Goal: Navigation & Orientation: Understand site structure

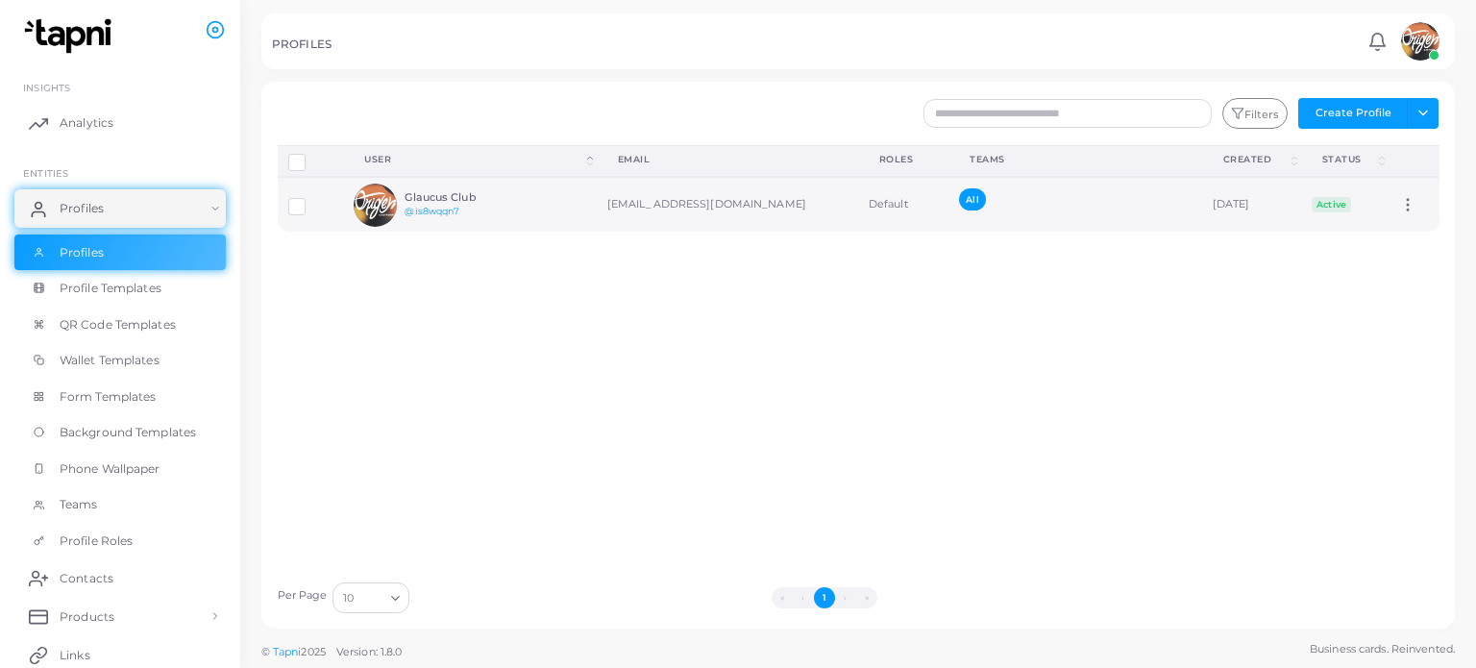
click at [311, 199] on label at bounding box center [311, 199] width 0 height 0
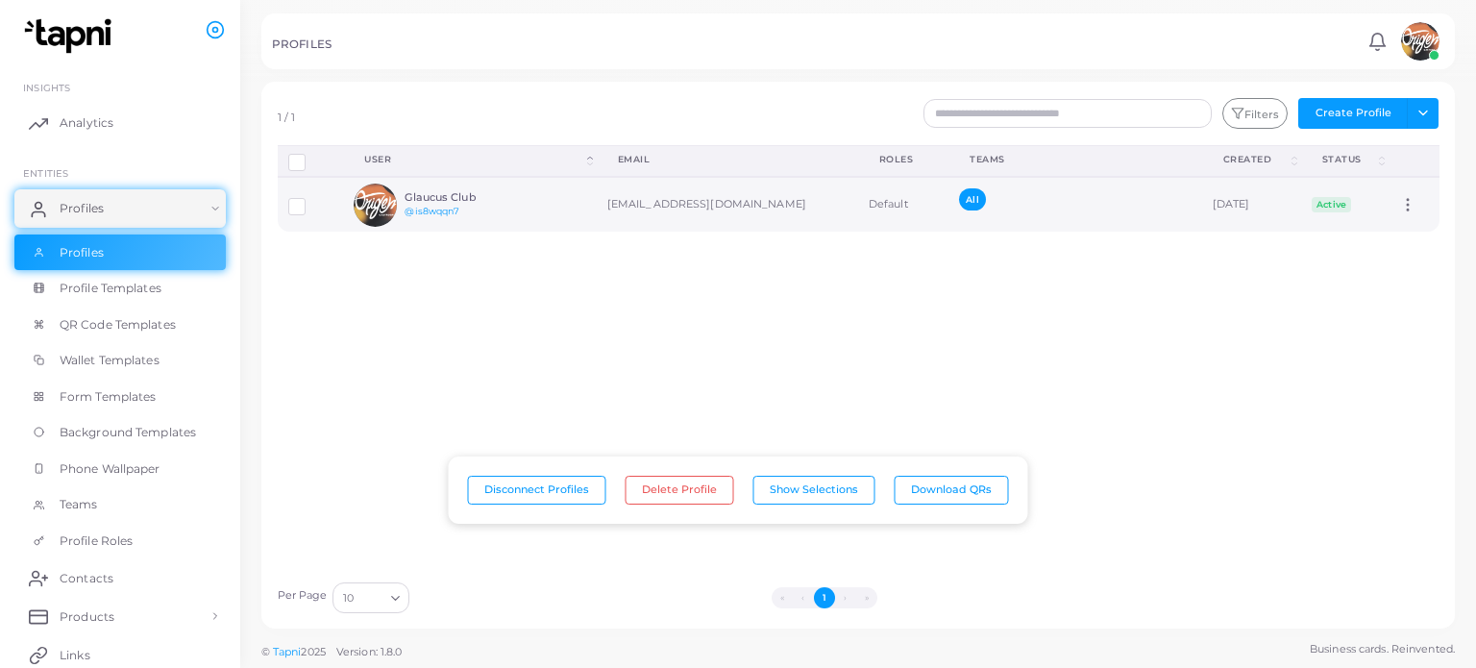
click at [1399, 207] on icon at bounding box center [1407, 204] width 17 height 17
click at [1389, 223] on span "Assign Product" at bounding box center [1394, 230] width 81 height 15
click at [1000, 213] on div "All" at bounding box center [1055, 204] width 192 height 33
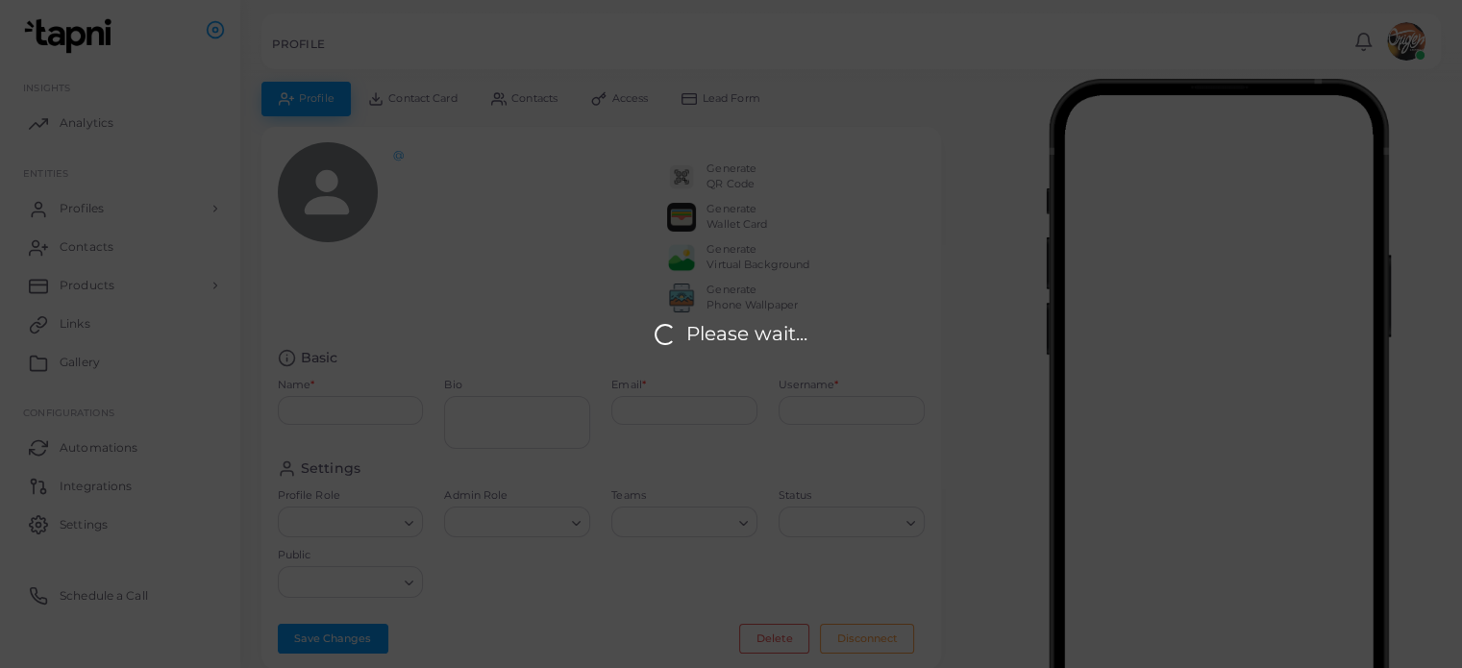
type input "**********"
type input "********"
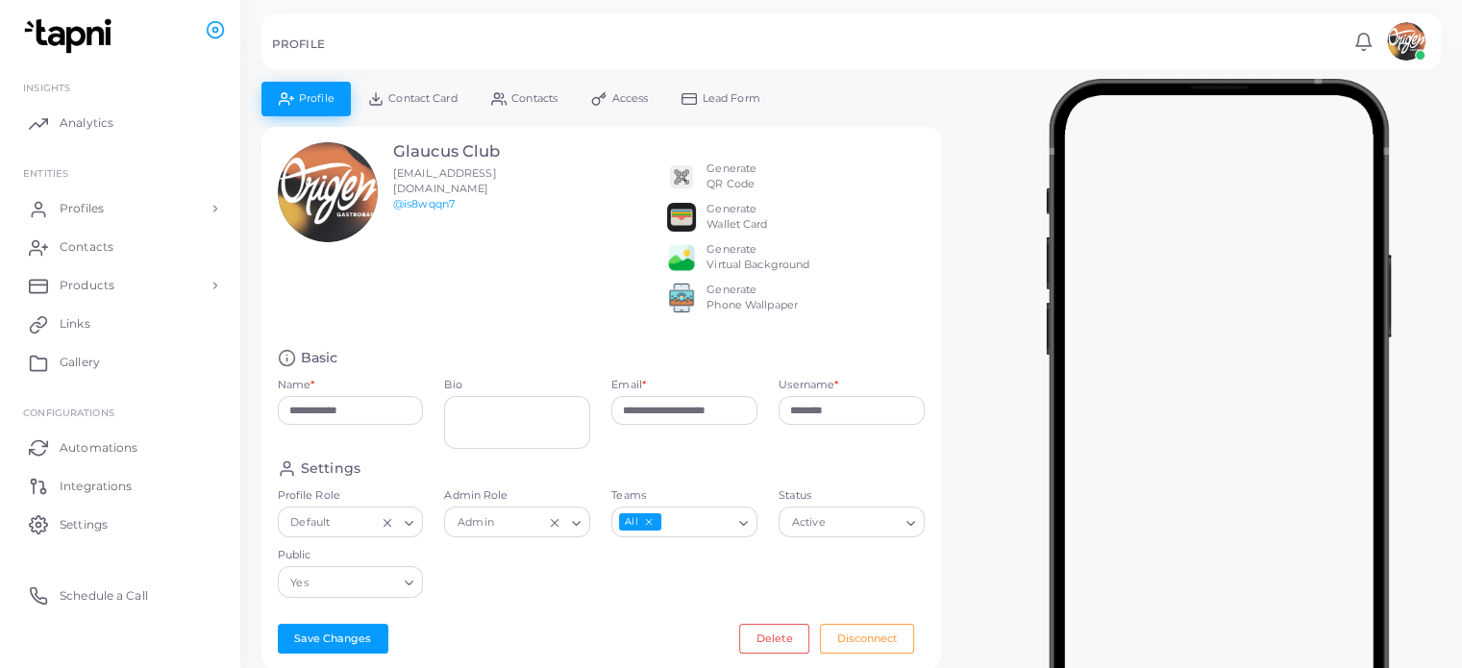
click at [989, 448] on div at bounding box center [1218, 418] width 487 height 673
click at [86, 48] on img at bounding box center [70, 36] width 107 height 36
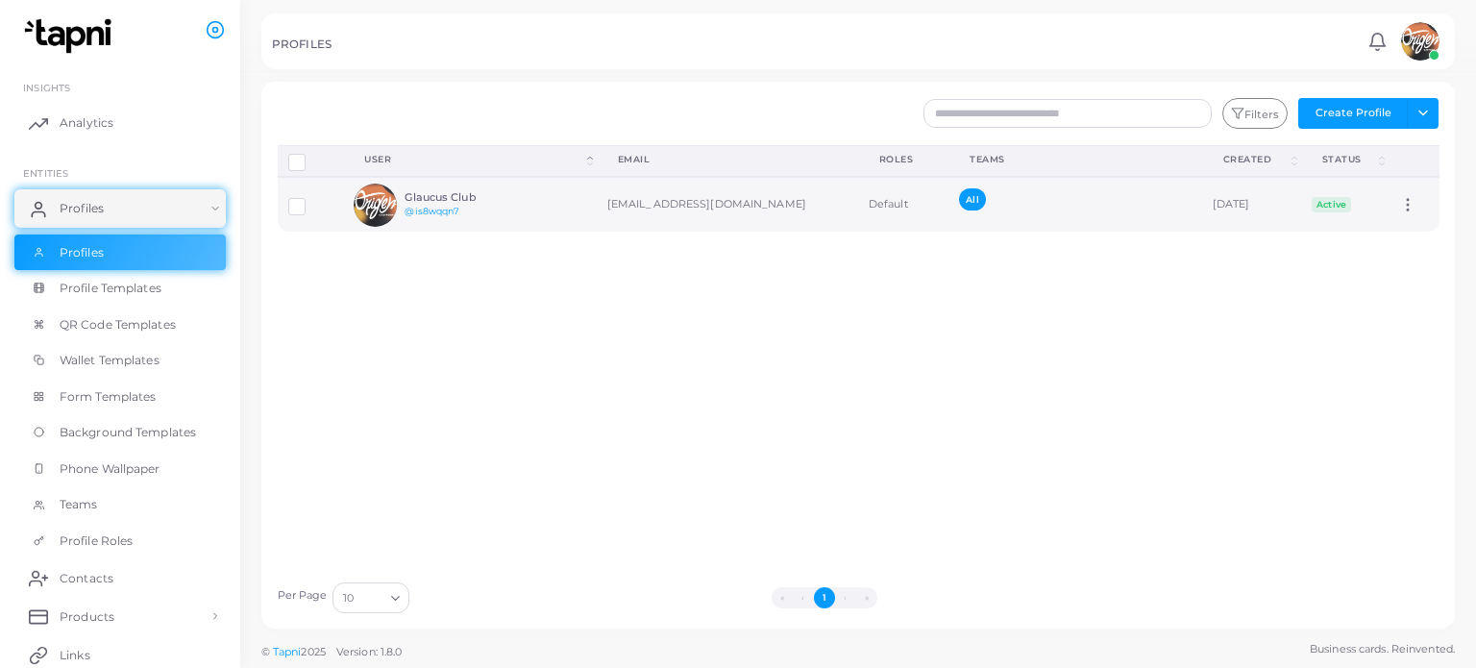
click at [1312, 203] on span "Active" at bounding box center [1332, 204] width 40 height 15
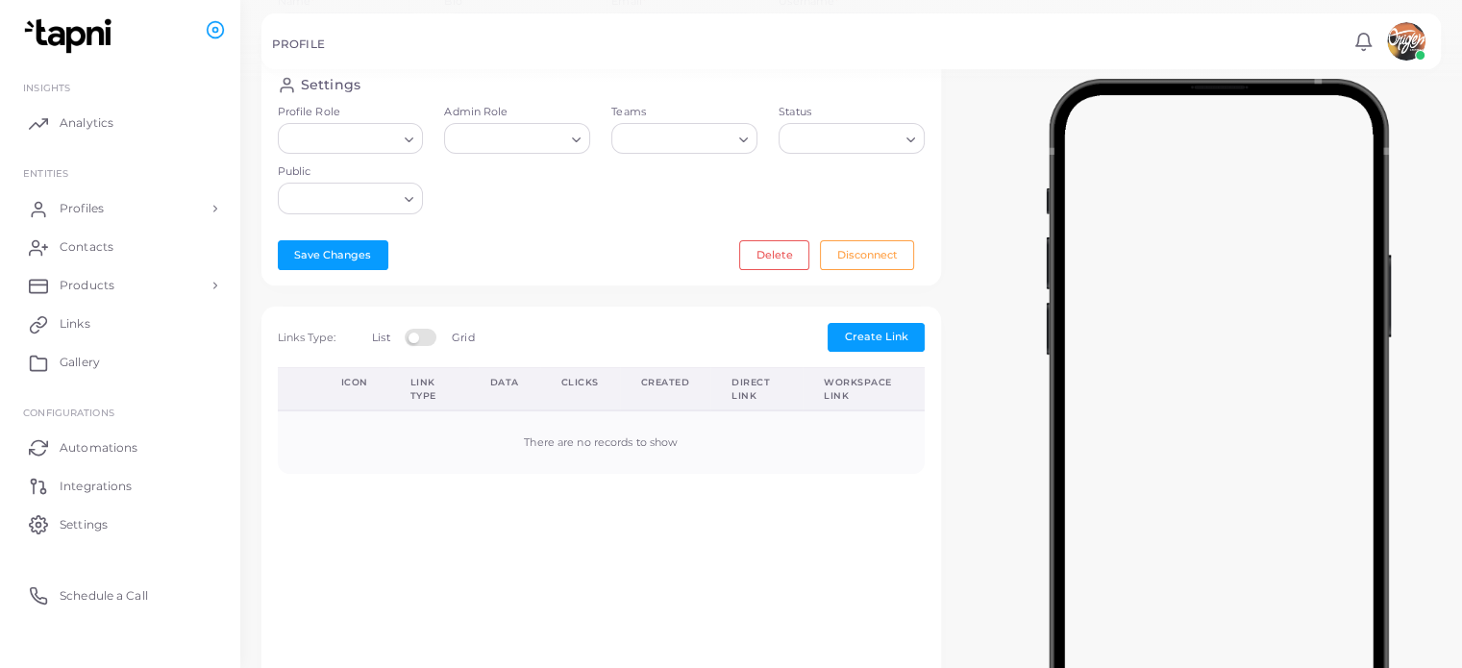
type input "**********"
type input "********"
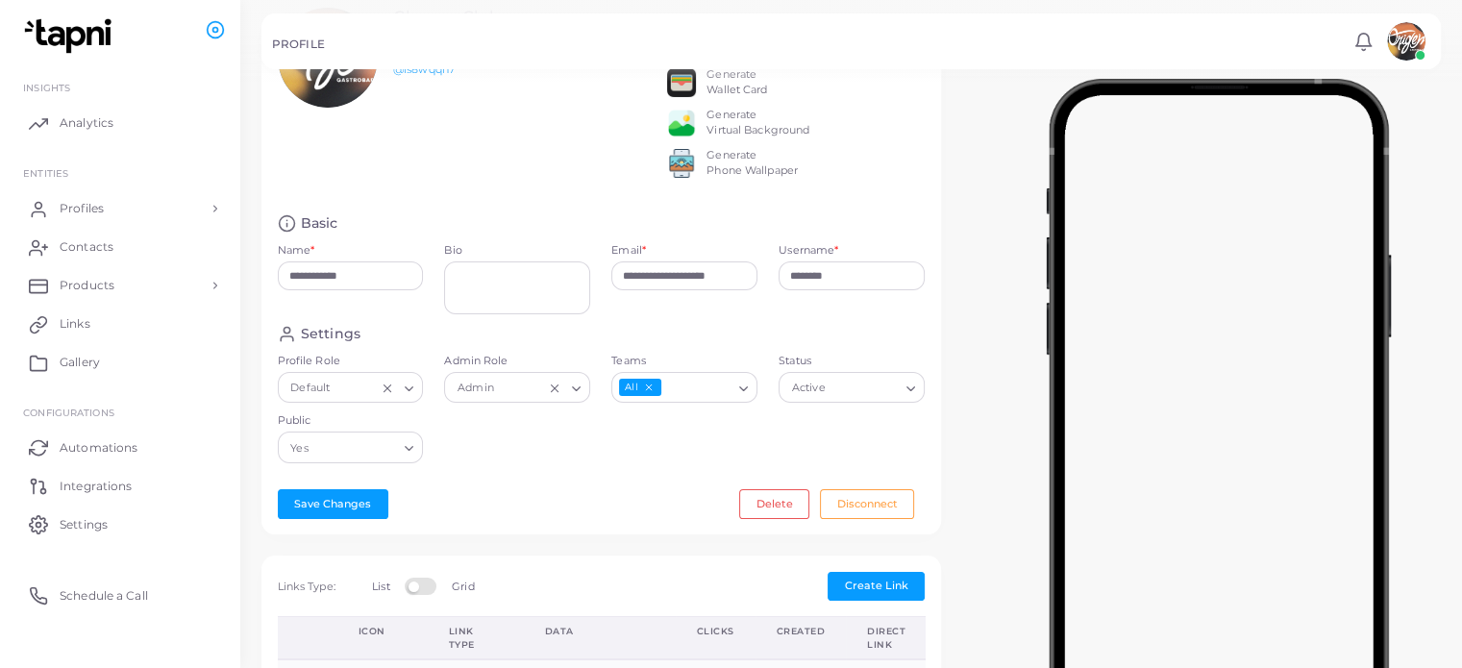
scroll to position [96, 0]
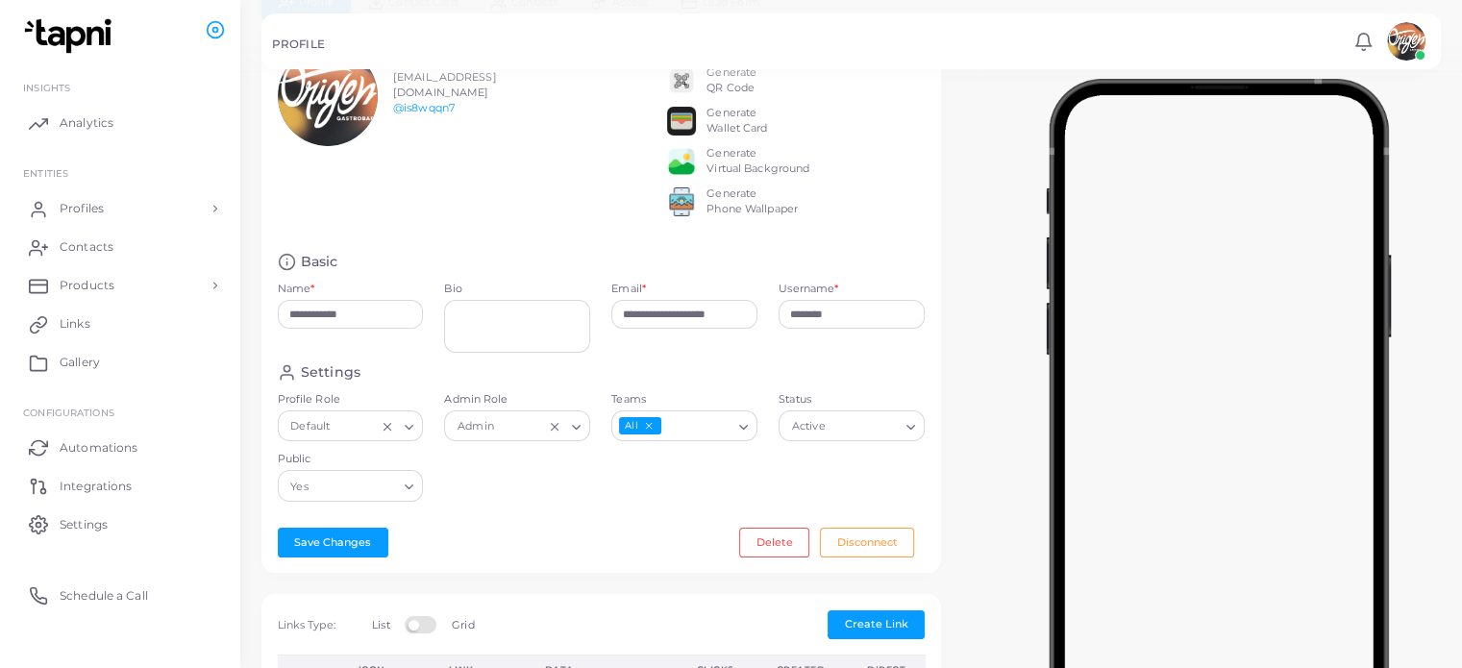
click at [869, 437] on input "Status" at bounding box center [863, 426] width 69 height 21
click at [953, 431] on div "**********" at bounding box center [851, 557] width 1200 height 1142
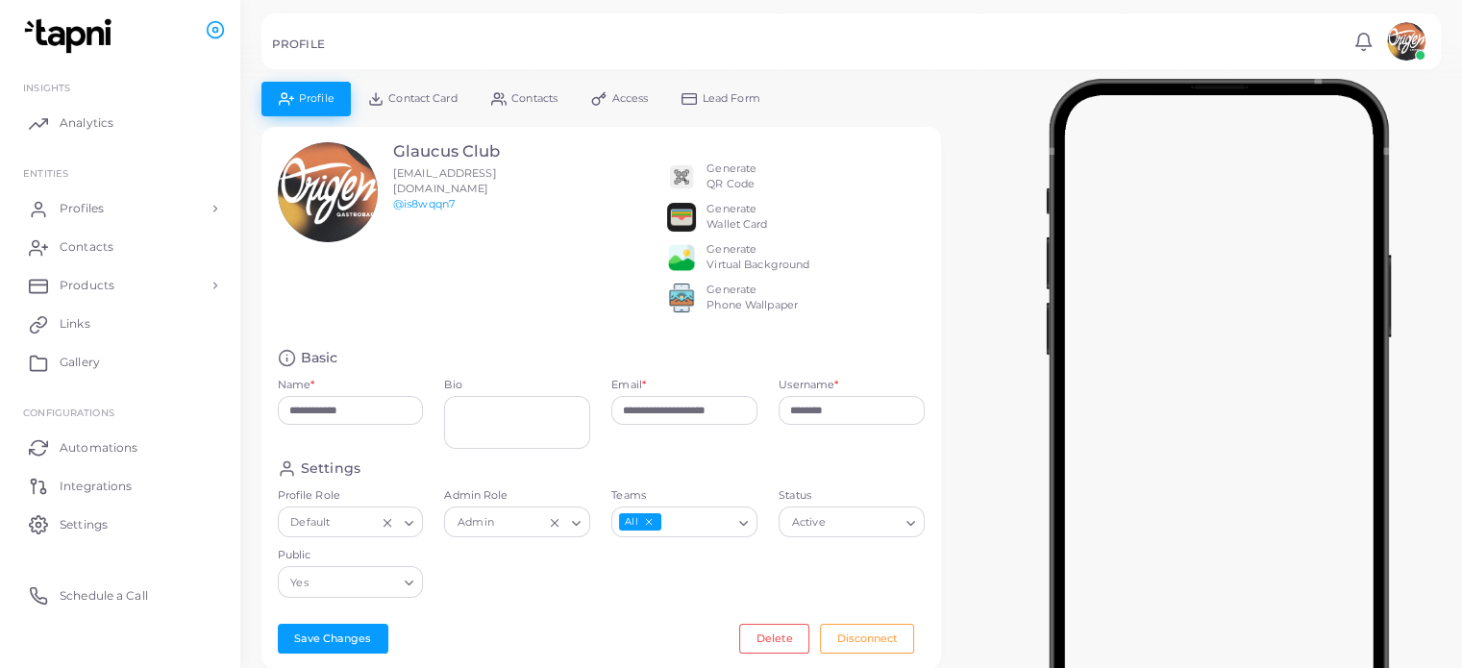
click at [84, 33] on img at bounding box center [70, 36] width 107 height 36
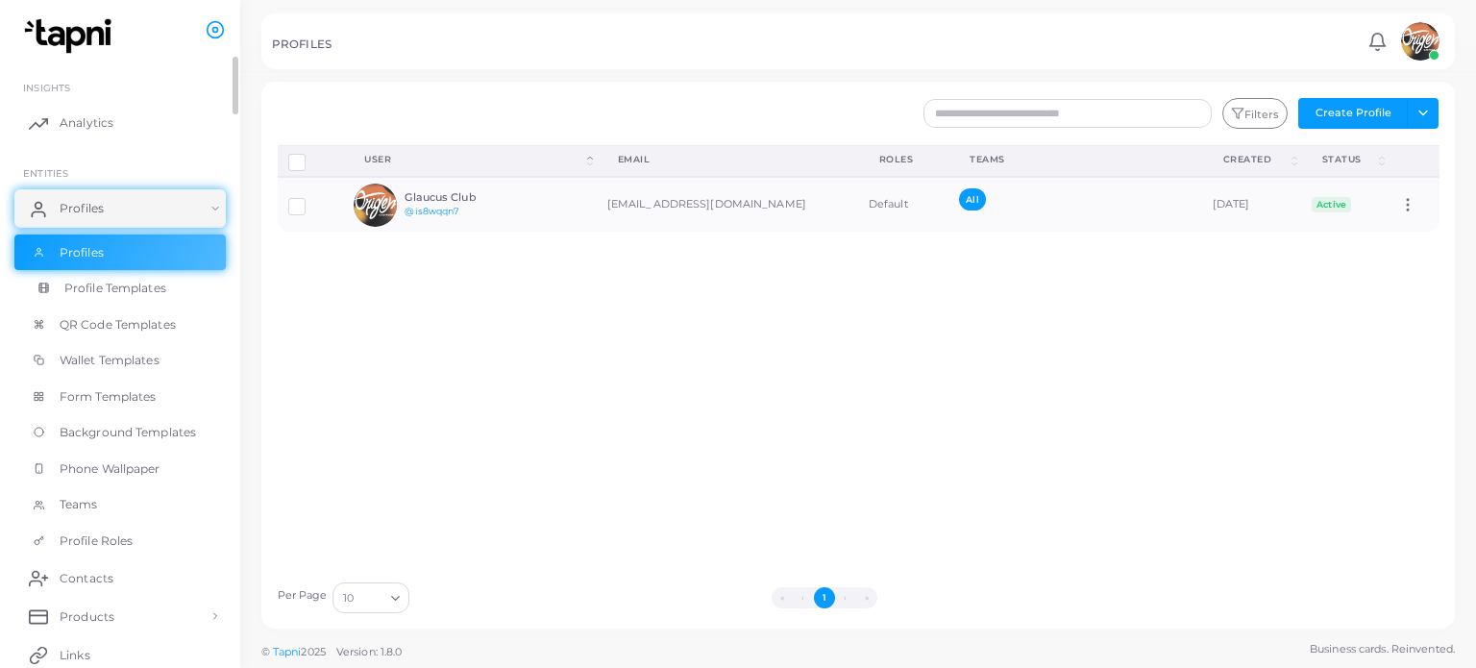
click at [99, 283] on span "Profile Templates" at bounding box center [115, 288] width 102 height 17
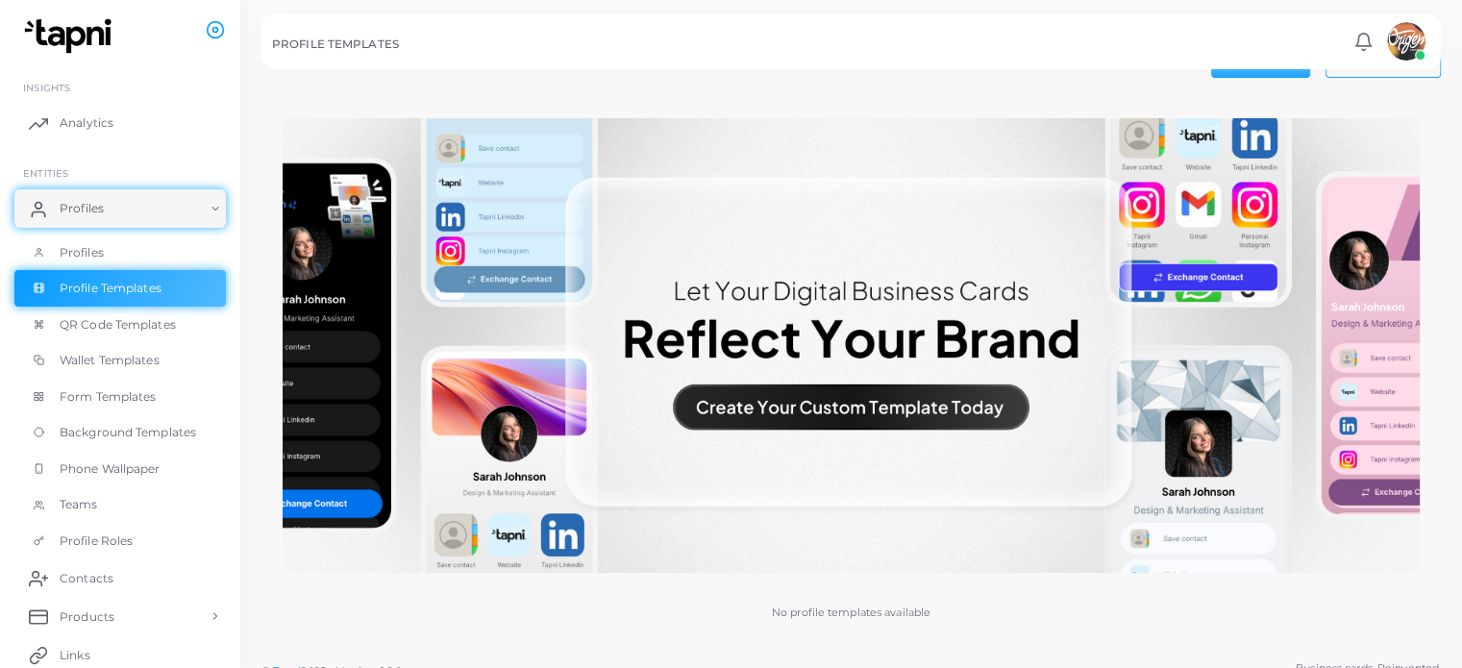
scroll to position [52, 0]
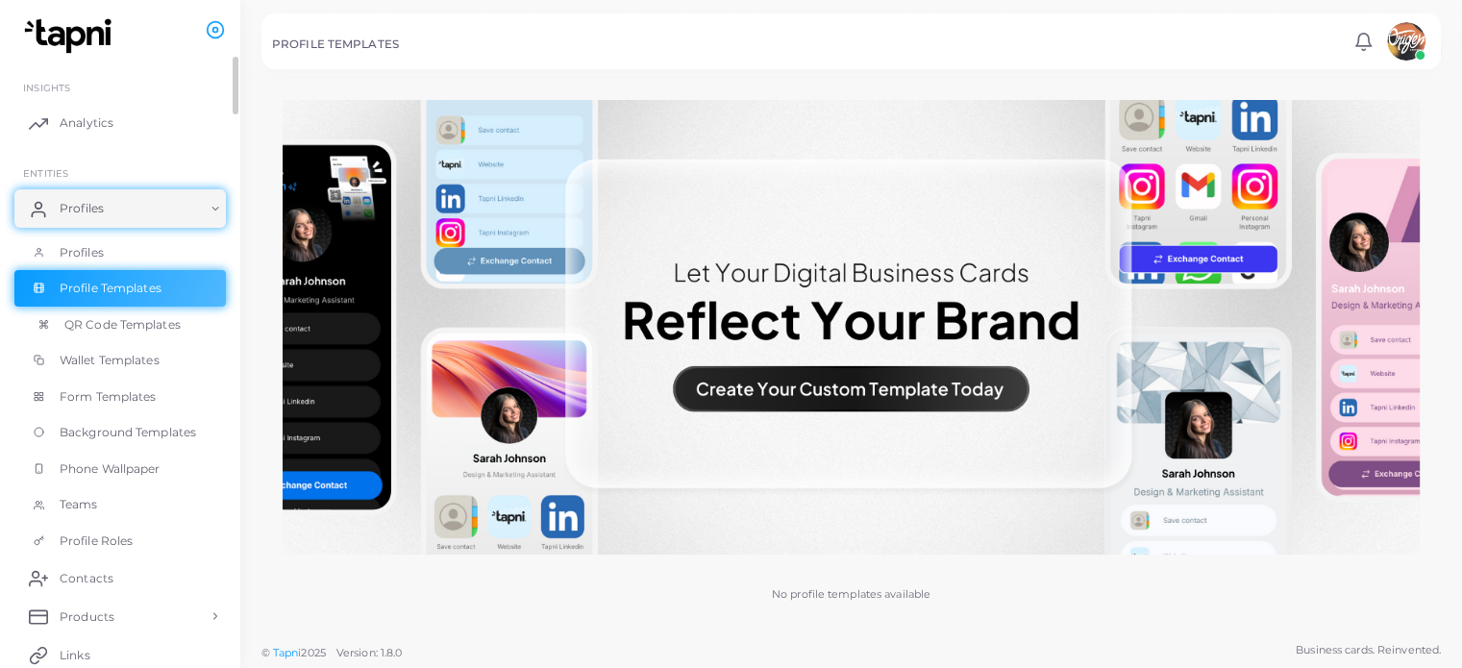
click at [117, 337] on link "QR Code Templates" at bounding box center [119, 325] width 211 height 37
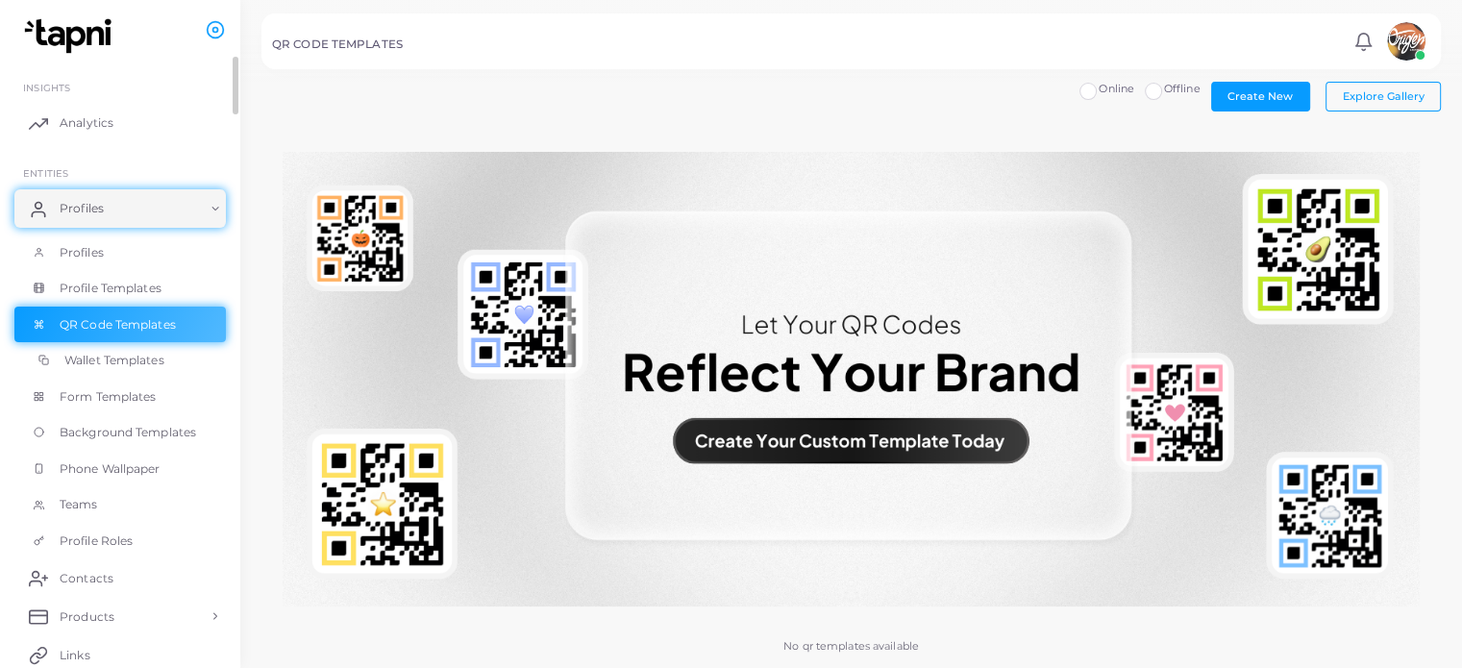
click at [123, 355] on span "Wallet Templates" at bounding box center [114, 360] width 100 height 17
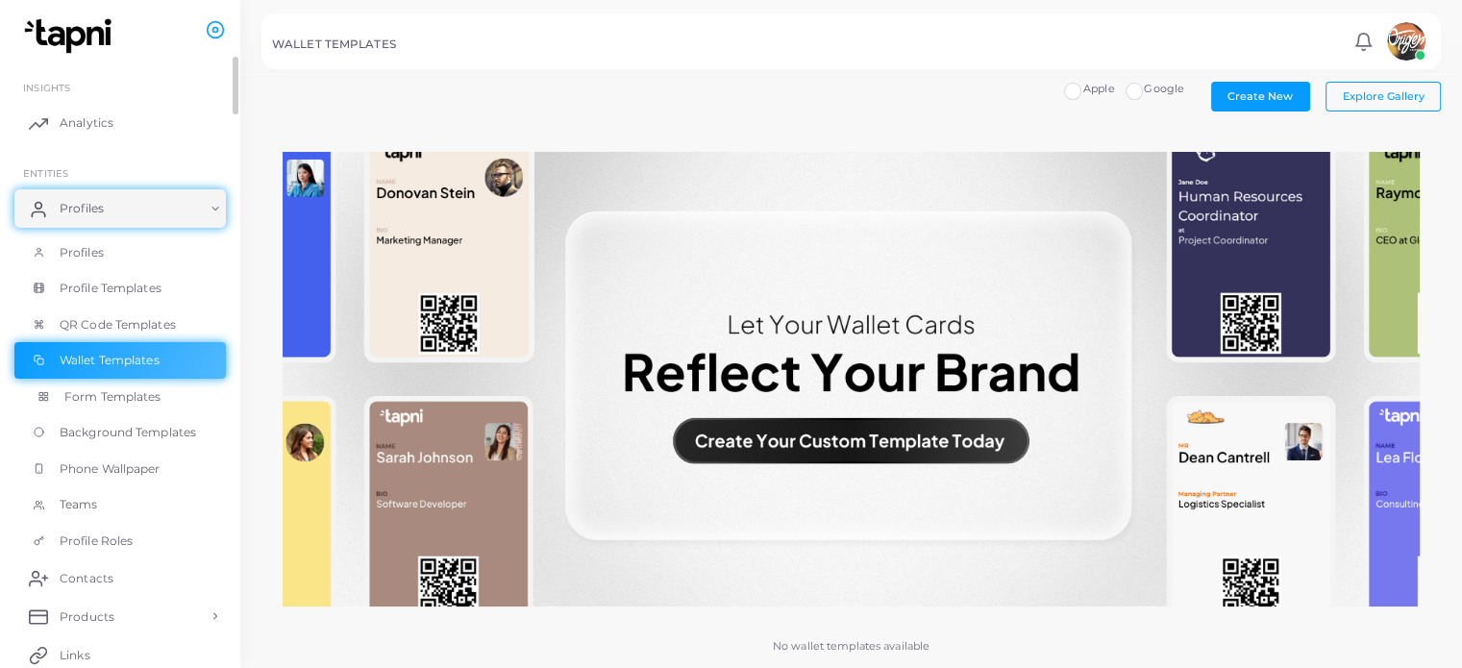
click at [131, 401] on span "Form Templates" at bounding box center [112, 396] width 97 height 17
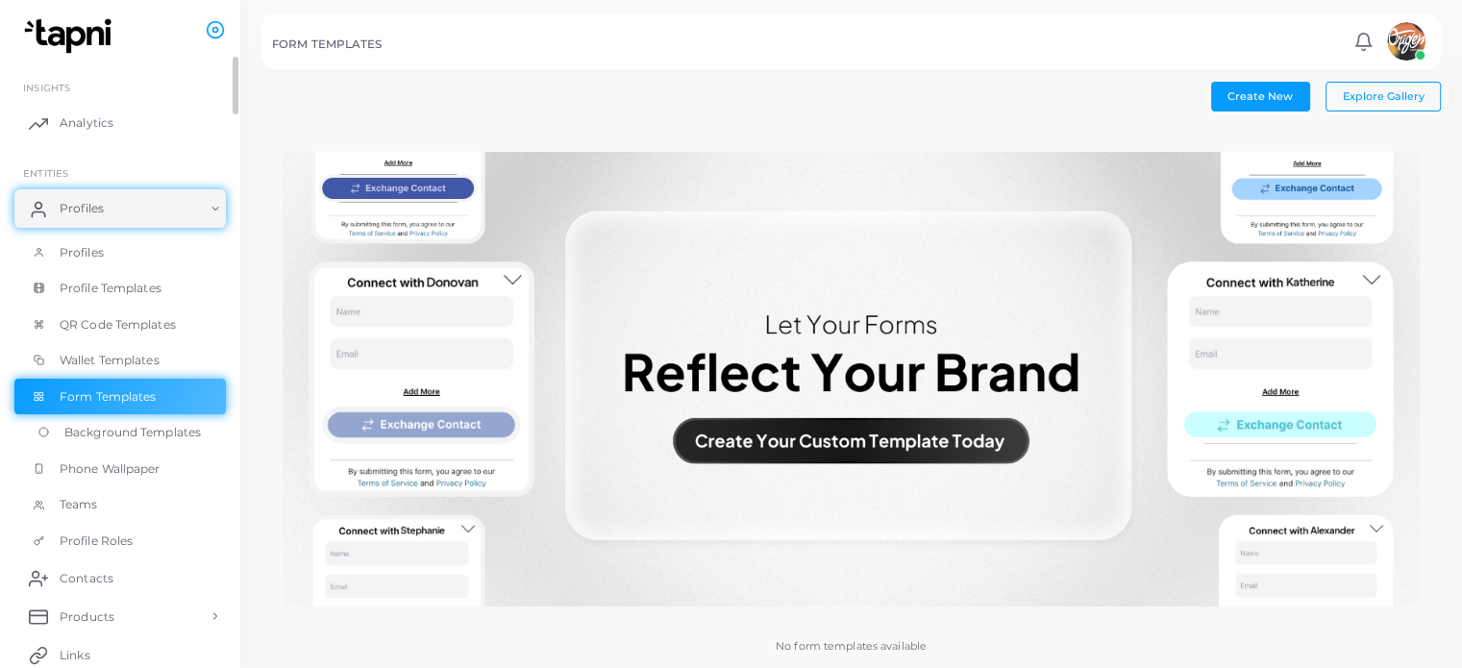
click at [139, 443] on link "Background Templates" at bounding box center [119, 432] width 211 height 37
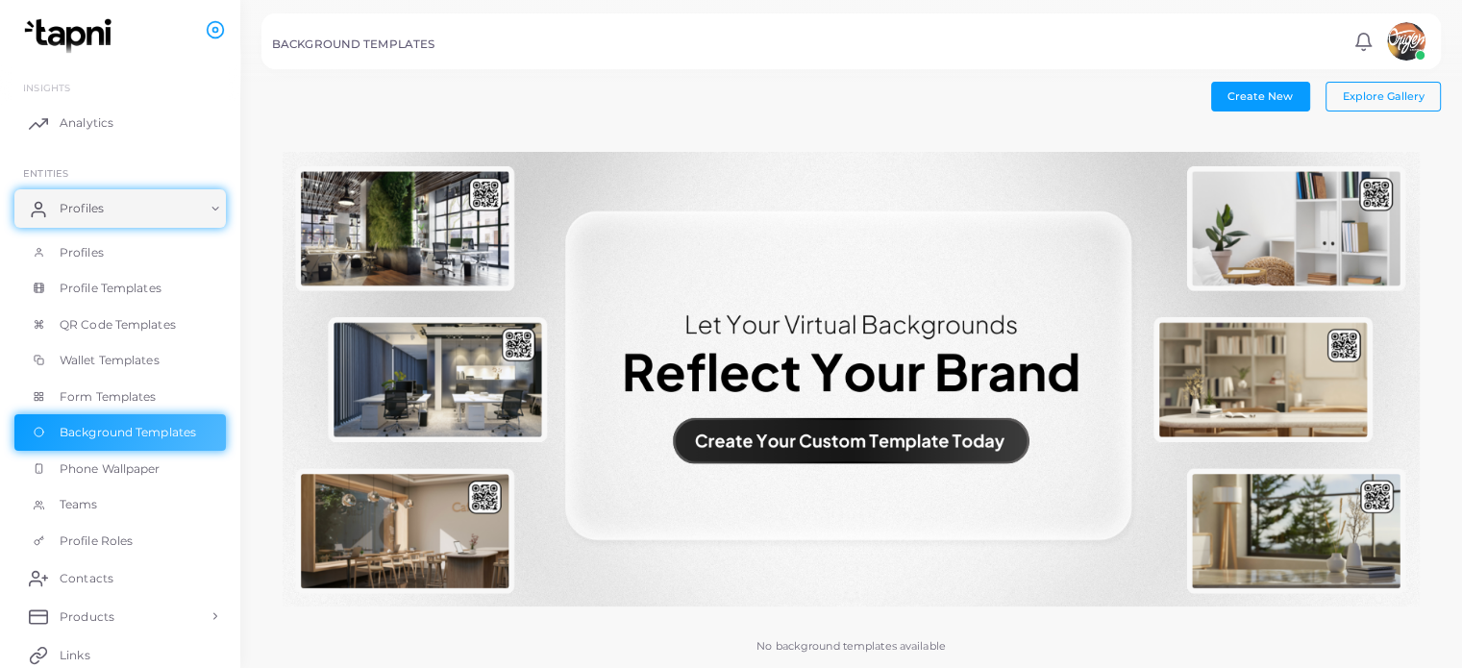
scroll to position [276, 0]
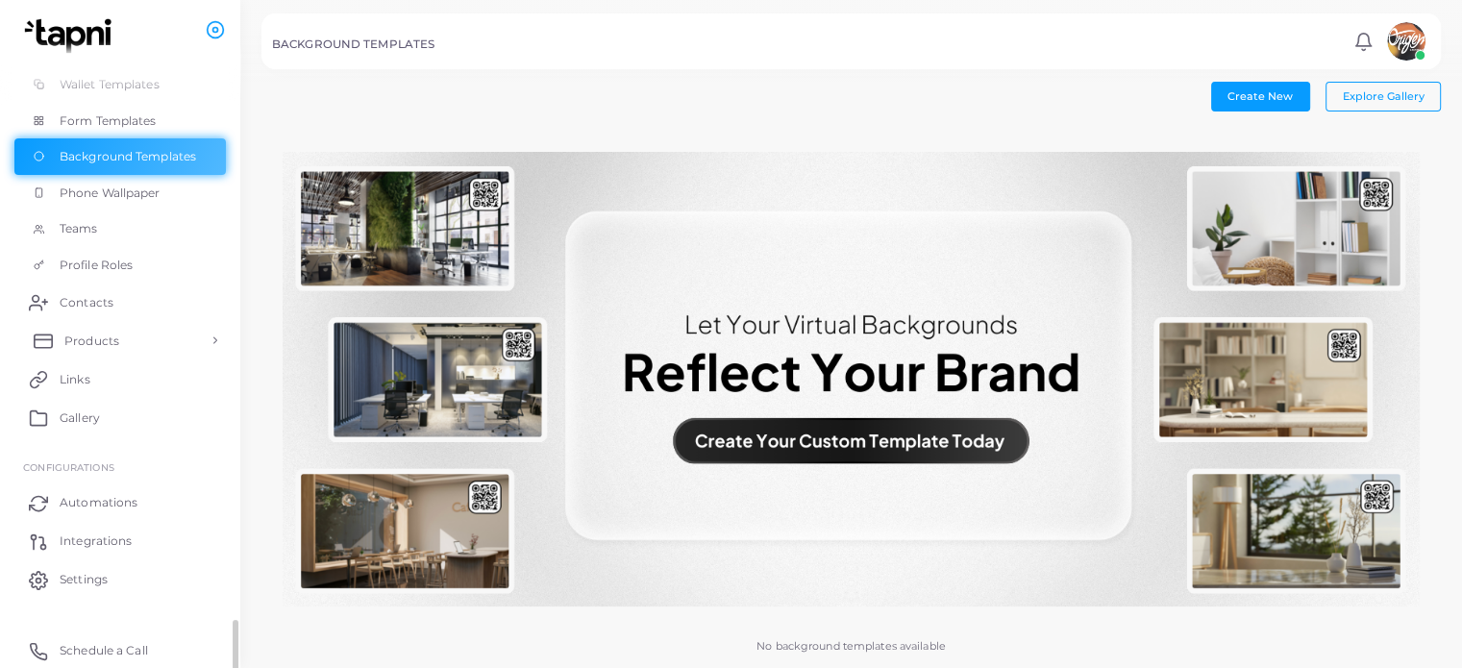
click at [176, 341] on link "Products" at bounding box center [119, 340] width 211 height 38
click at [127, 395] on link "Products" at bounding box center [119, 384] width 211 height 37
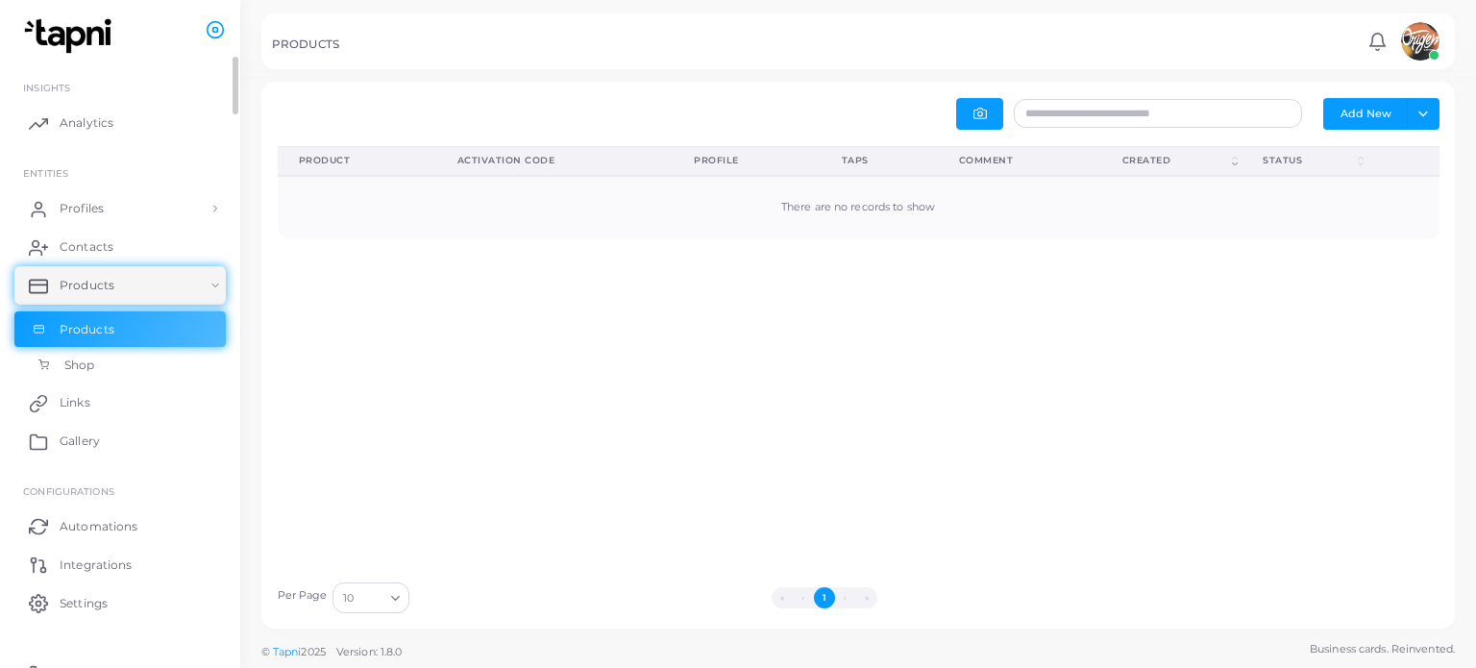
click at [111, 371] on link "Shop" at bounding box center [119, 365] width 211 height 37
click at [85, 408] on span "Links" at bounding box center [79, 402] width 31 height 17
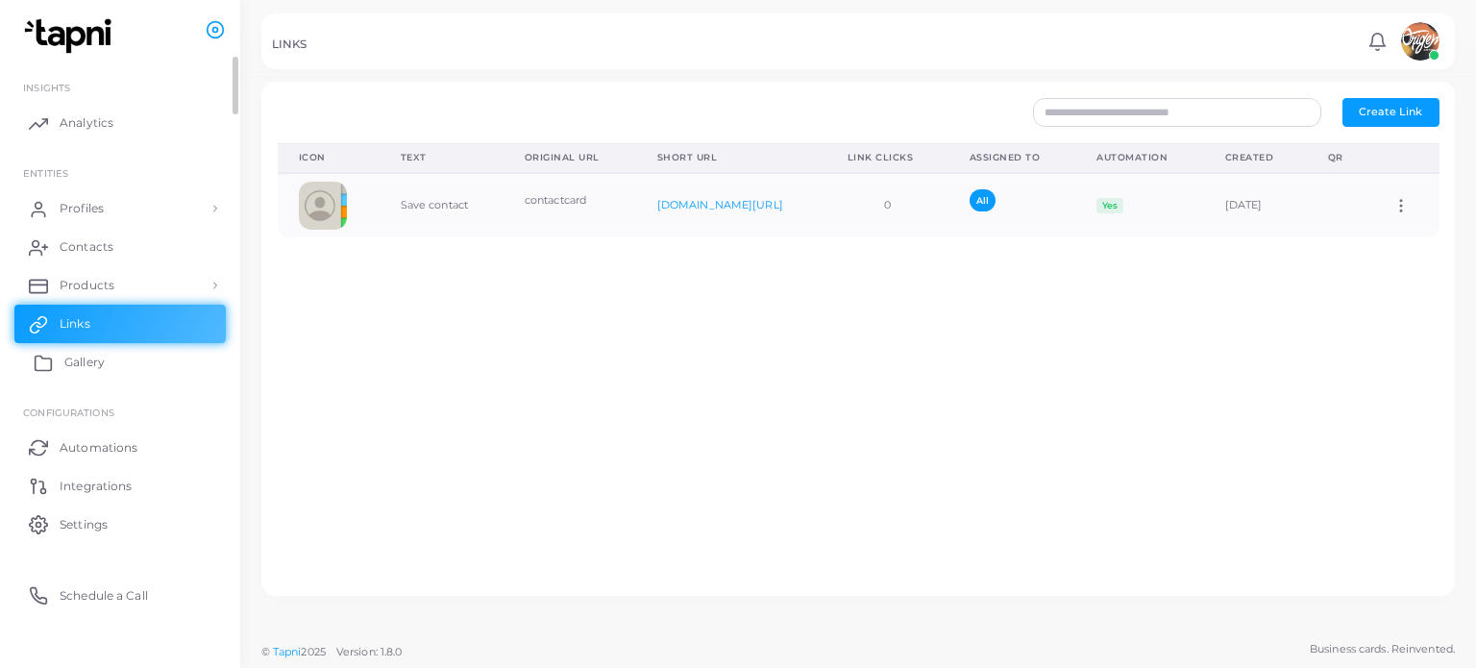
click at [96, 367] on span "Gallery" at bounding box center [84, 362] width 40 height 17
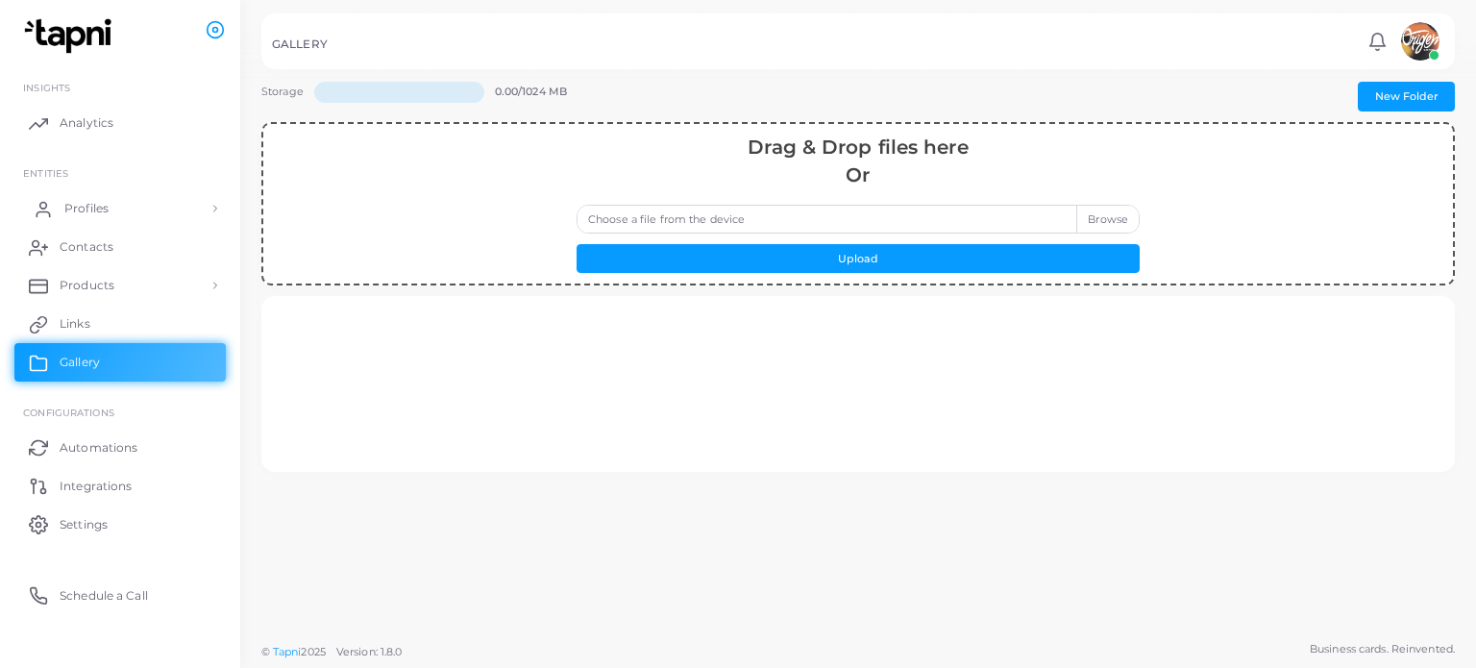
click at [122, 212] on link "Profiles" at bounding box center [119, 208] width 211 height 38
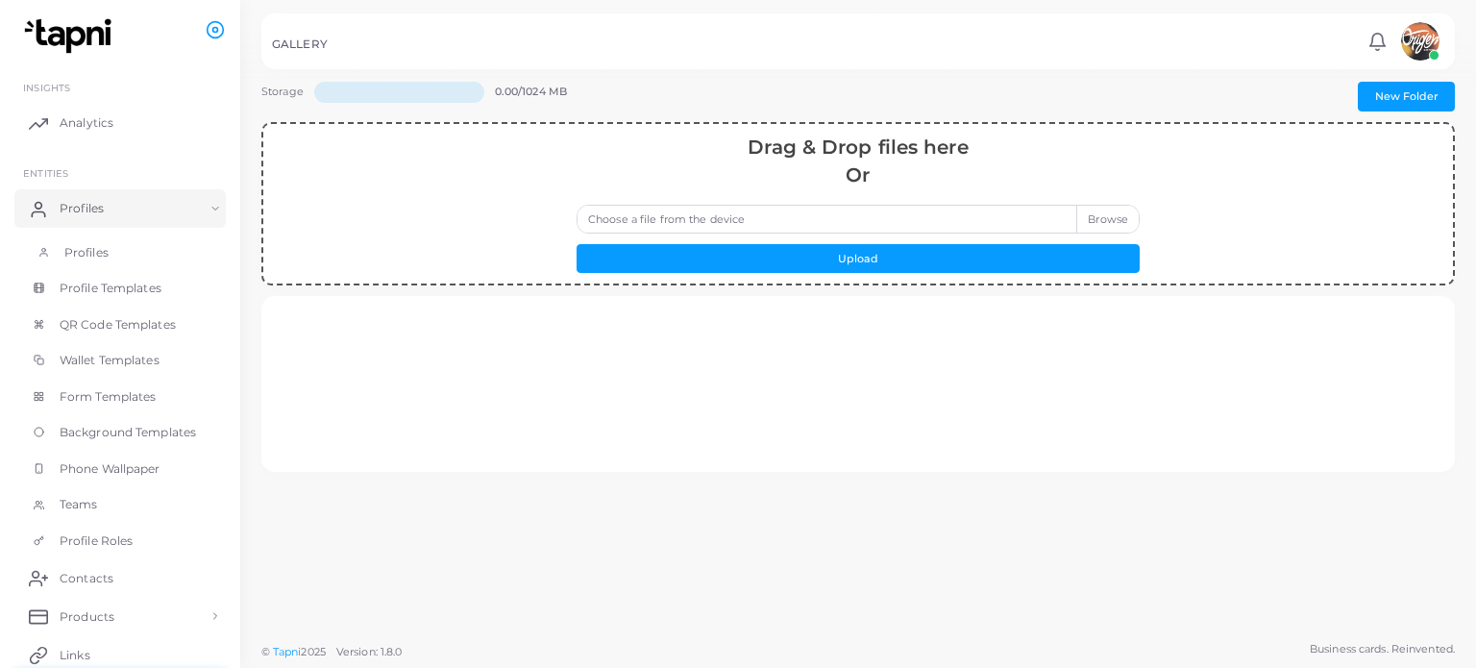
click at [85, 252] on span "Profiles" at bounding box center [86, 252] width 44 height 17
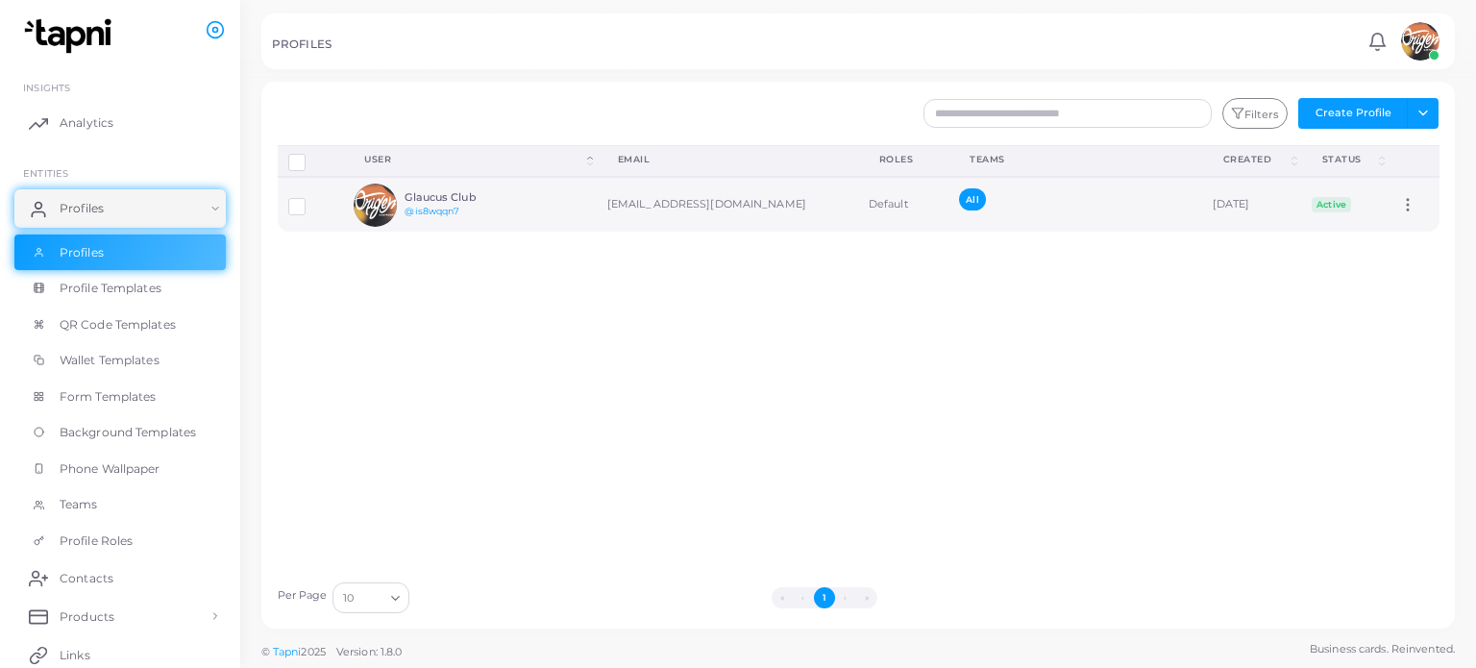
click at [674, 210] on td "[EMAIL_ADDRESS][DOMAIN_NAME]" at bounding box center [727, 204] width 261 height 55
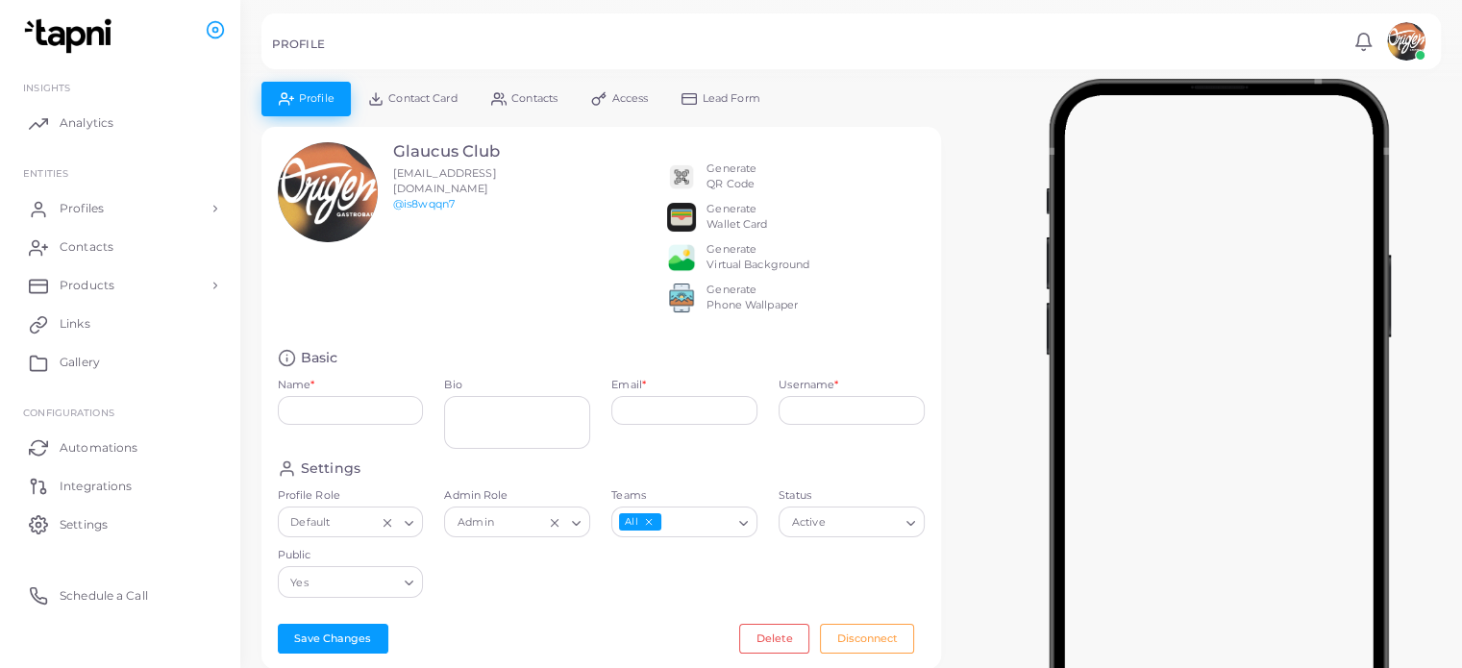
type input "**********"
type input "********"
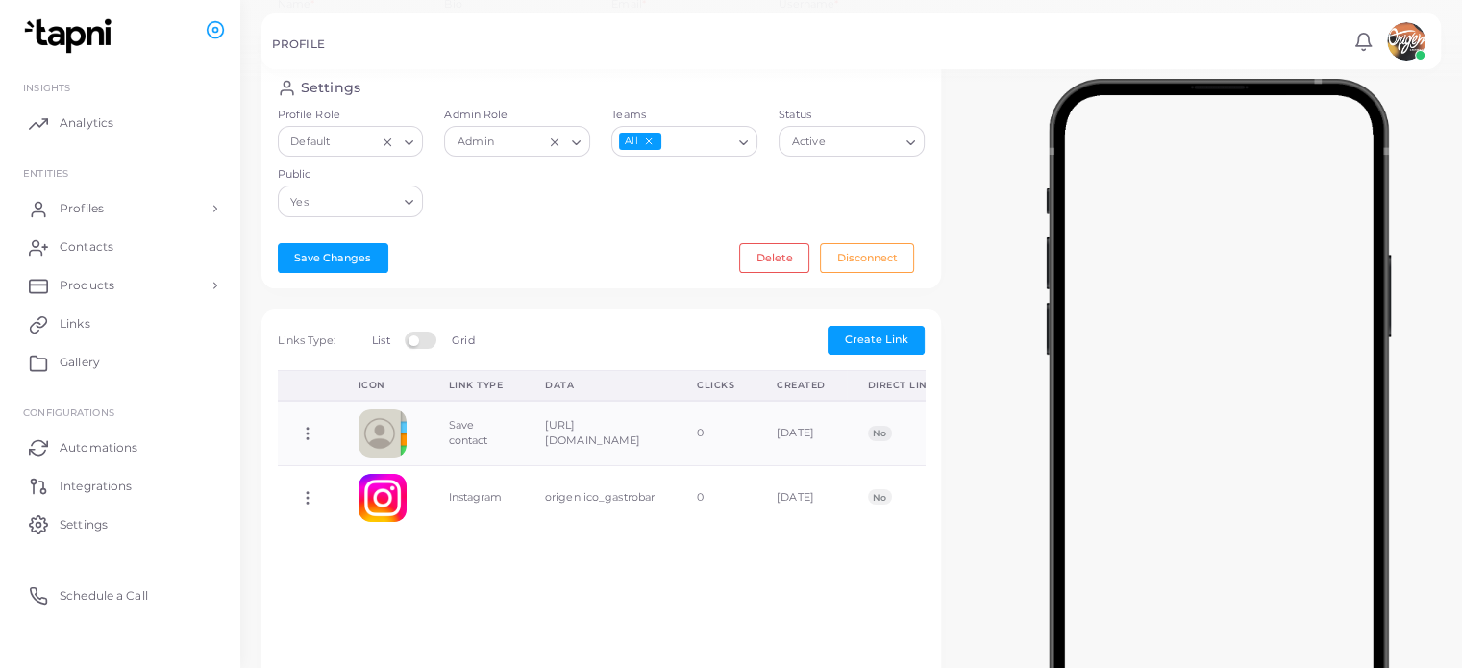
scroll to position [384, 0]
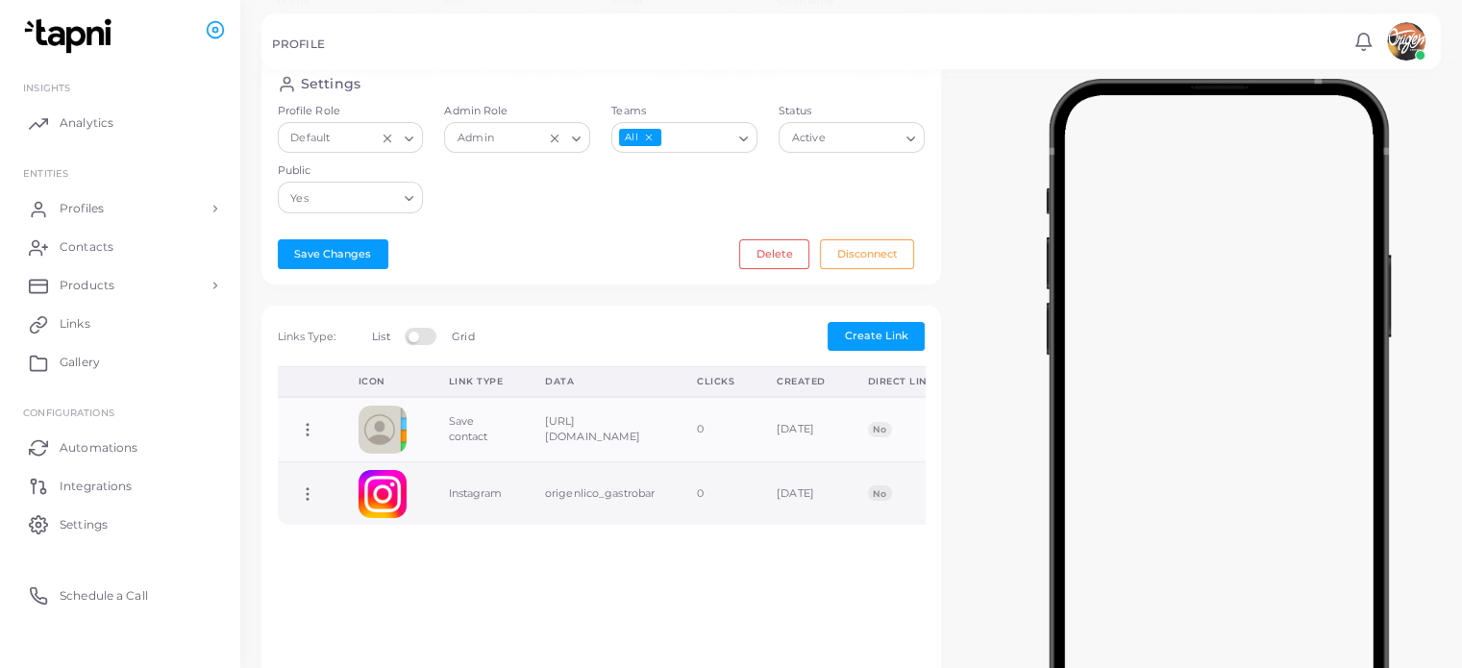
click at [389, 514] on img at bounding box center [382, 494] width 48 height 48
click at [616, 506] on td "origenlico_gastrobar" at bounding box center [600, 492] width 152 height 63
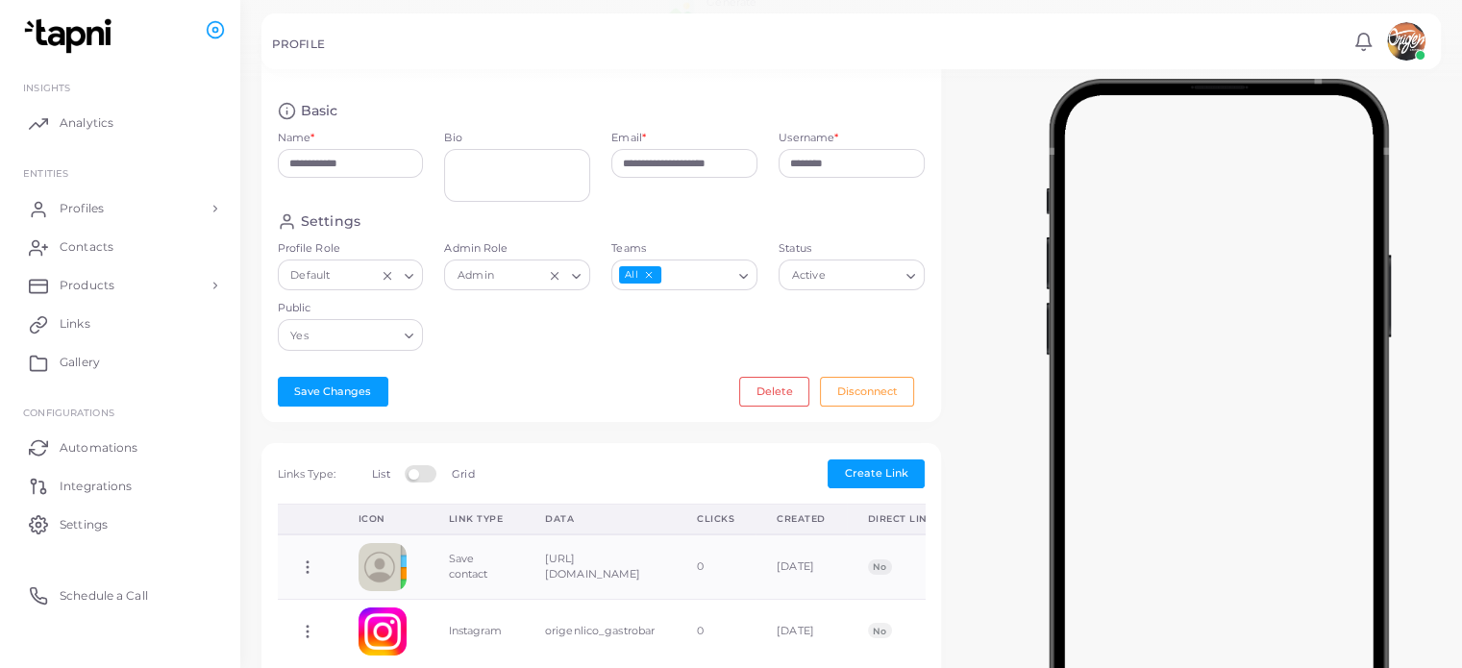
scroll to position [0, 0]
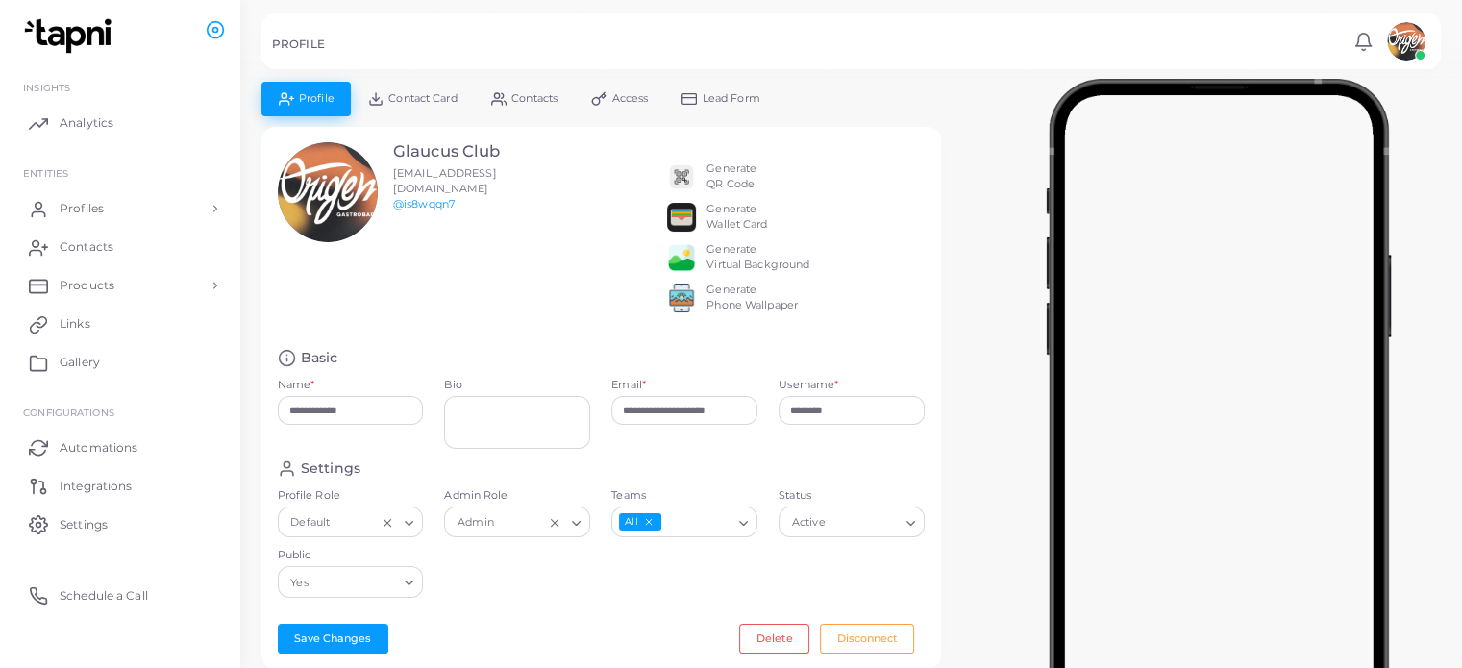
click at [708, 109] on link "Lead Form" at bounding box center [721, 99] width 112 height 34
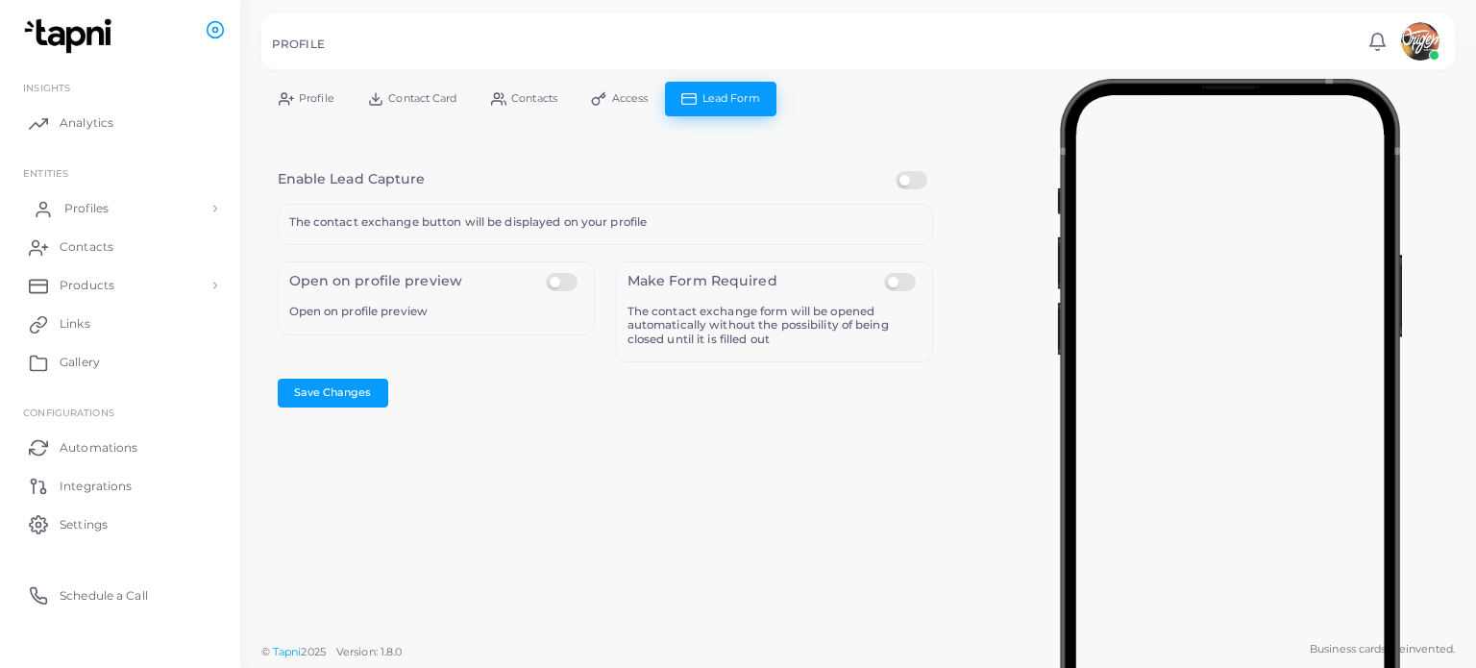
click at [85, 209] on span "Profiles" at bounding box center [86, 208] width 44 height 17
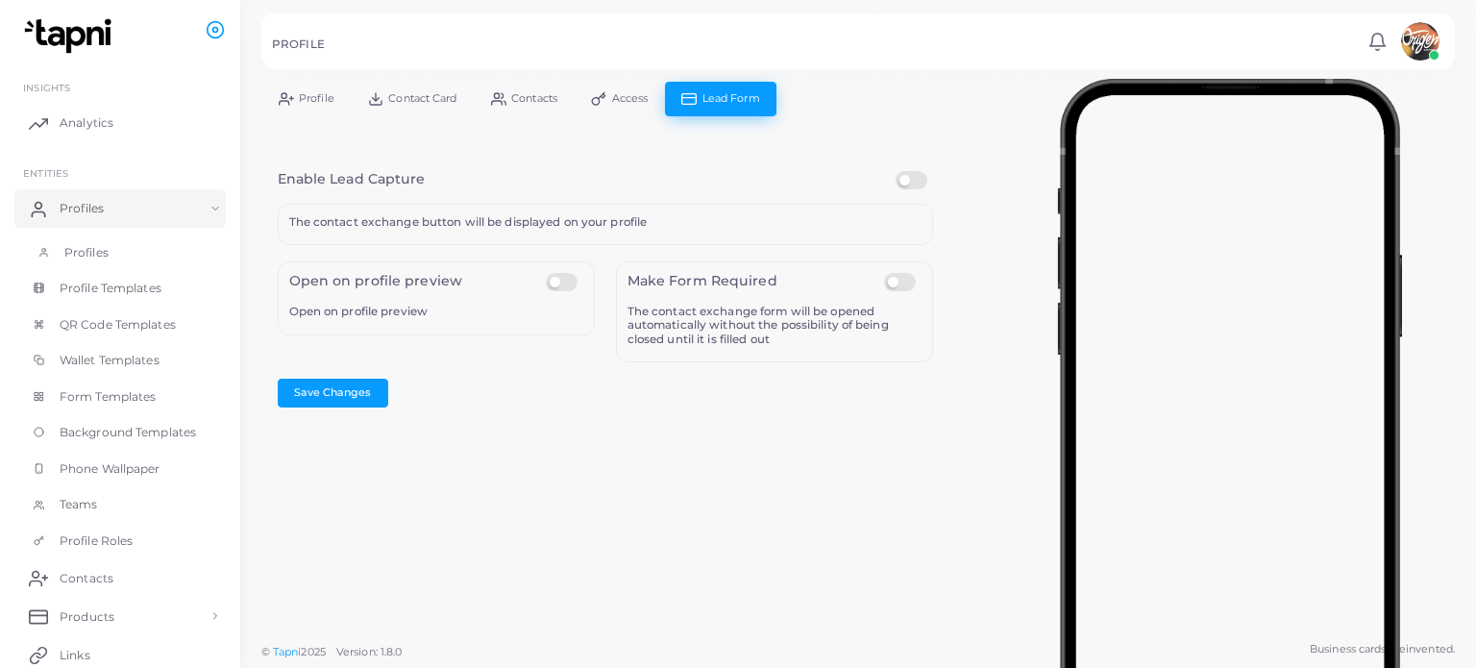
click at [127, 257] on link "Profiles" at bounding box center [119, 253] width 211 height 37
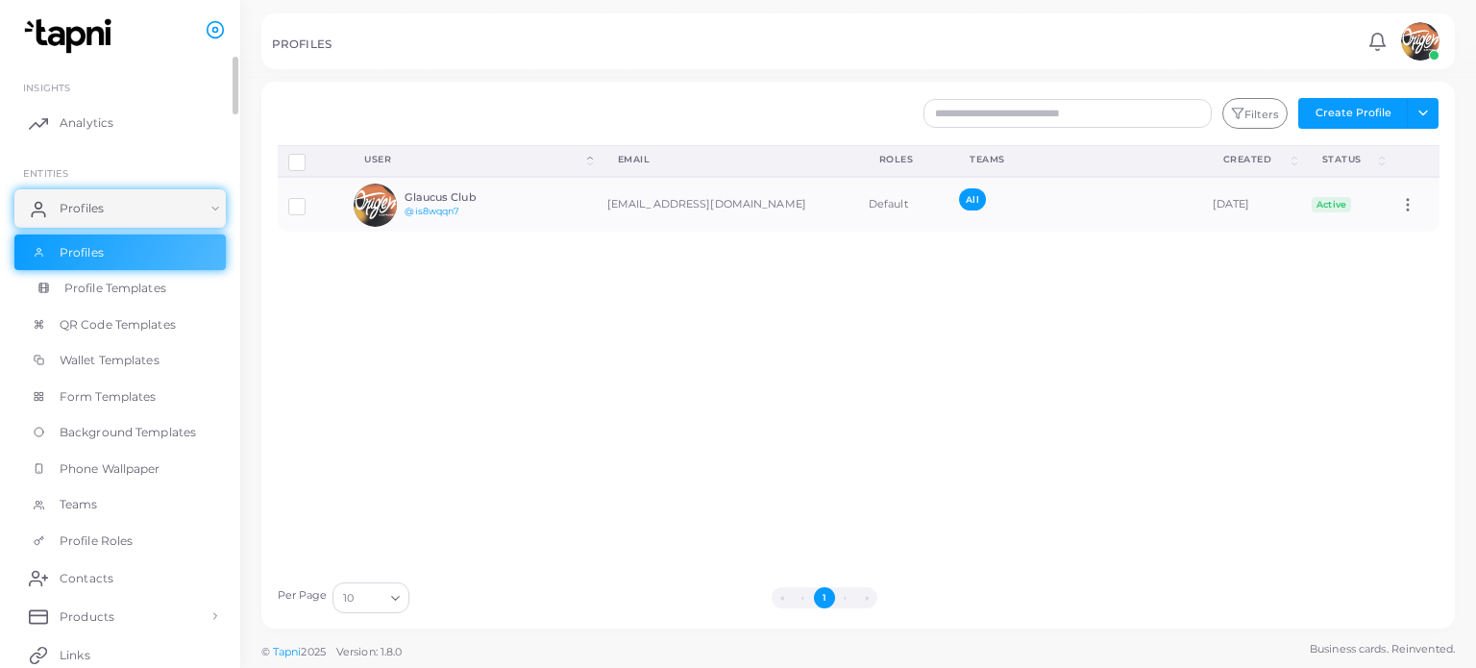
click at [145, 296] on link "Profile Templates" at bounding box center [119, 288] width 211 height 37
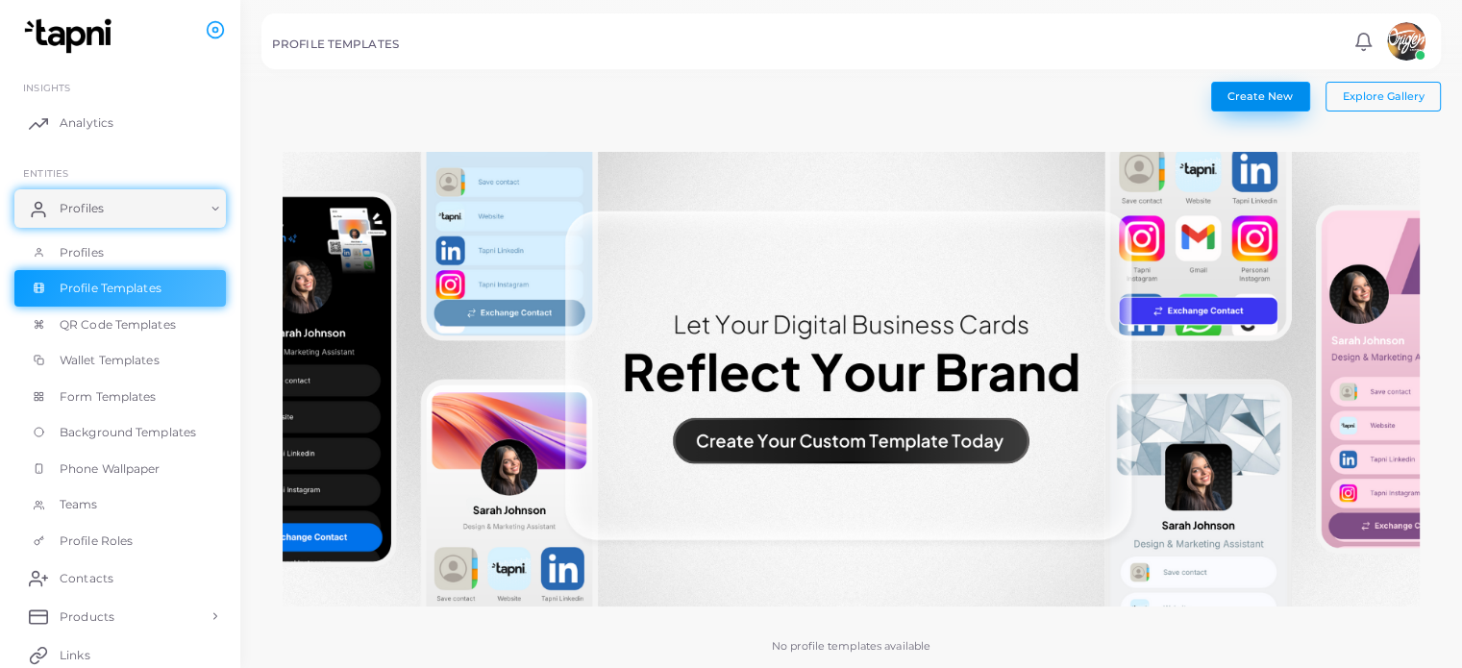
click at [1265, 90] on span "Create New" at bounding box center [1259, 95] width 65 height 13
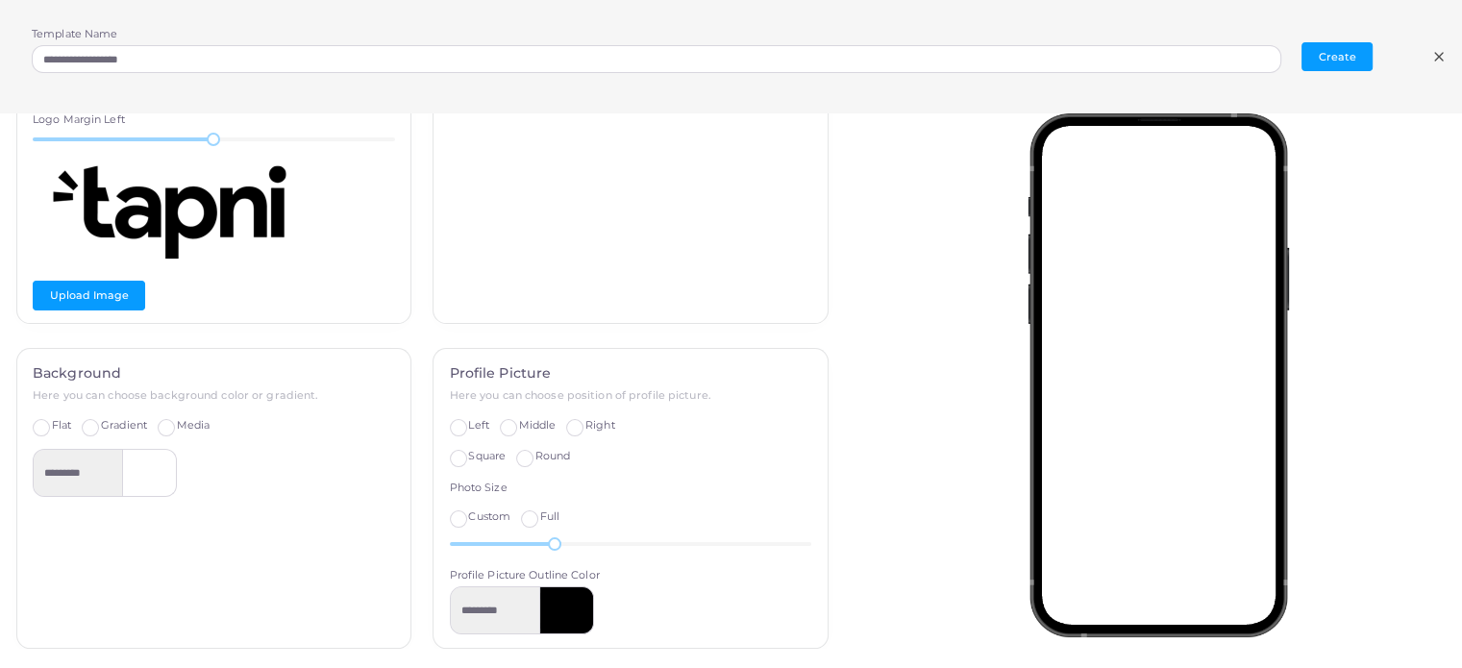
scroll to position [288, 0]
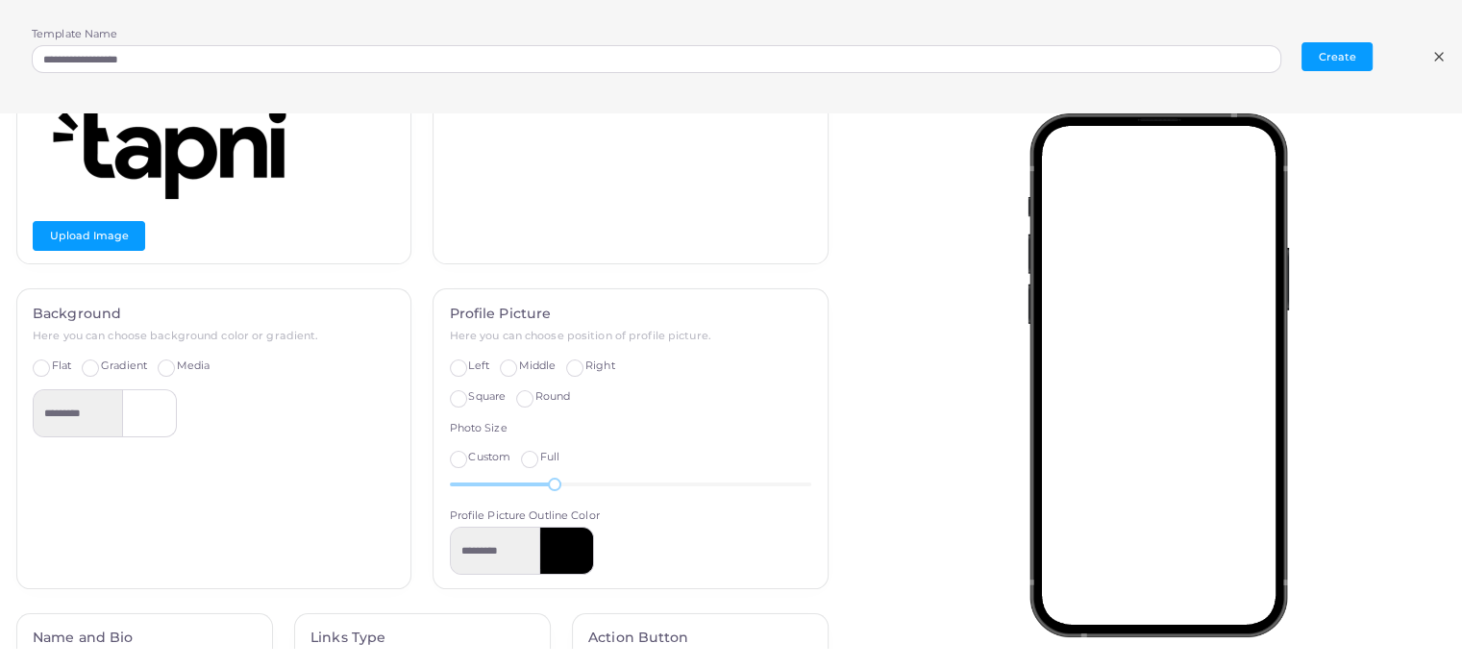
click at [177, 362] on label "Media" at bounding box center [194, 365] width 34 height 15
click at [52, 371] on label "Flat" at bounding box center [61, 365] width 19 height 15
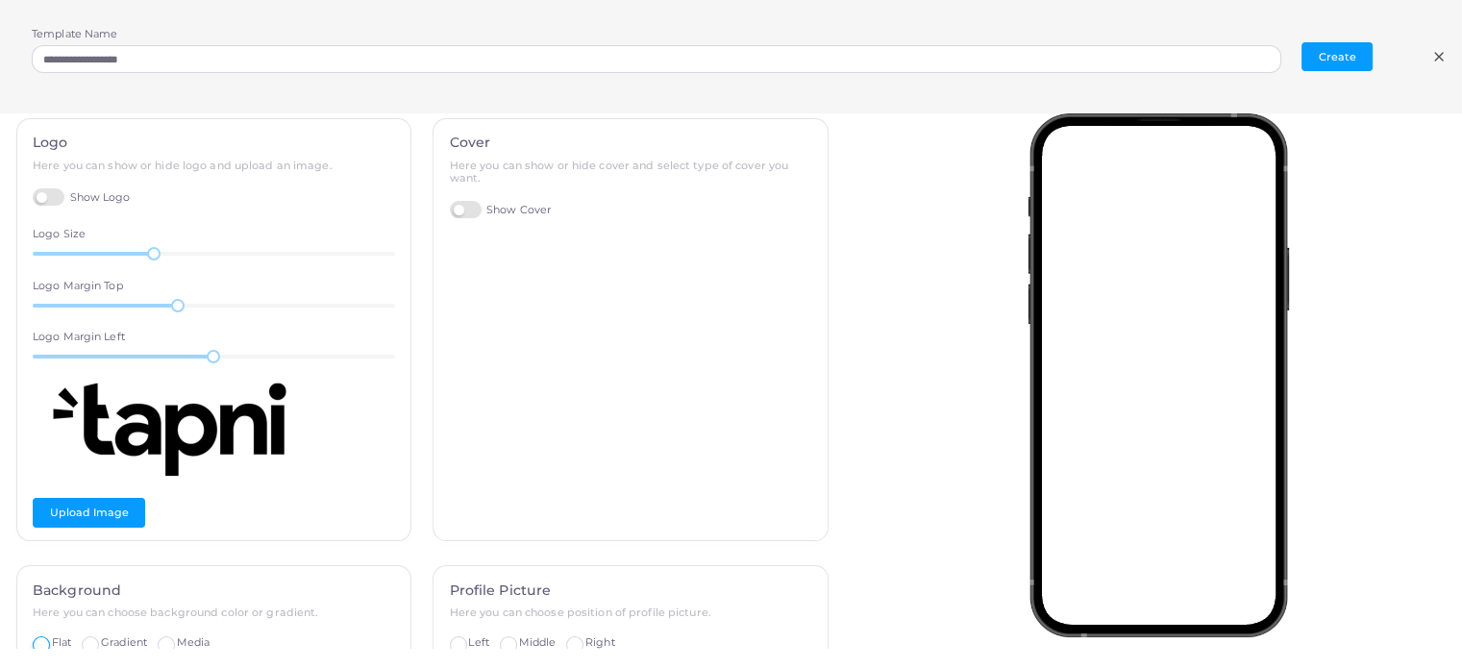
scroll to position [0, 0]
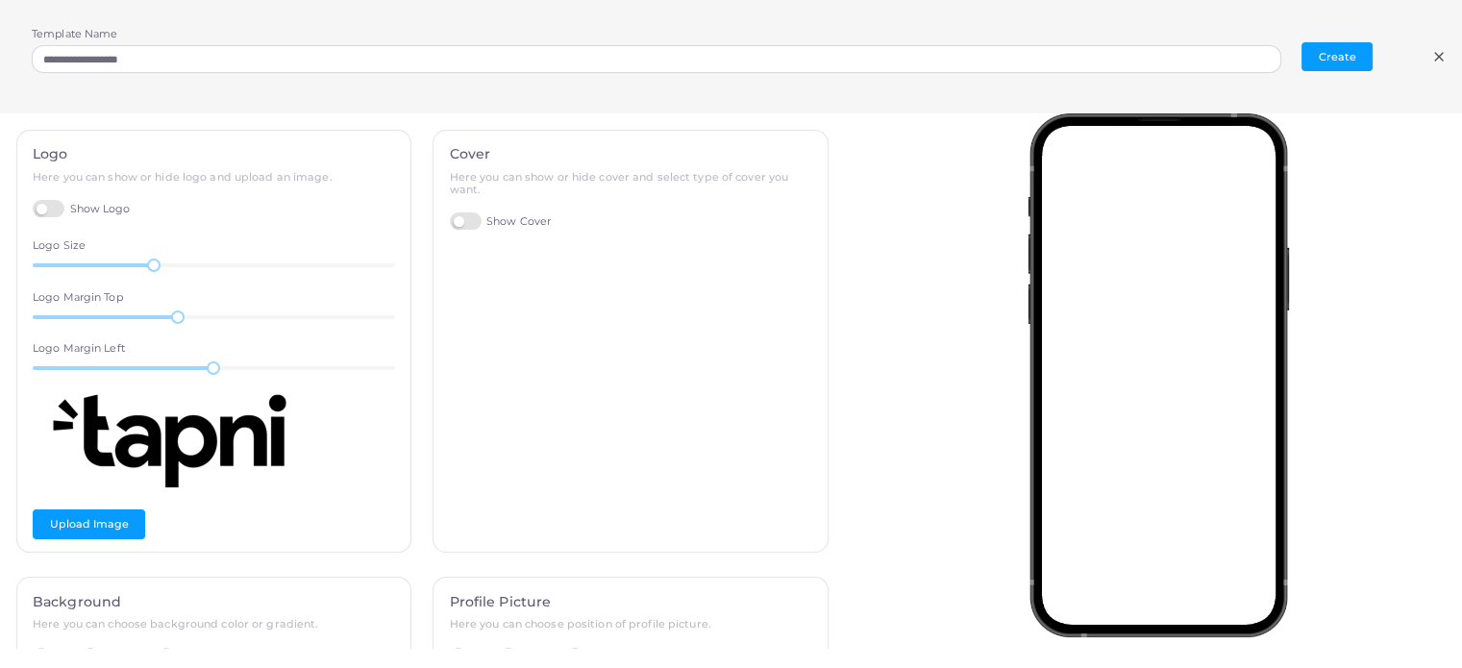
click at [1442, 60] on line at bounding box center [1439, 57] width 8 height 8
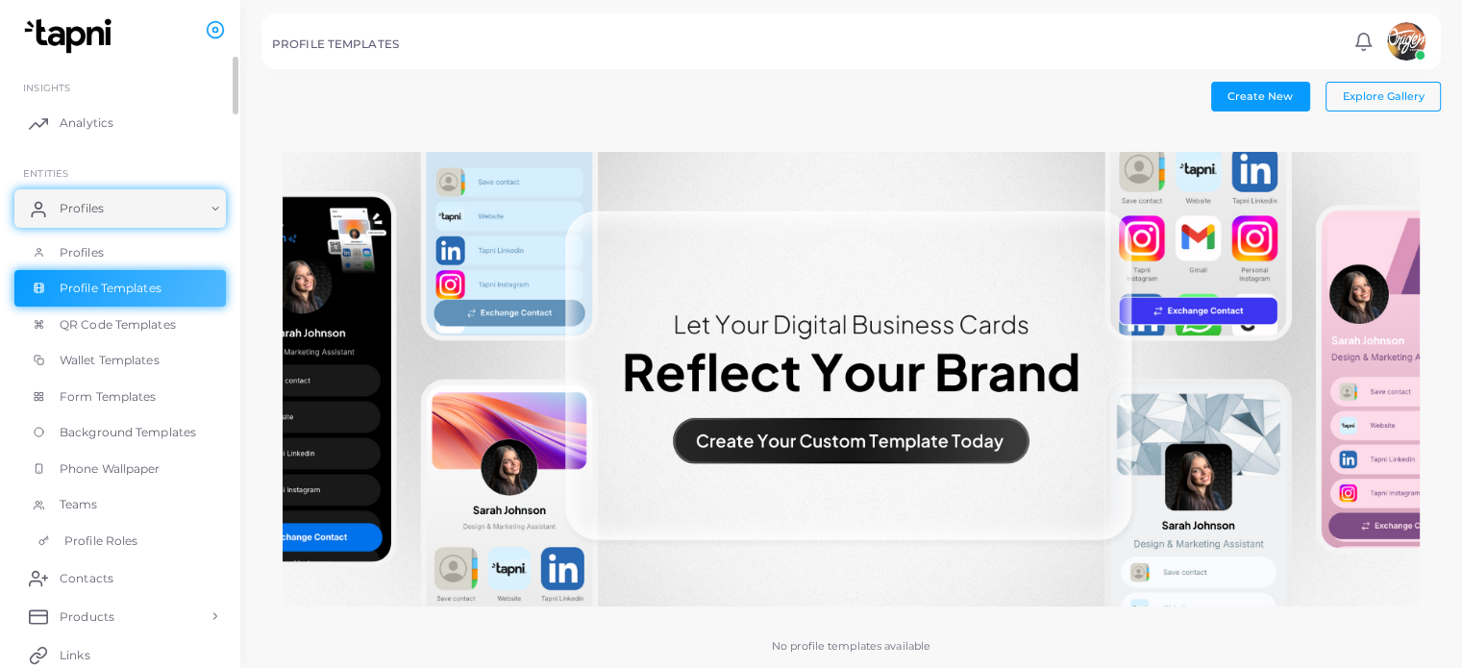
click at [98, 557] on link "Profile Roles" at bounding box center [119, 541] width 211 height 37
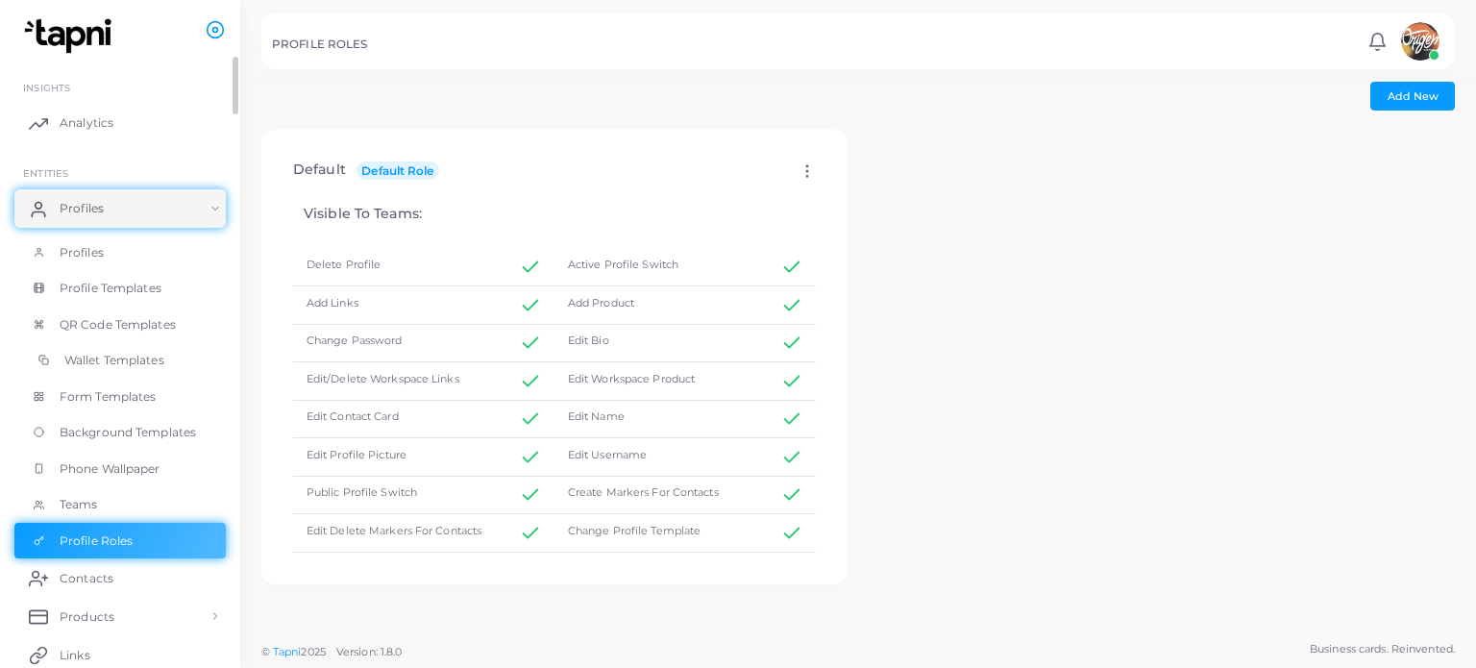
click at [126, 369] on link "Wallet Templates" at bounding box center [119, 360] width 211 height 37
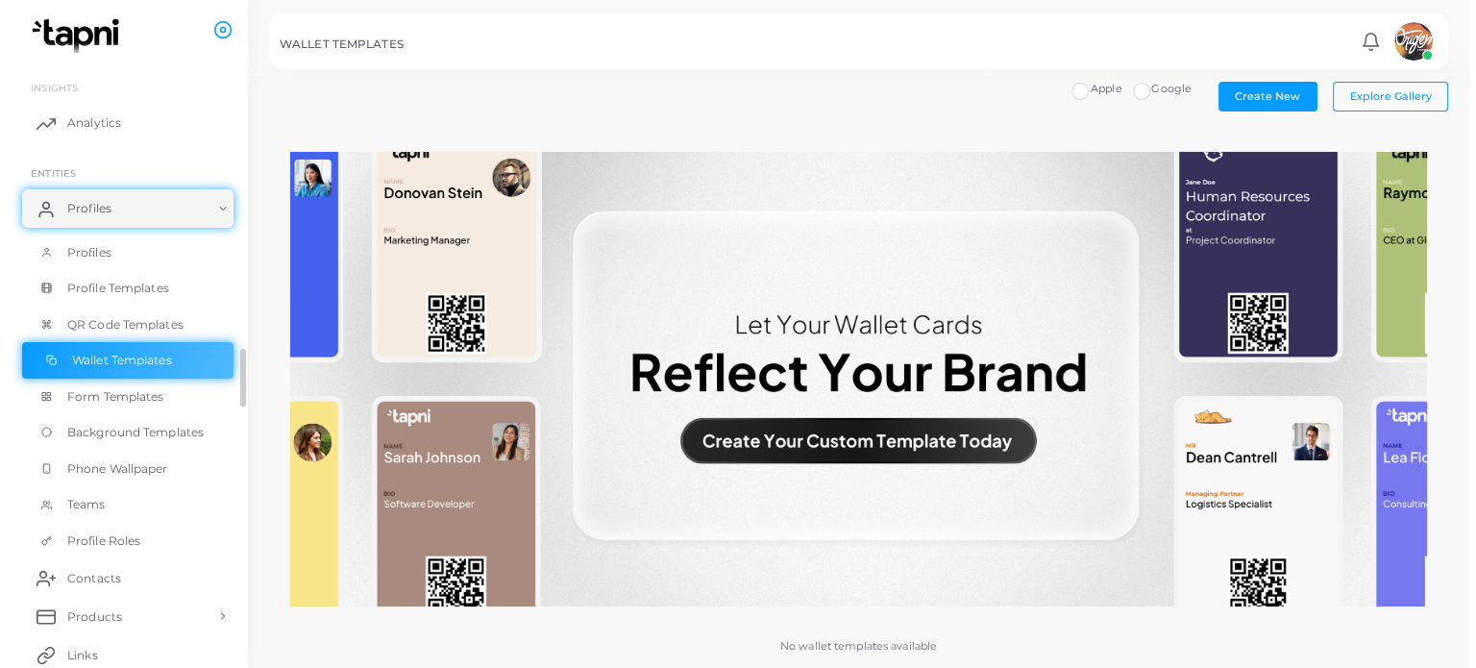
scroll to position [192, 0]
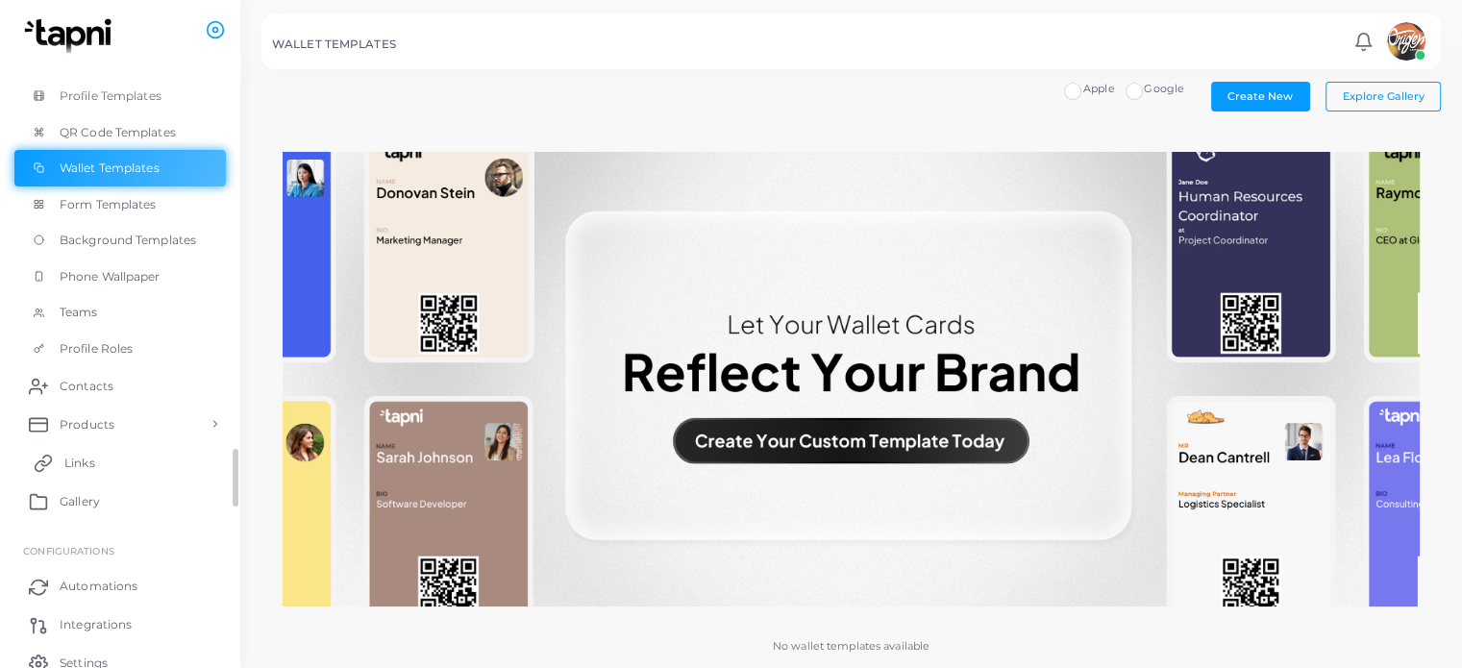
click at [108, 470] on link "Links" at bounding box center [119, 462] width 211 height 38
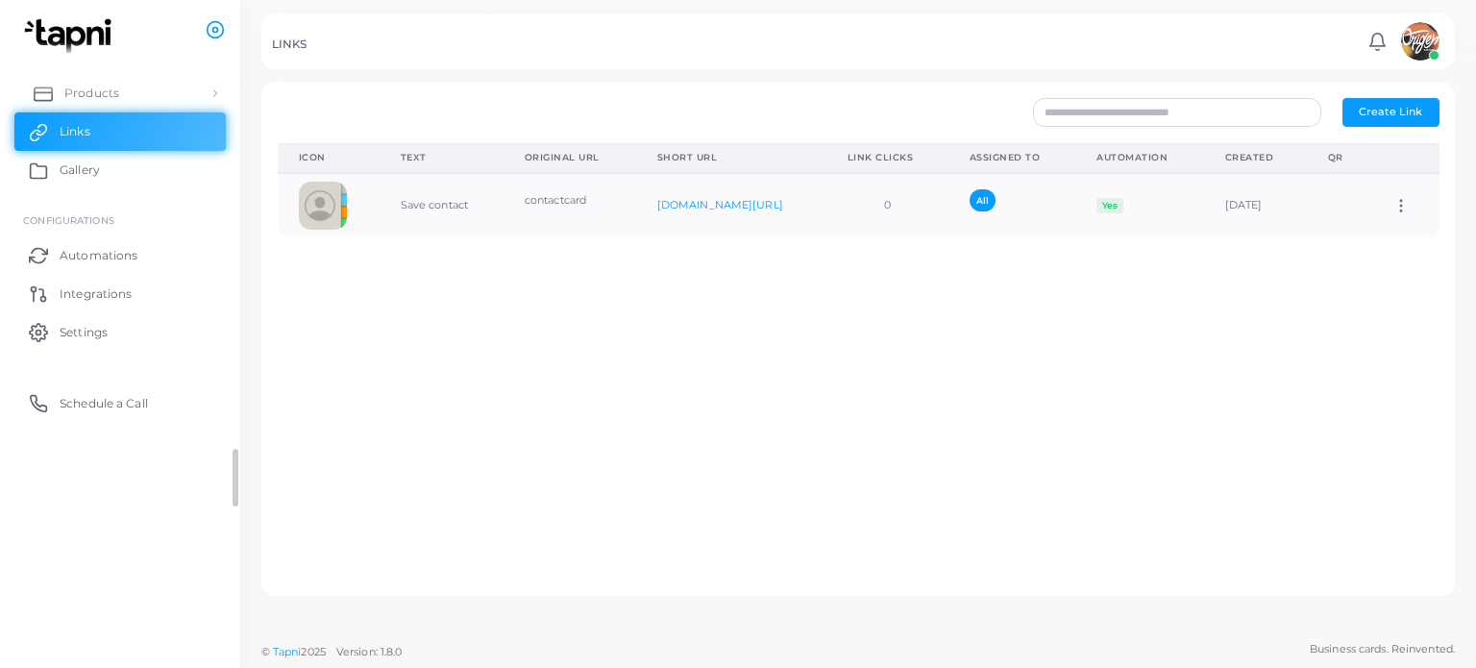
click at [104, 99] on span "Products" at bounding box center [91, 93] width 55 height 17
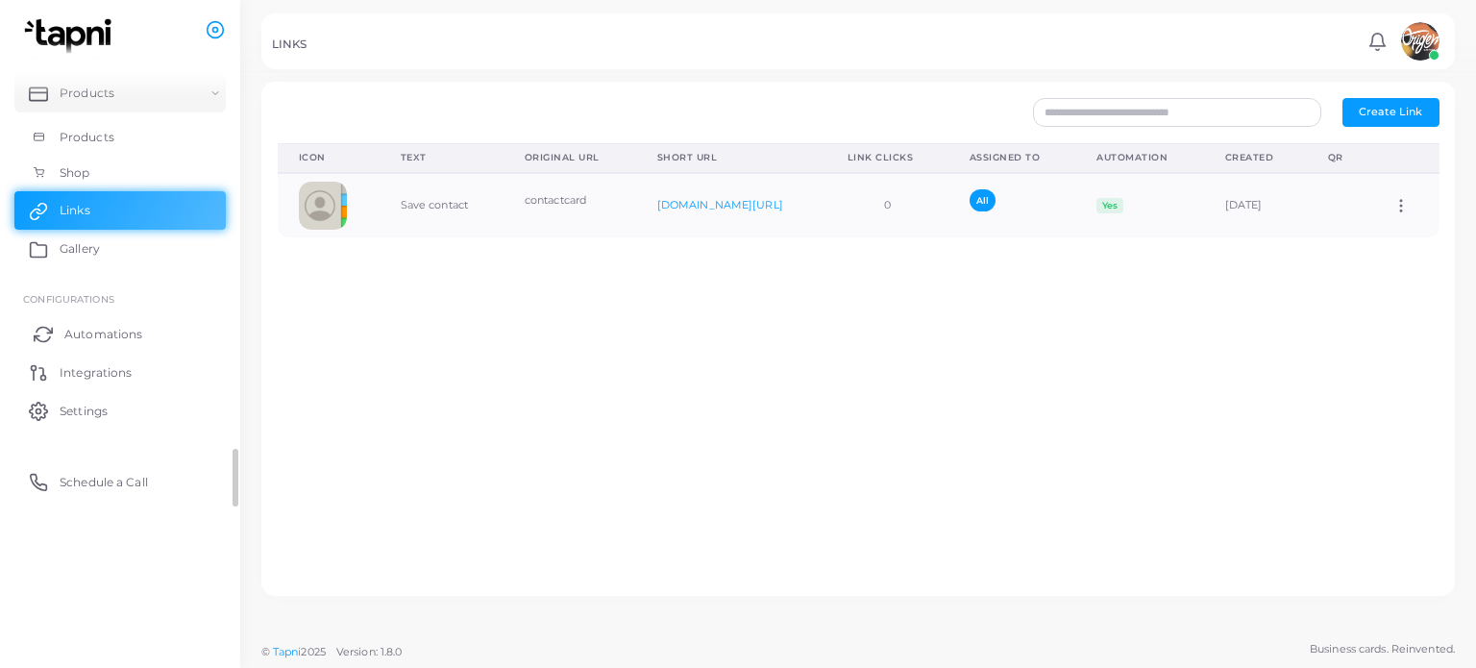
click at [104, 342] on link "Automations" at bounding box center [119, 333] width 211 height 38
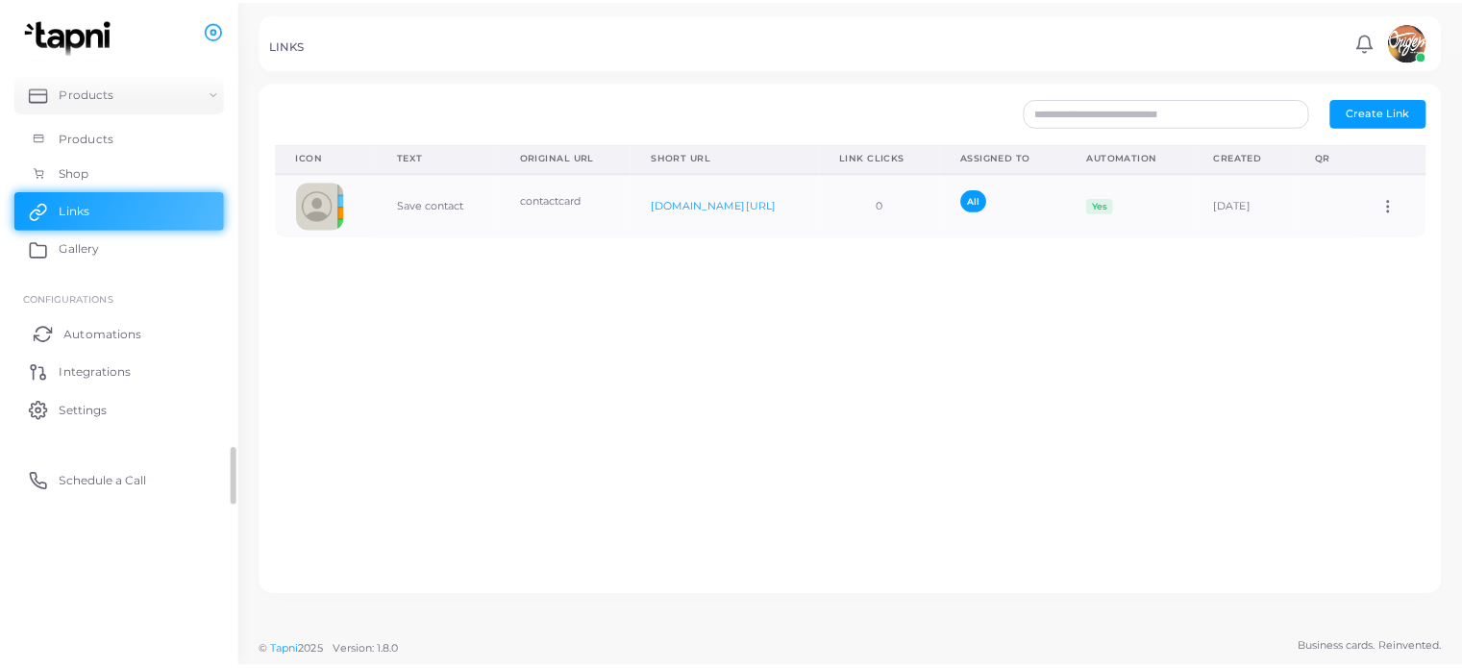
scroll to position [23, 0]
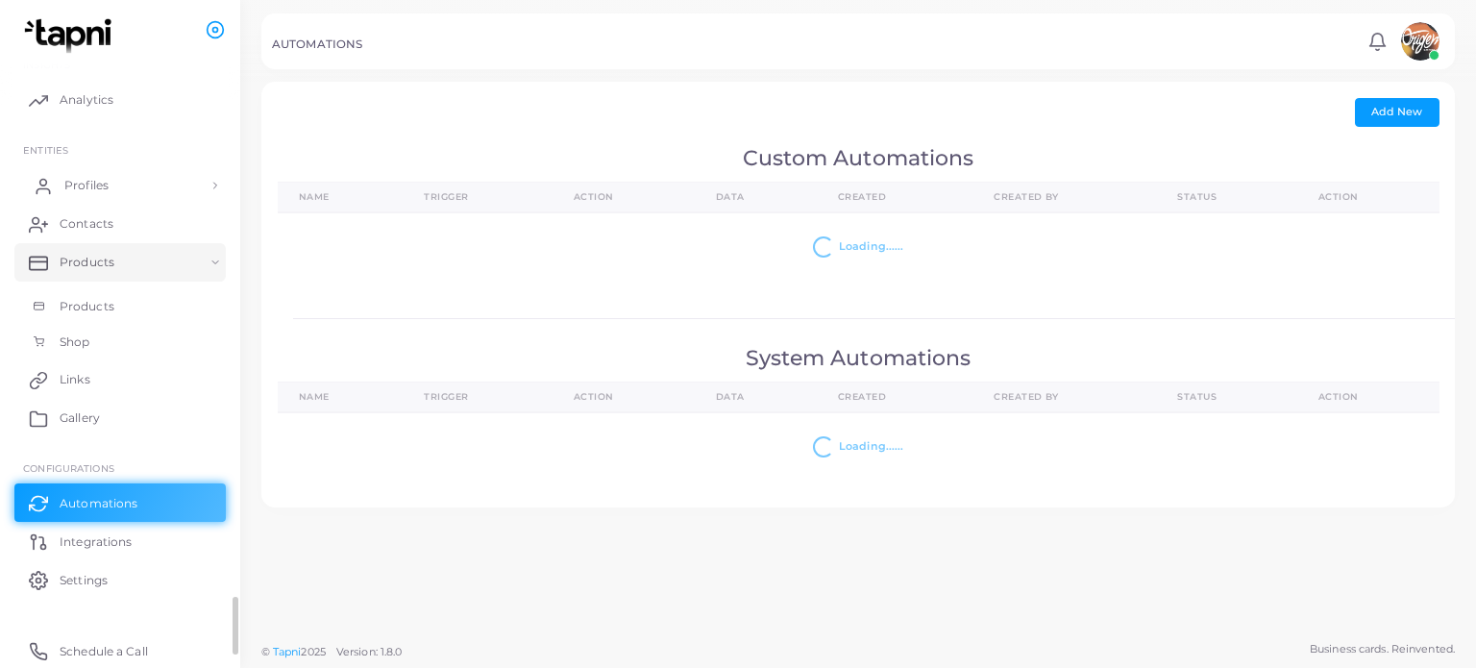
click at [123, 186] on link "Profiles" at bounding box center [119, 185] width 211 height 38
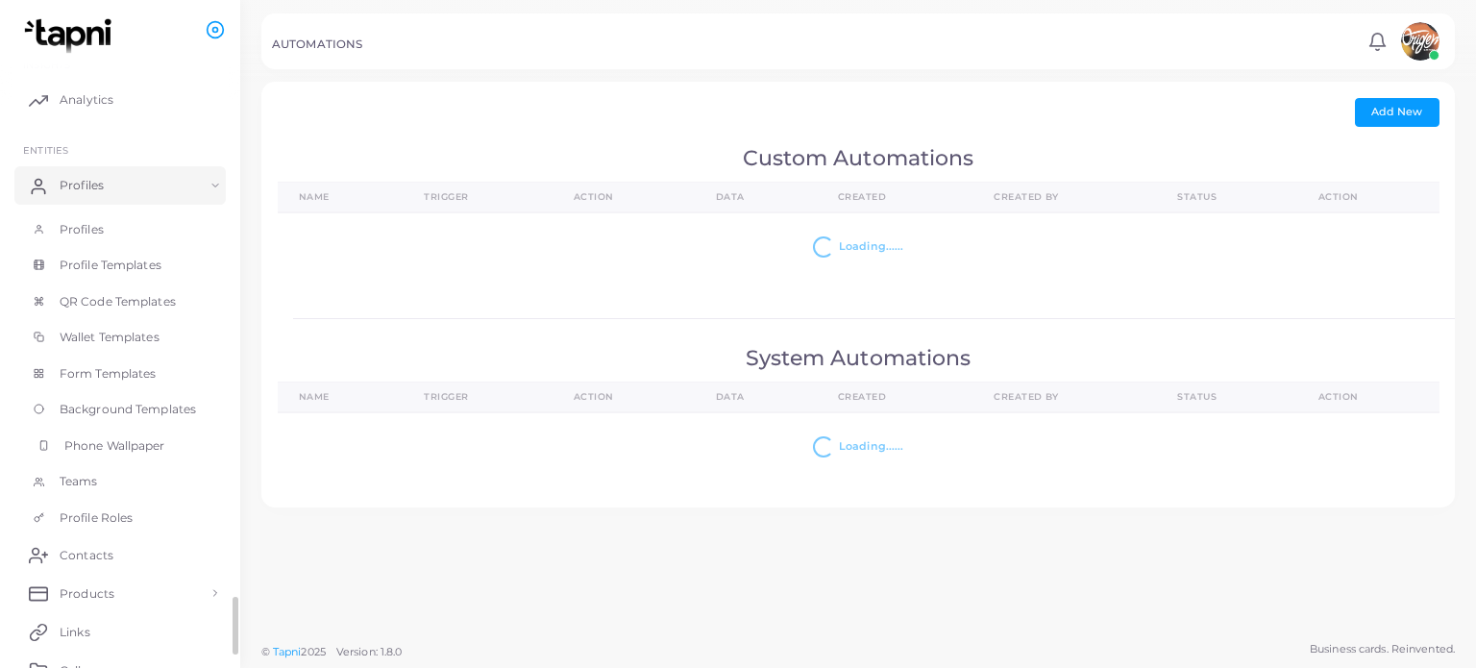
click at [135, 453] on span "Phone Wallpaper" at bounding box center [114, 445] width 101 height 17
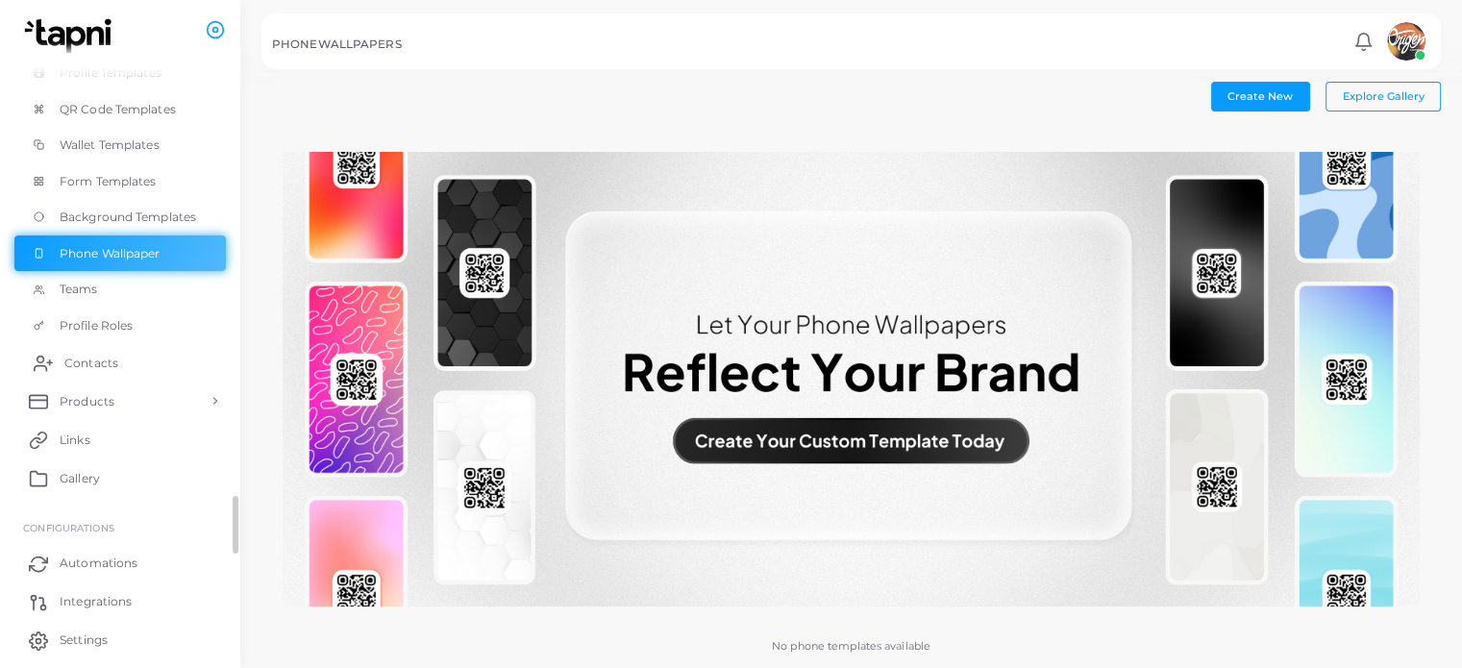
scroll to position [276, 0]
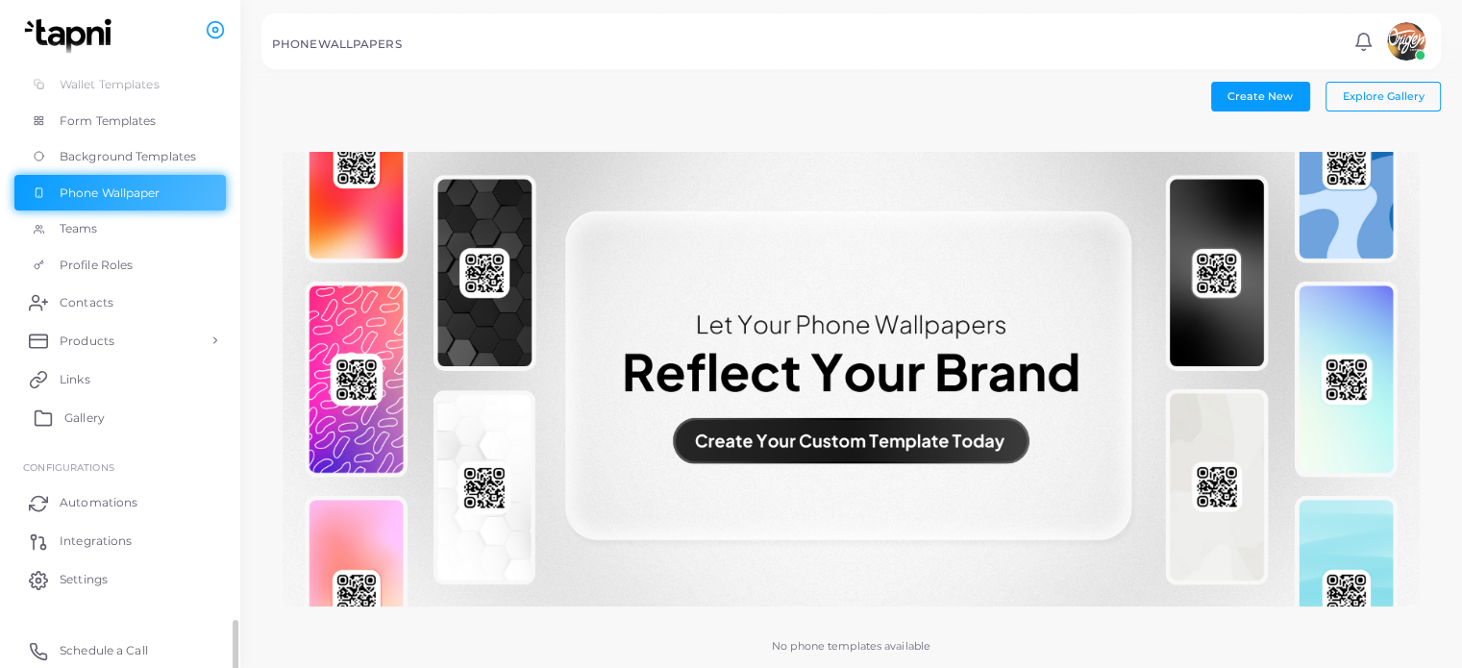
click at [103, 413] on span "Gallery" at bounding box center [84, 417] width 40 height 17
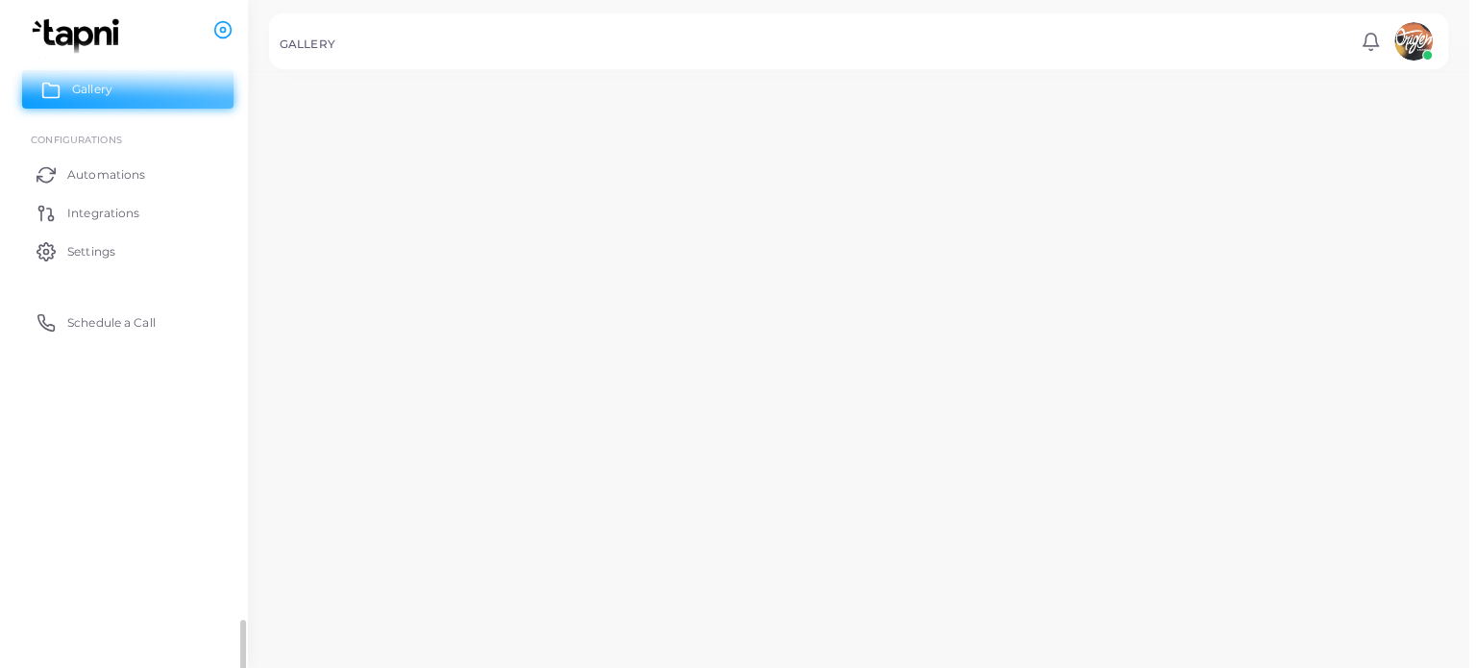
scroll to position [273, 0]
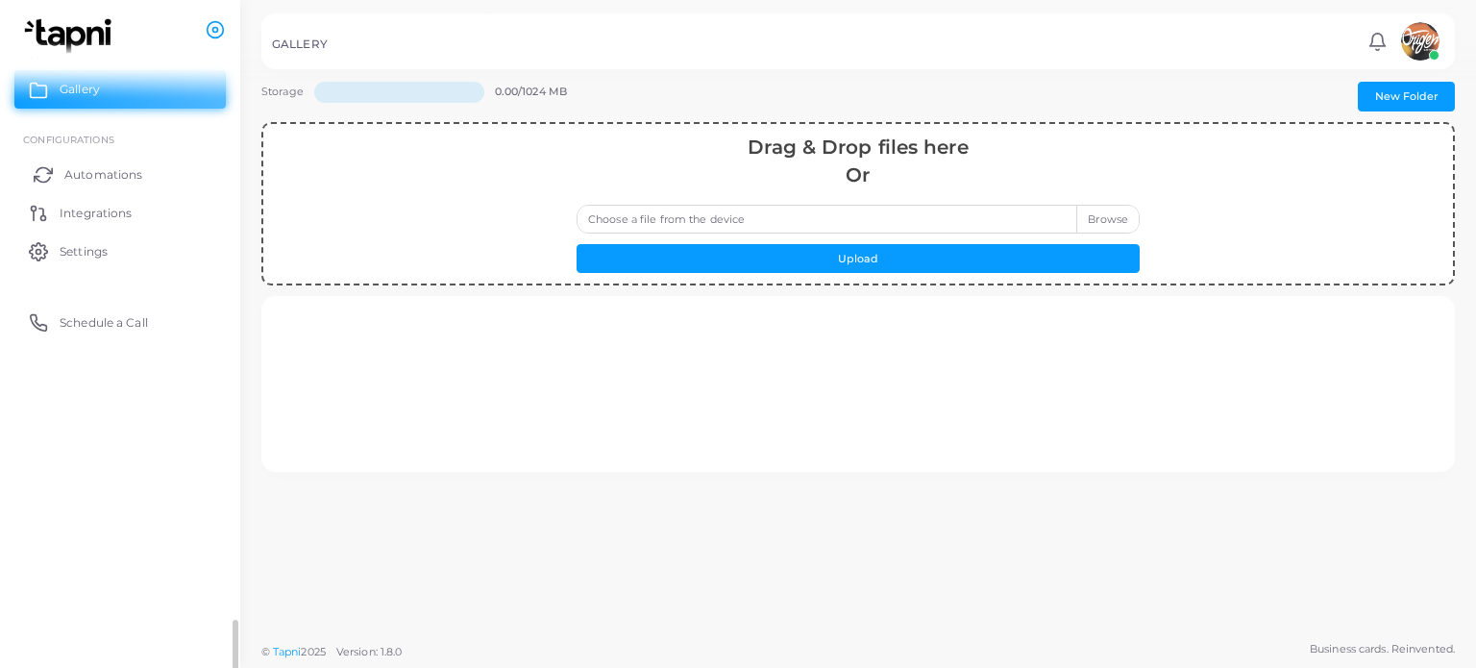
click at [92, 180] on span "Automations" at bounding box center [103, 174] width 78 height 17
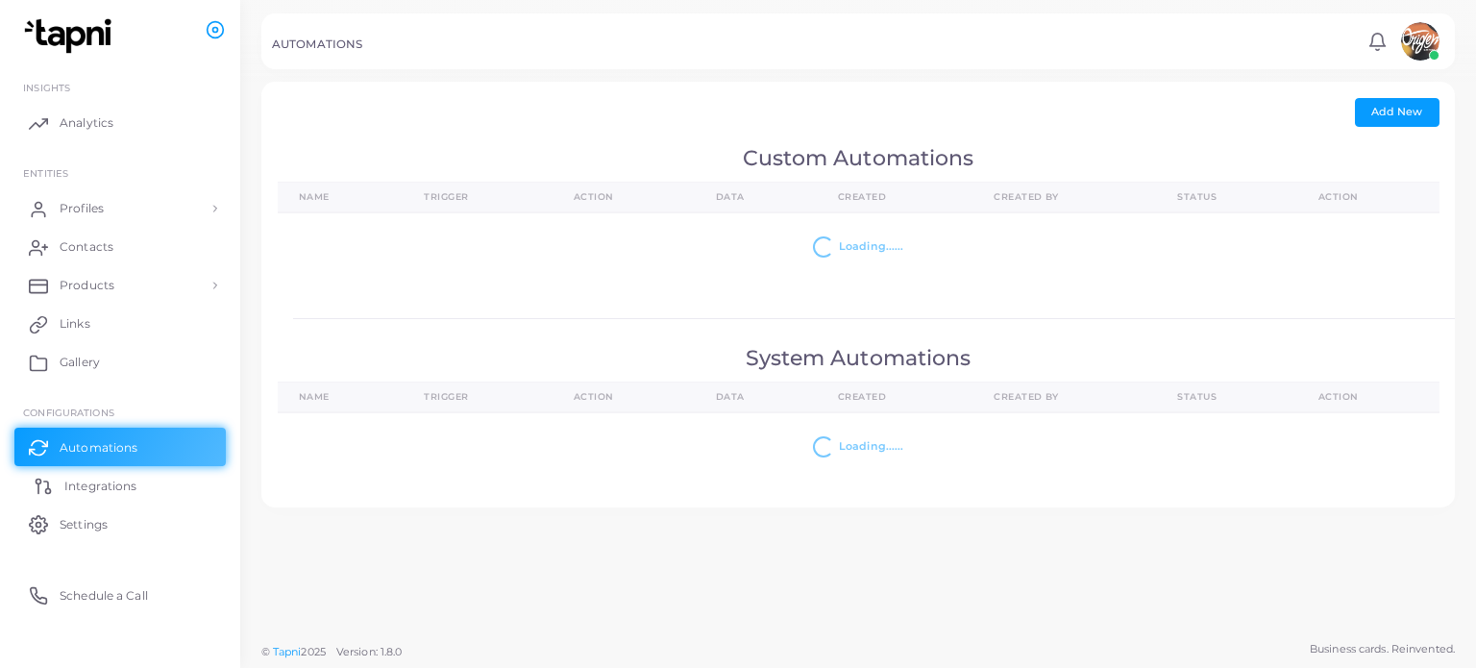
click at [77, 493] on span "Integrations" at bounding box center [100, 486] width 72 height 17
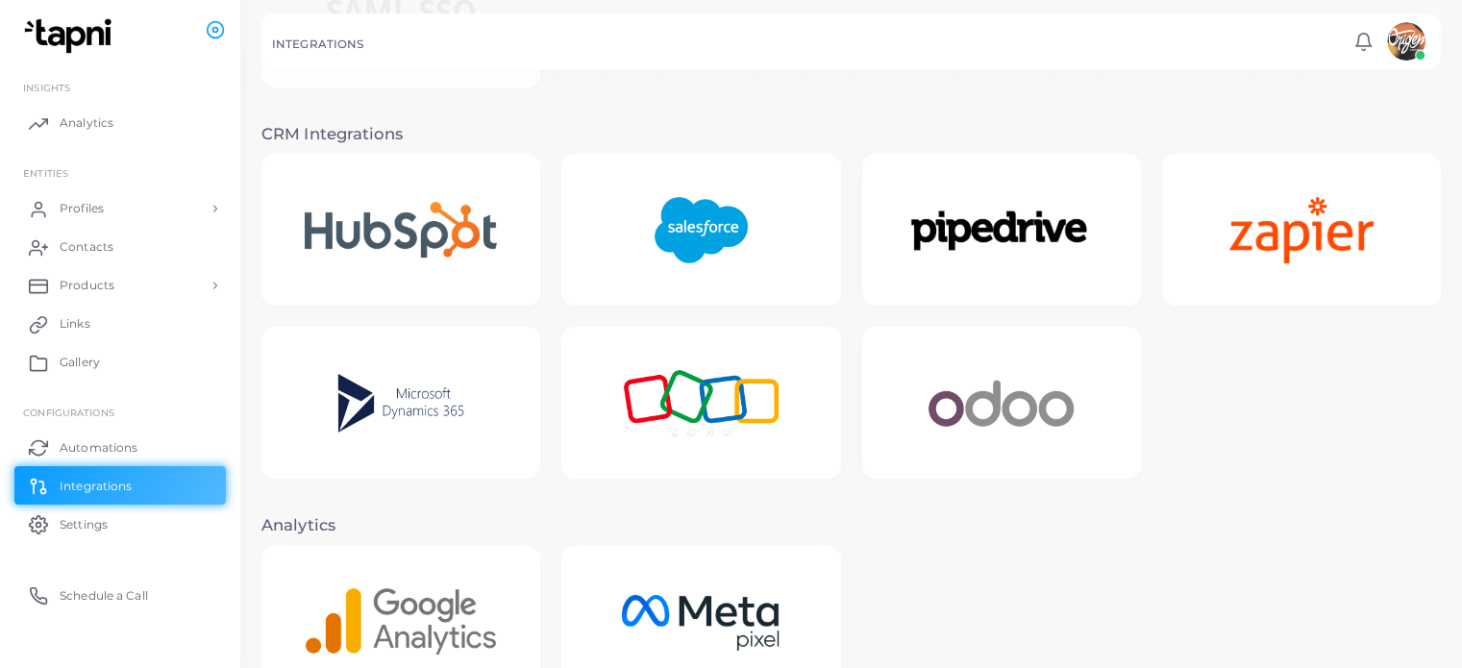
scroll to position [450, 0]
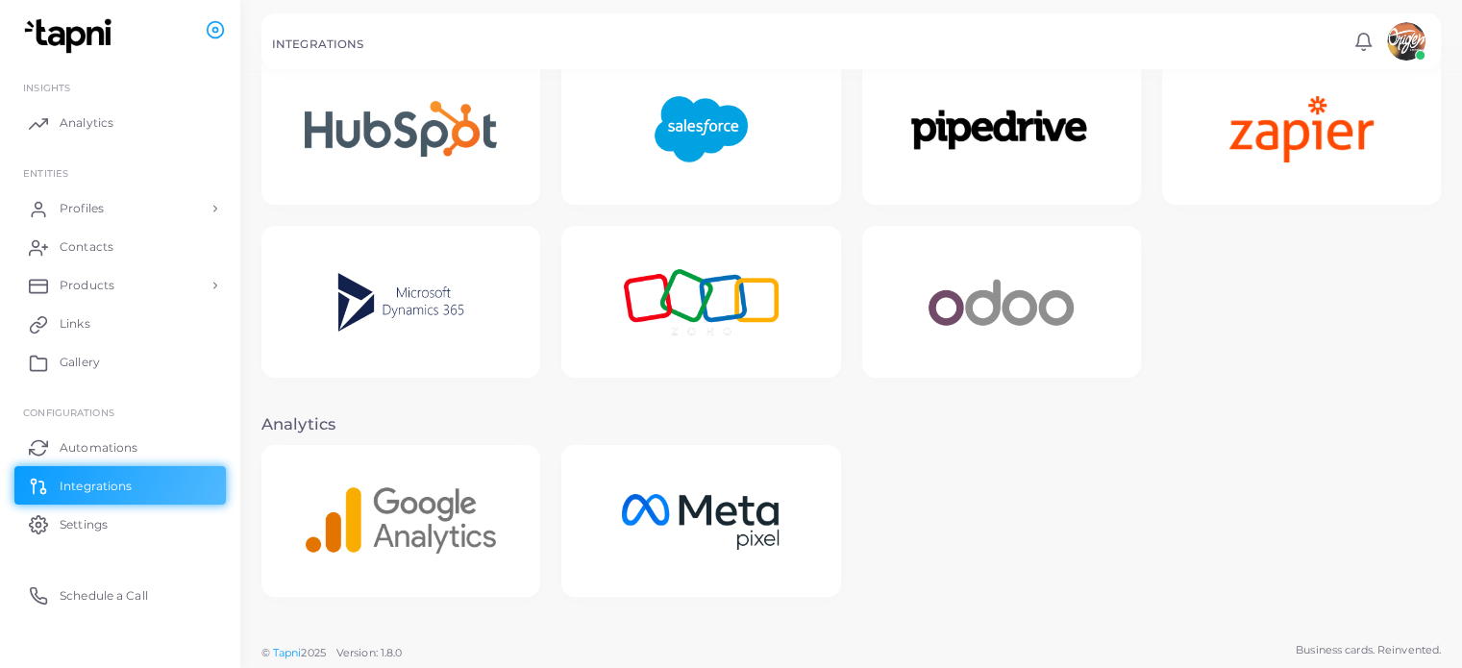
click at [1007, 322] on img at bounding box center [1001, 302] width 199 height 120
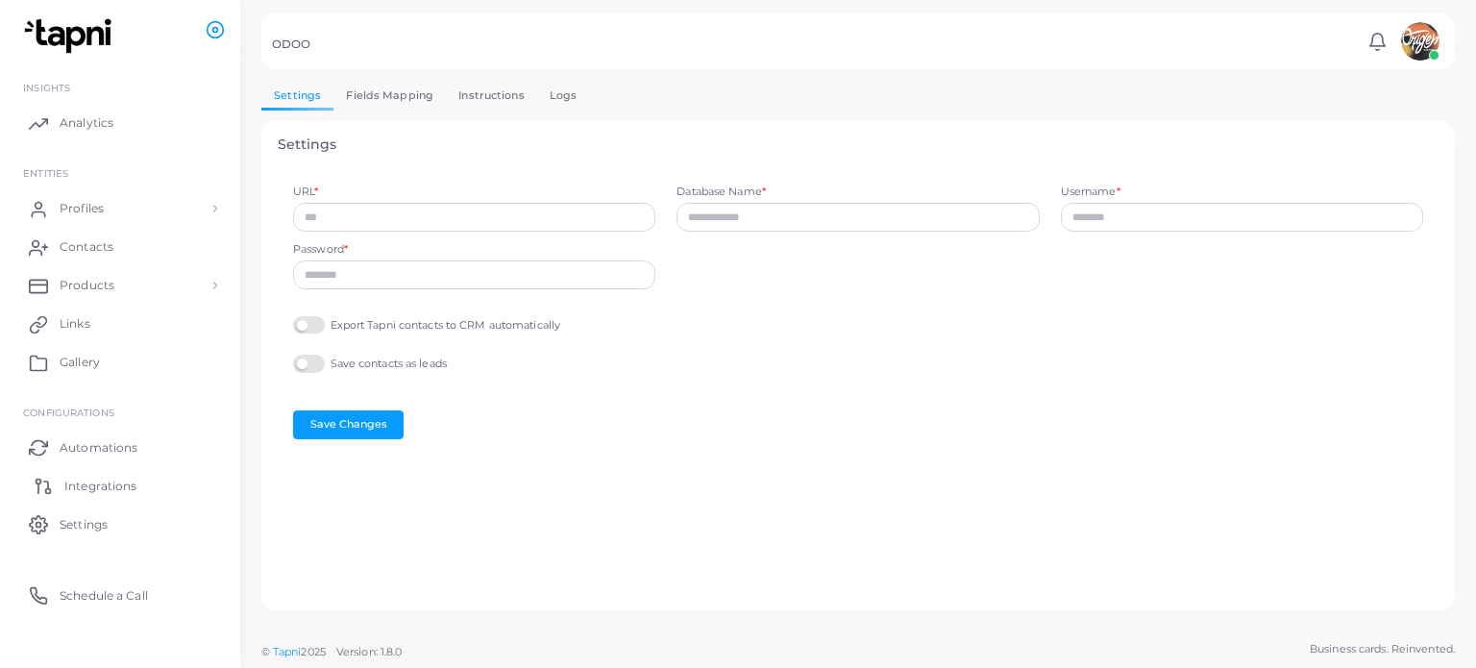
click at [80, 494] on link "Integrations" at bounding box center [119, 485] width 211 height 38
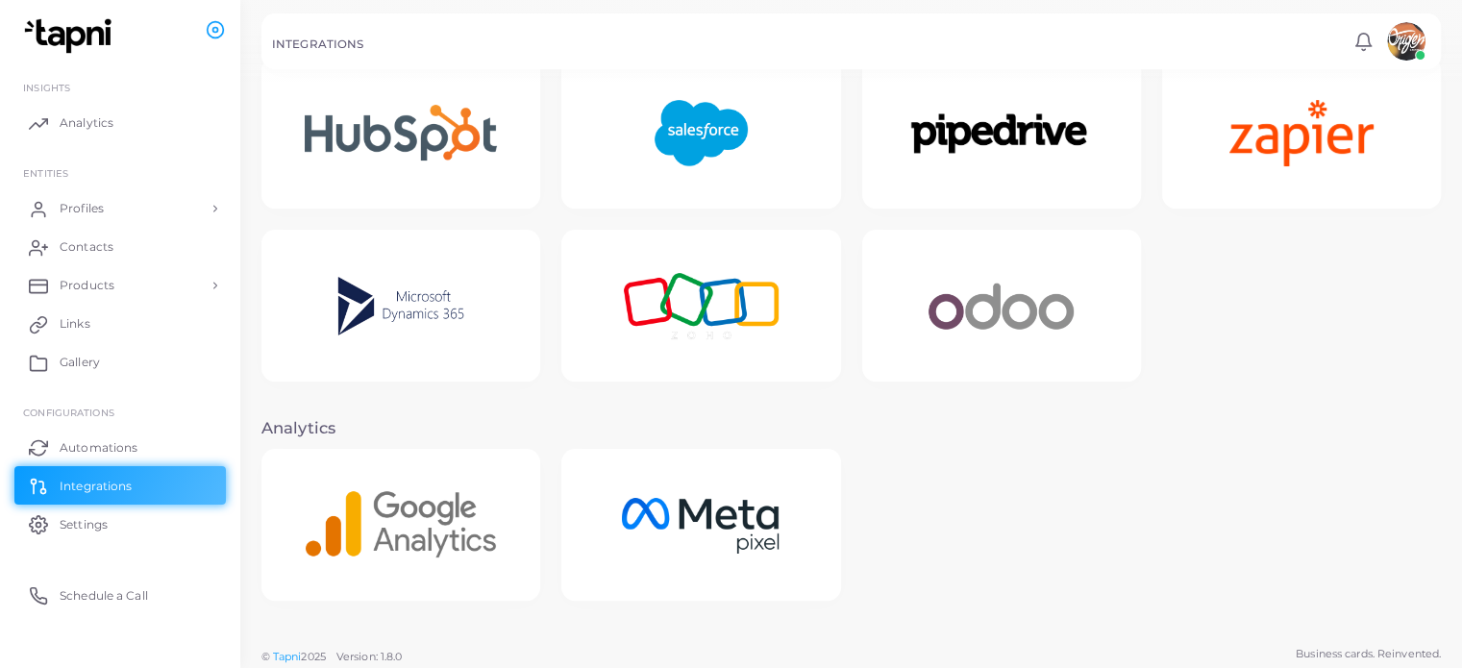
scroll to position [450, 0]
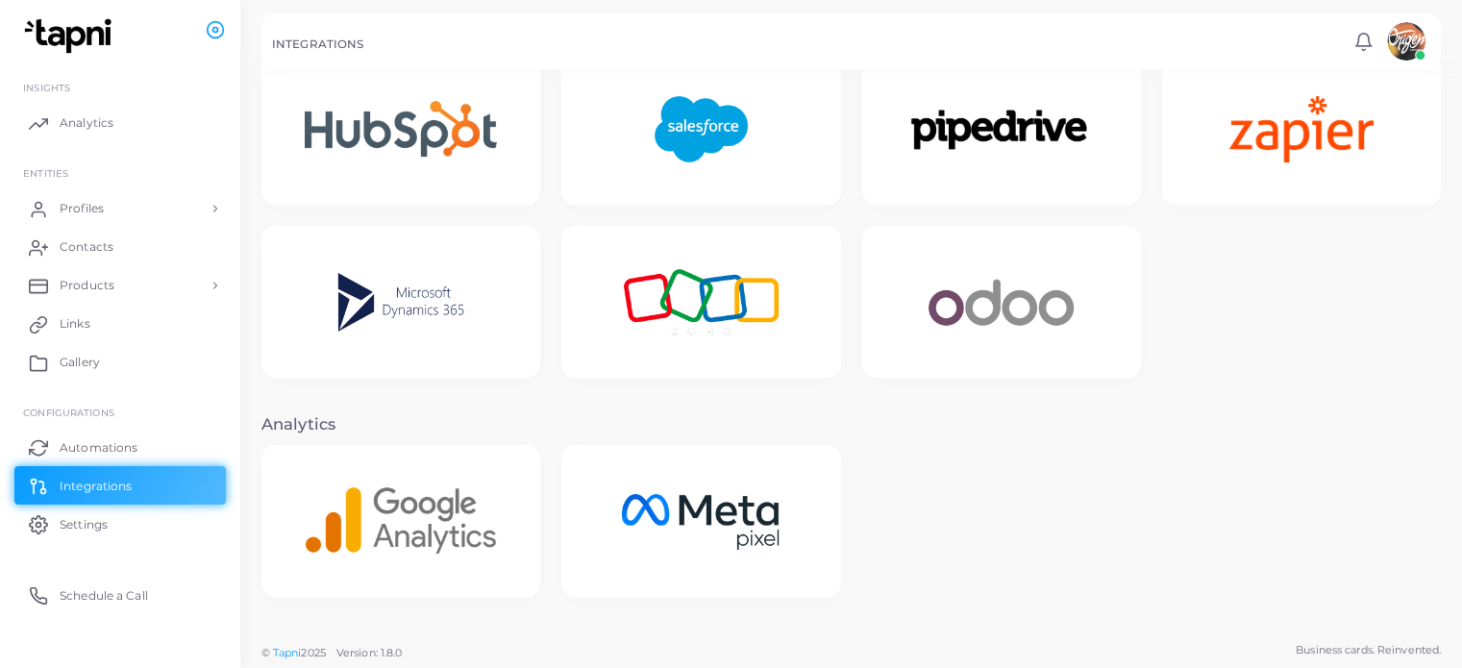
click at [1161, 230] on div at bounding box center [851, 226] width 1200 height 346
click at [1193, 223] on div at bounding box center [1301, 139] width 300 height 173
click at [1184, 216] on div at bounding box center [1301, 139] width 300 height 173
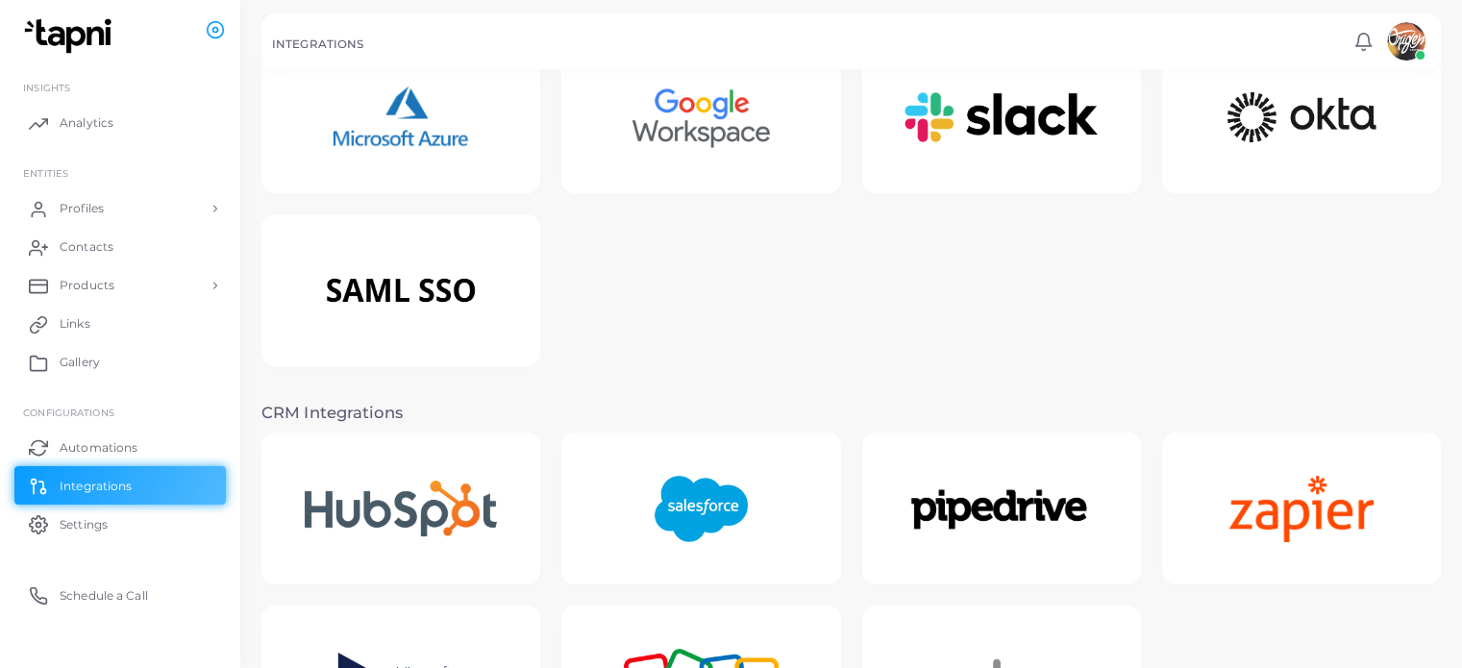
scroll to position [0, 0]
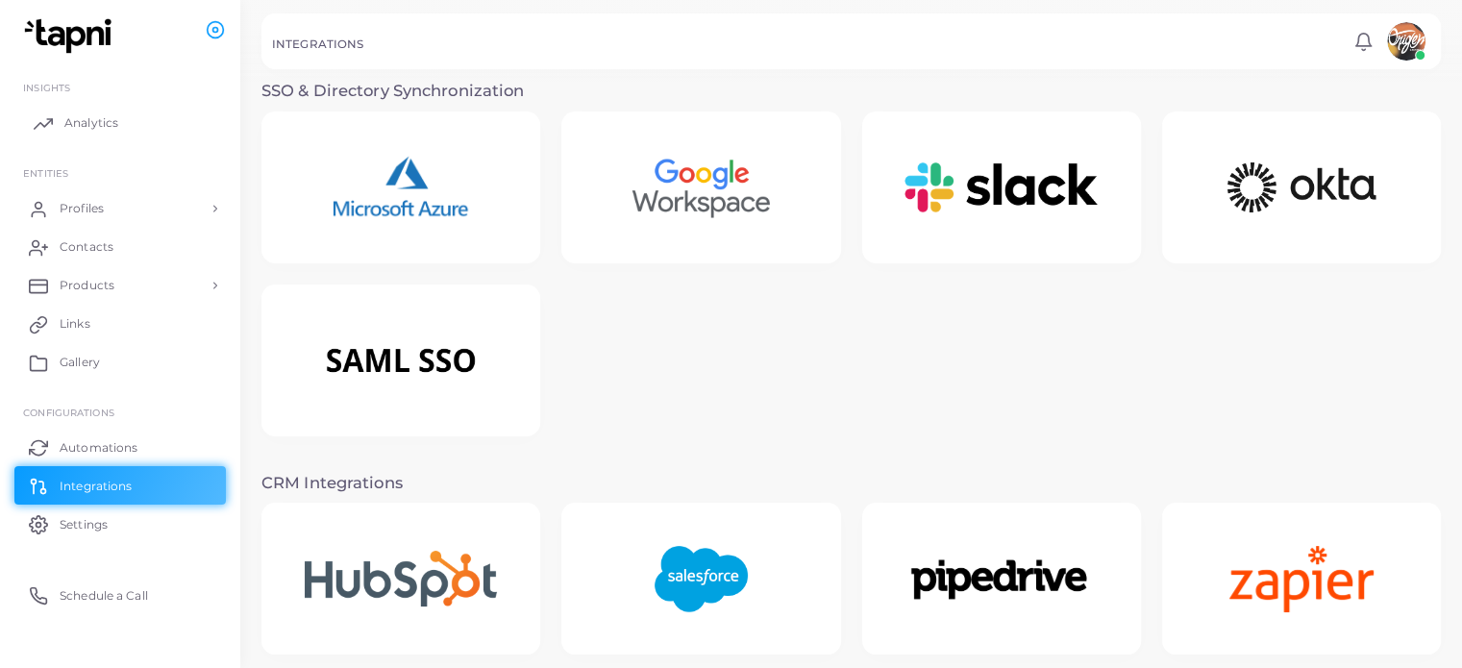
click at [72, 134] on link "Analytics" at bounding box center [119, 123] width 211 height 38
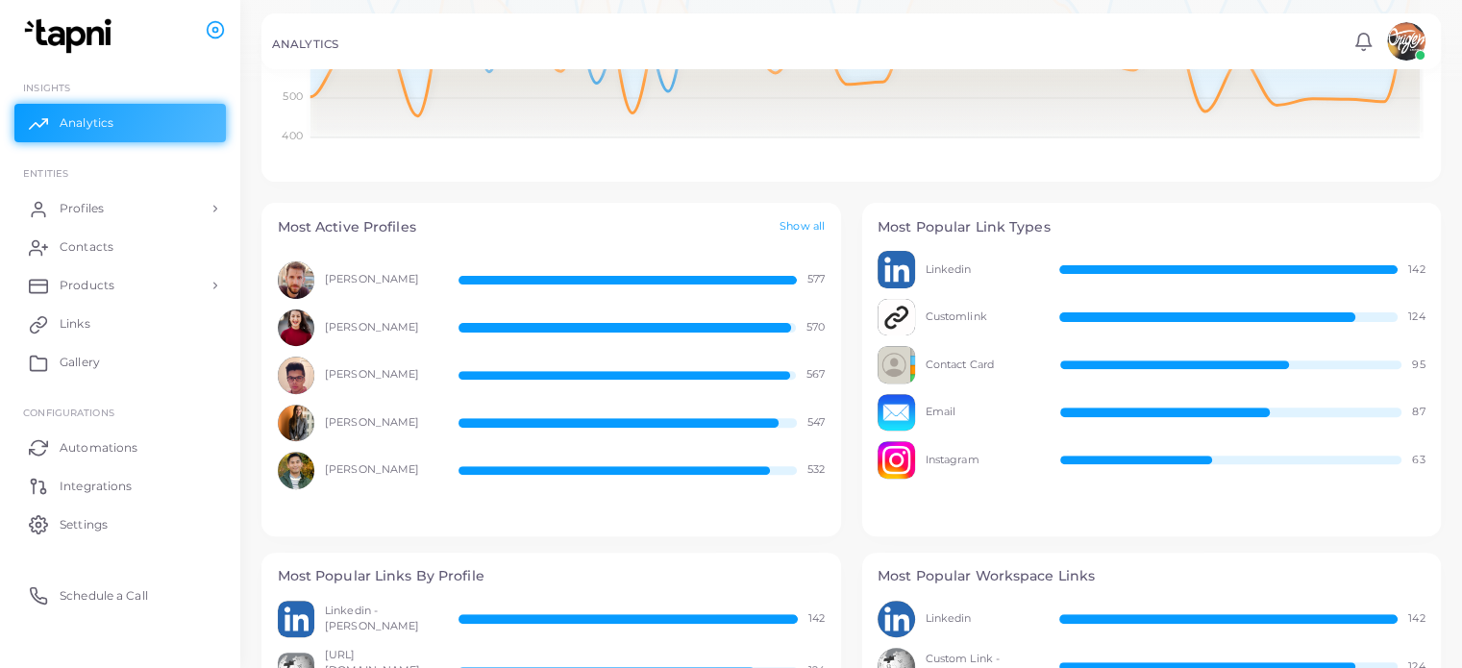
scroll to position [481, 0]
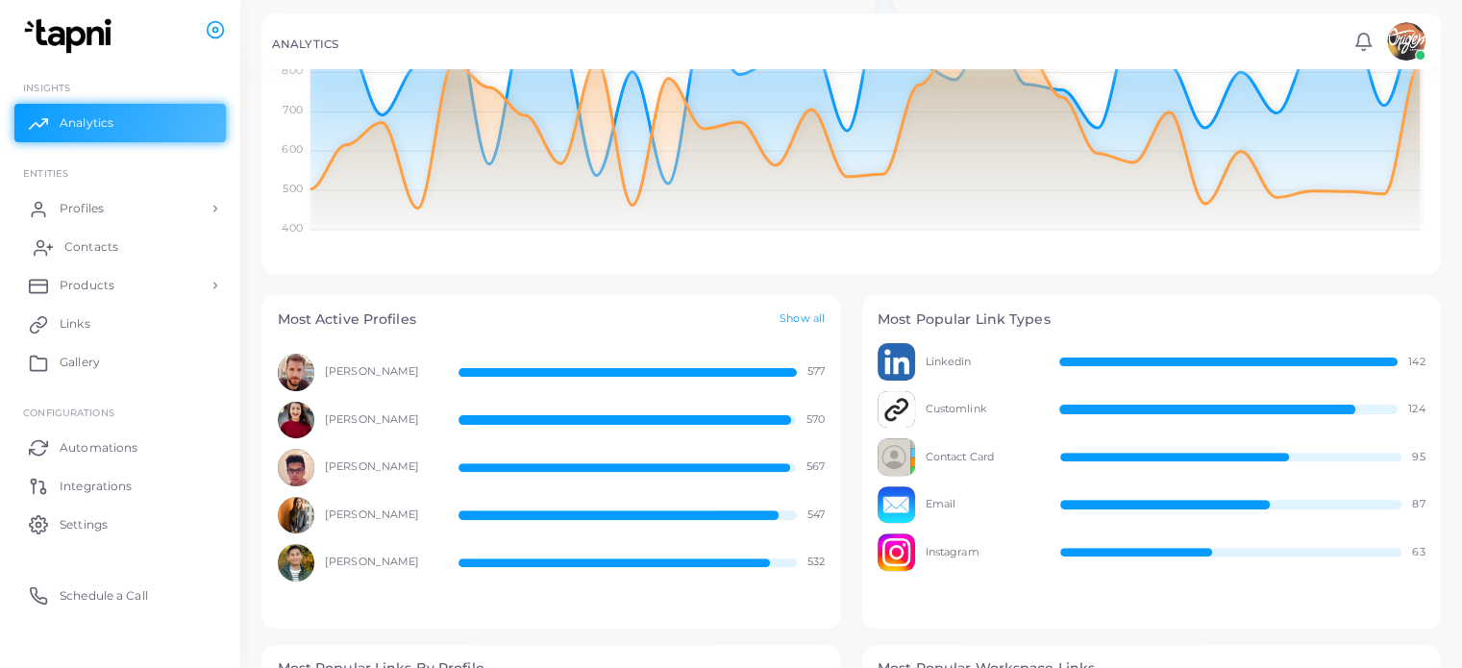
click at [93, 252] on span "Contacts" at bounding box center [91, 246] width 54 height 17
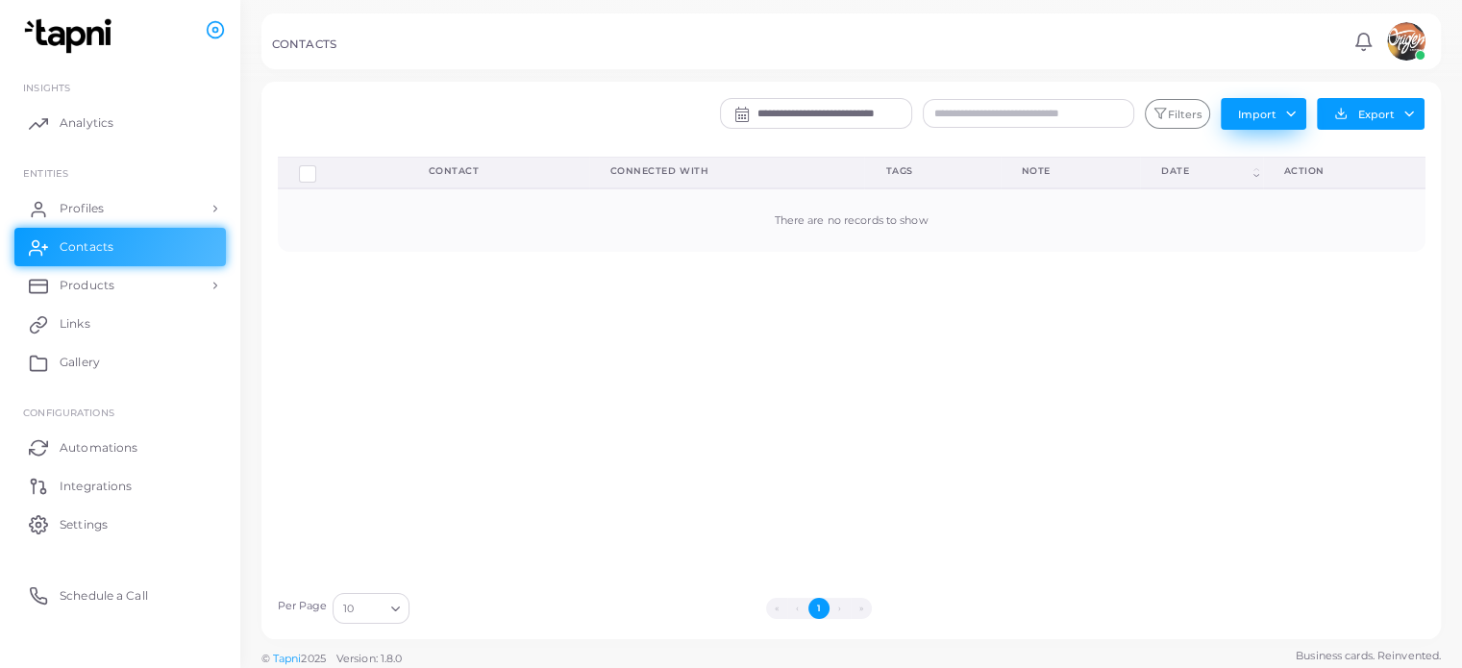
click at [1288, 112] on button "Import" at bounding box center [1264, 113] width 86 height 31
click at [1411, 111] on button "Export" at bounding box center [1371, 114] width 108 height 32
click at [1190, 325] on div "Delete Connections Manage Connections Show Selections Contact Connected With Ta…" at bounding box center [851, 370] width 1169 height 426
click at [1419, 107] on button "Export" at bounding box center [1371, 114] width 108 height 32
click at [654, 312] on div "Delete Connections Manage Connections Show Selections Contact Connected With Ta…" at bounding box center [851, 370] width 1169 height 426
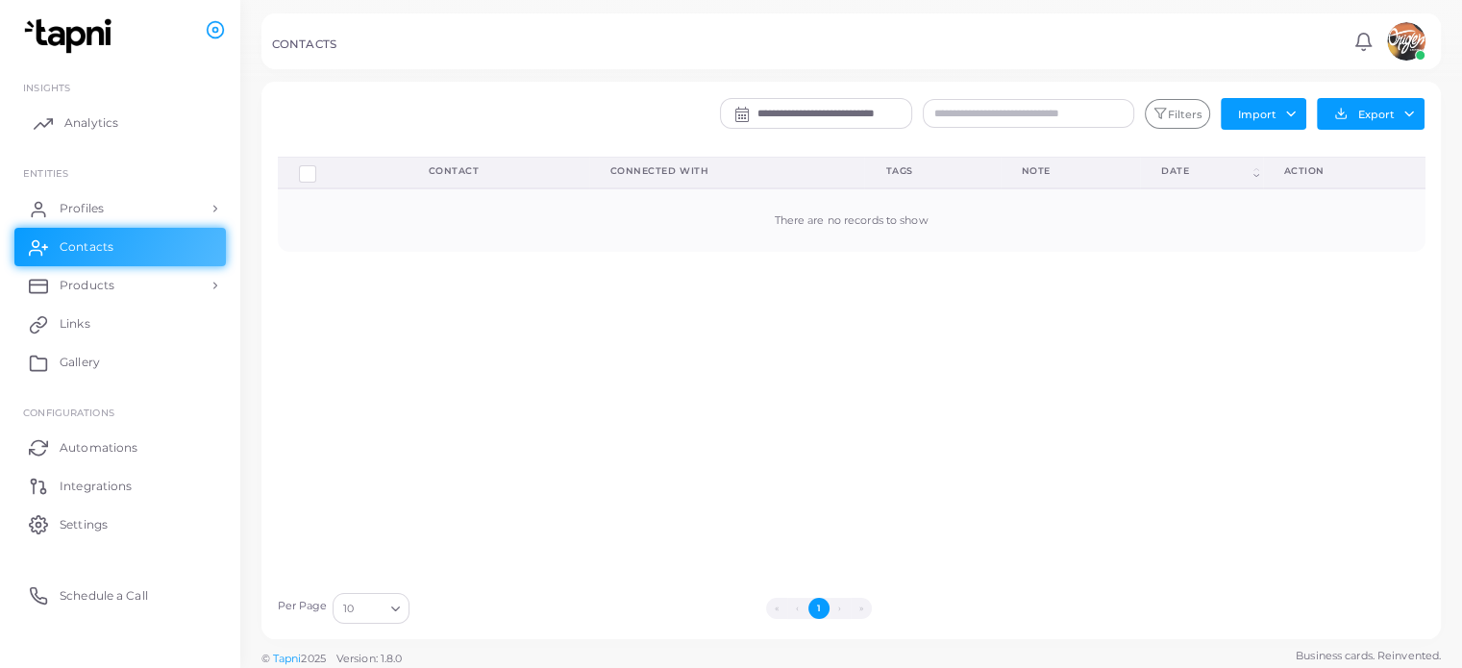
click at [102, 133] on link "Analytics" at bounding box center [119, 123] width 211 height 38
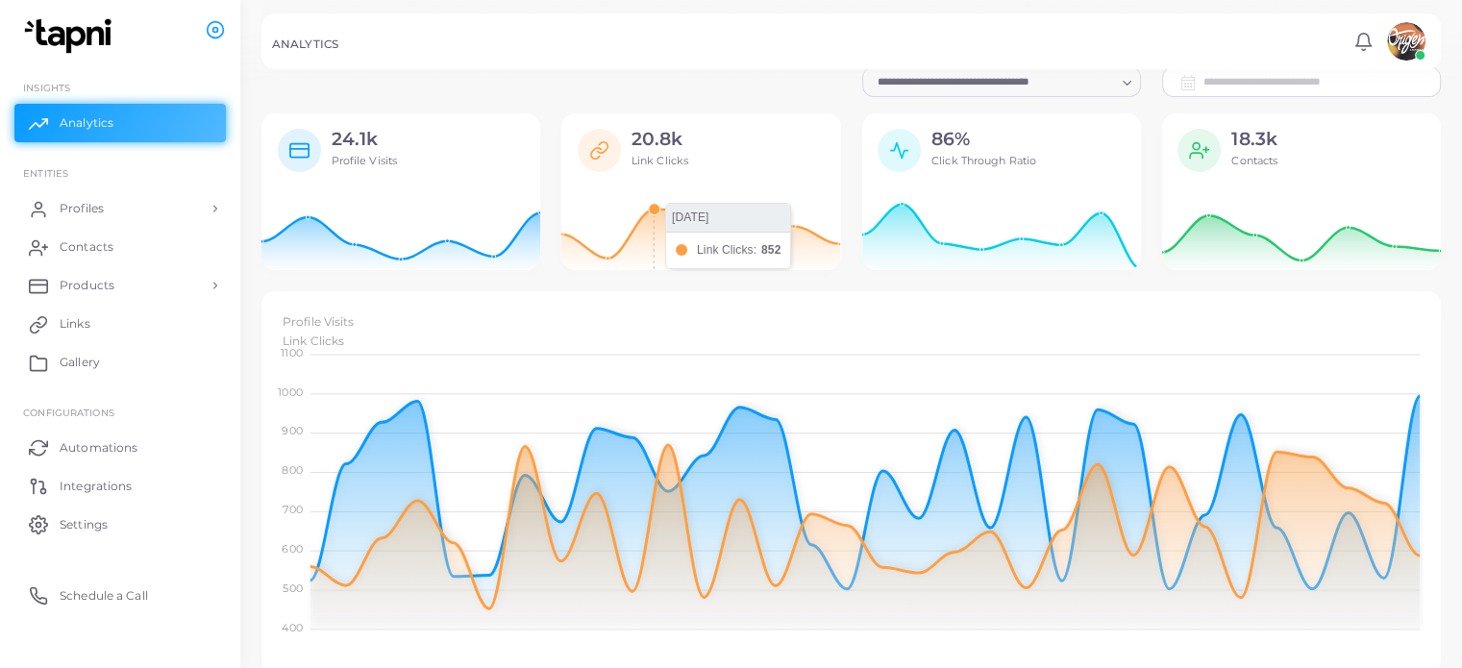
scroll to position [70, 0]
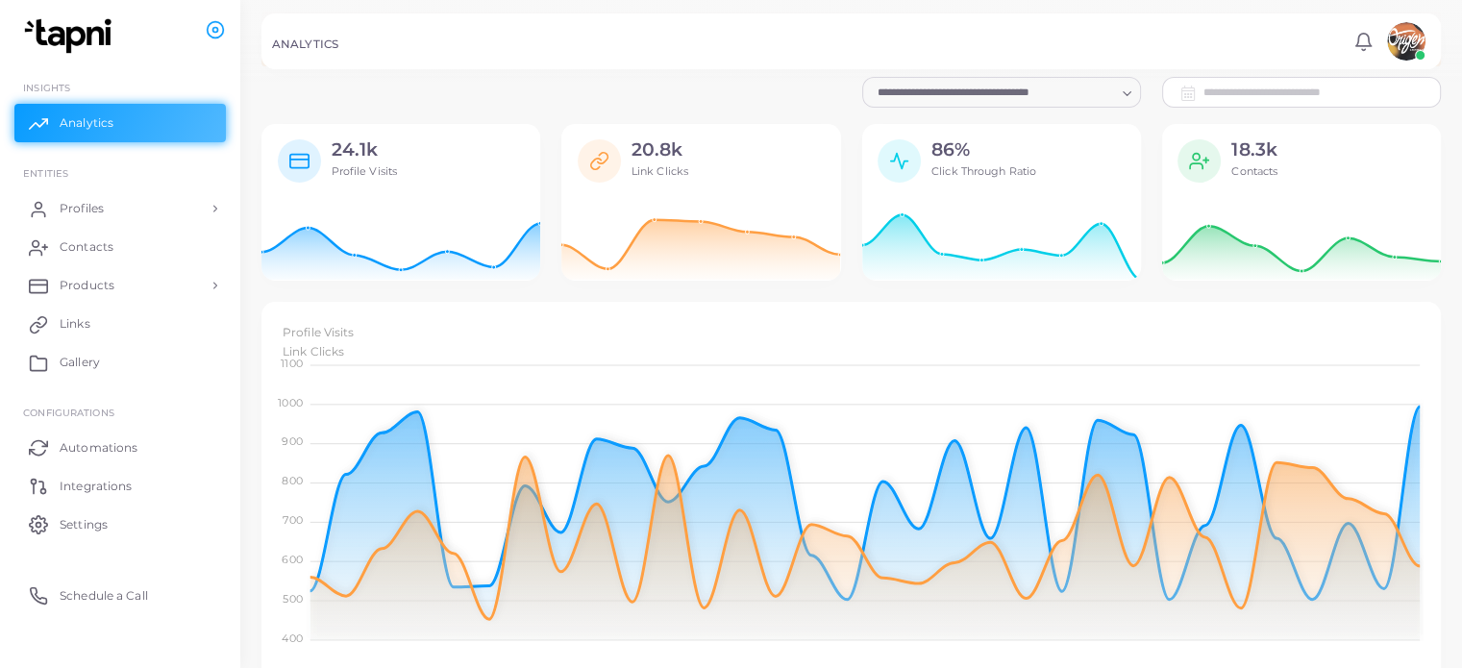
drag, startPoint x: 1116, startPoint y: 86, endPoint x: 1128, endPoint y: 87, distance: 12.5
click at [1128, 87] on div "Loading..." at bounding box center [1001, 92] width 279 height 31
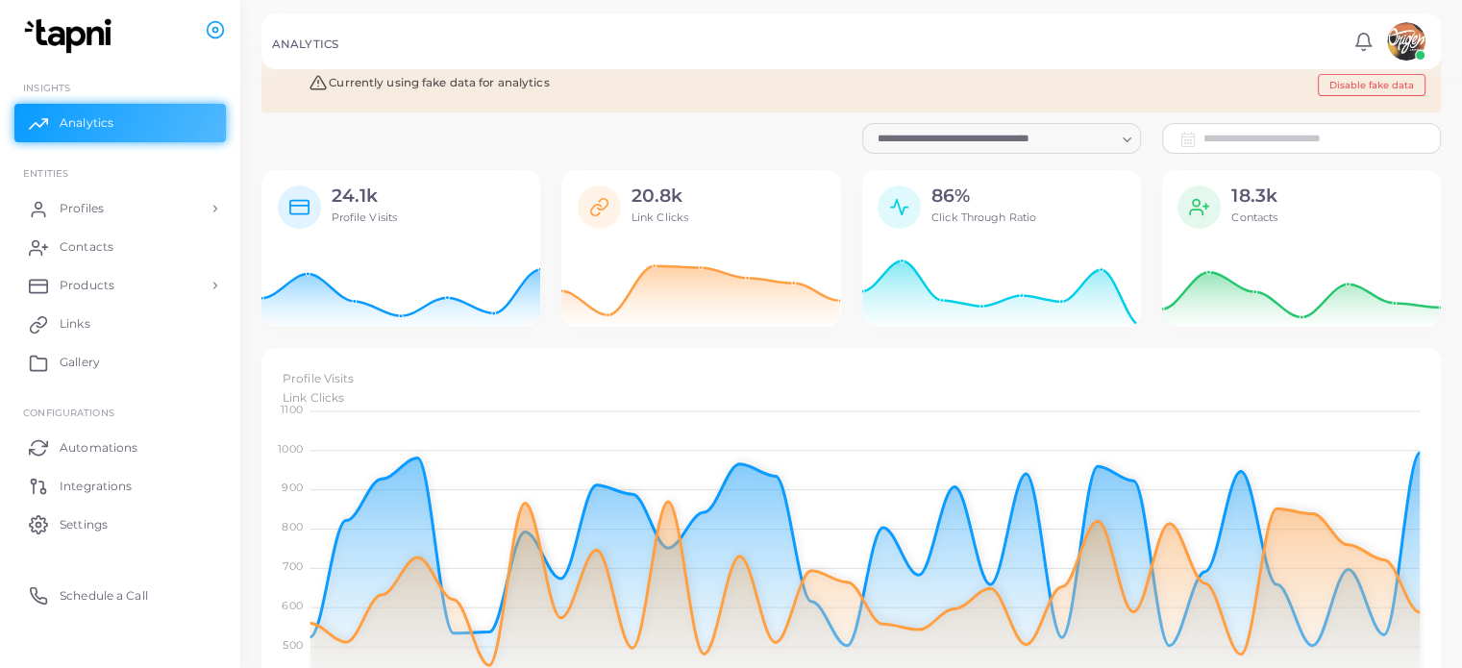
scroll to position [0, 0]
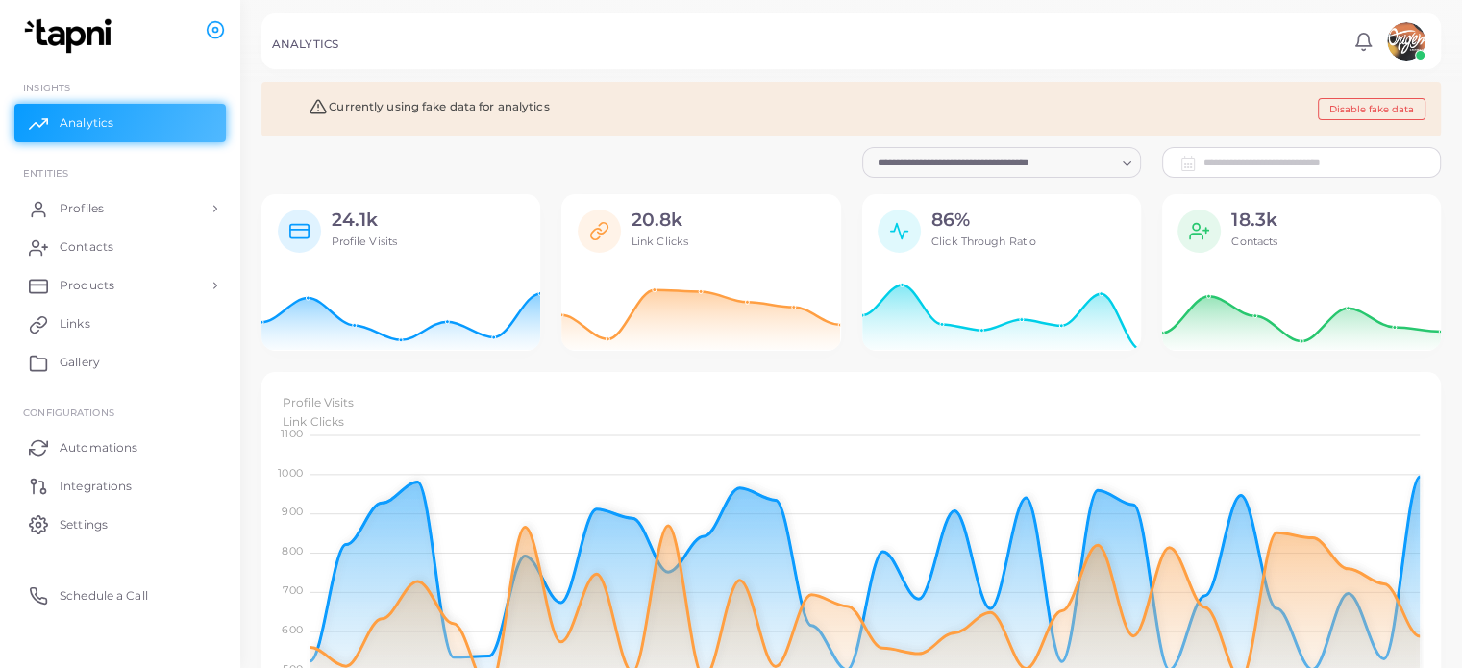
drag, startPoint x: 583, startPoint y: 108, endPoint x: 620, endPoint y: 105, distance: 36.6
click at [620, 105] on div "Currently using fake data for analytics Disable fake data" at bounding box center [850, 109] width 1179 height 55
click at [592, 105] on div "Currently using fake data for analytics Disable fake data" at bounding box center [850, 109] width 1179 height 55
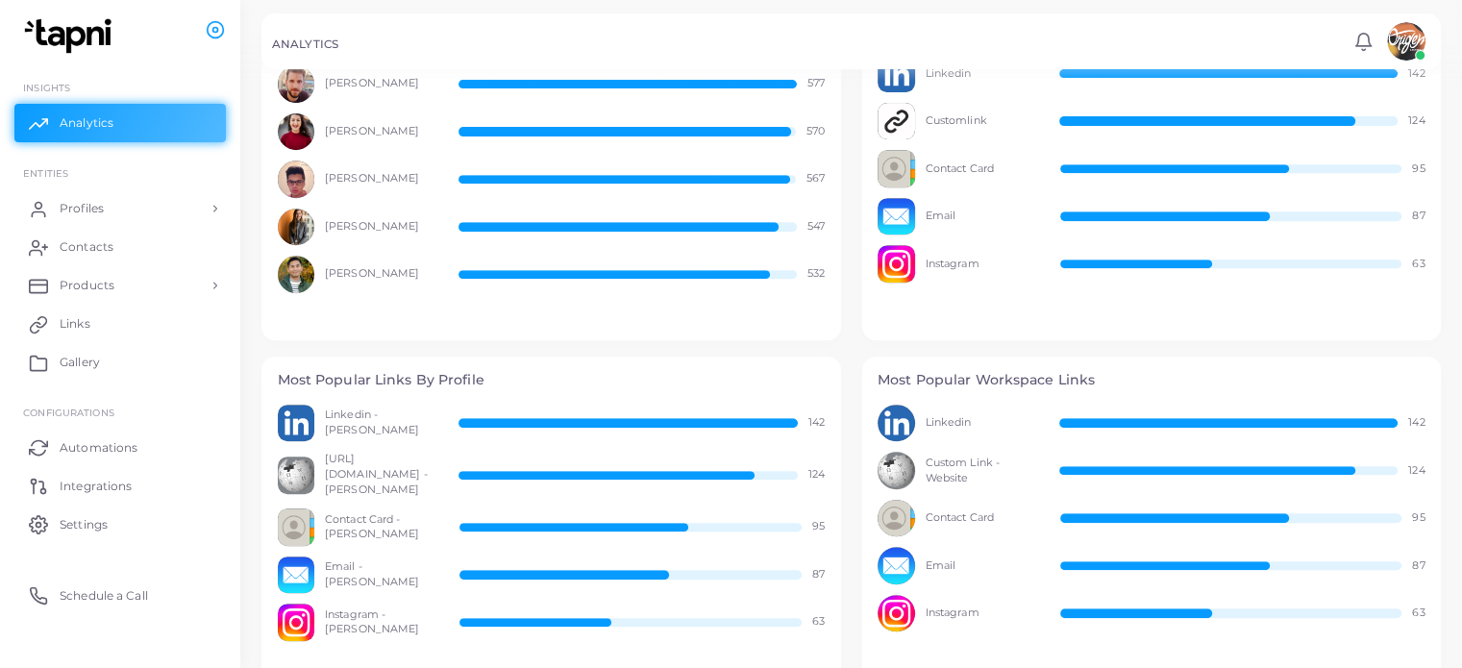
scroll to position [839, 0]
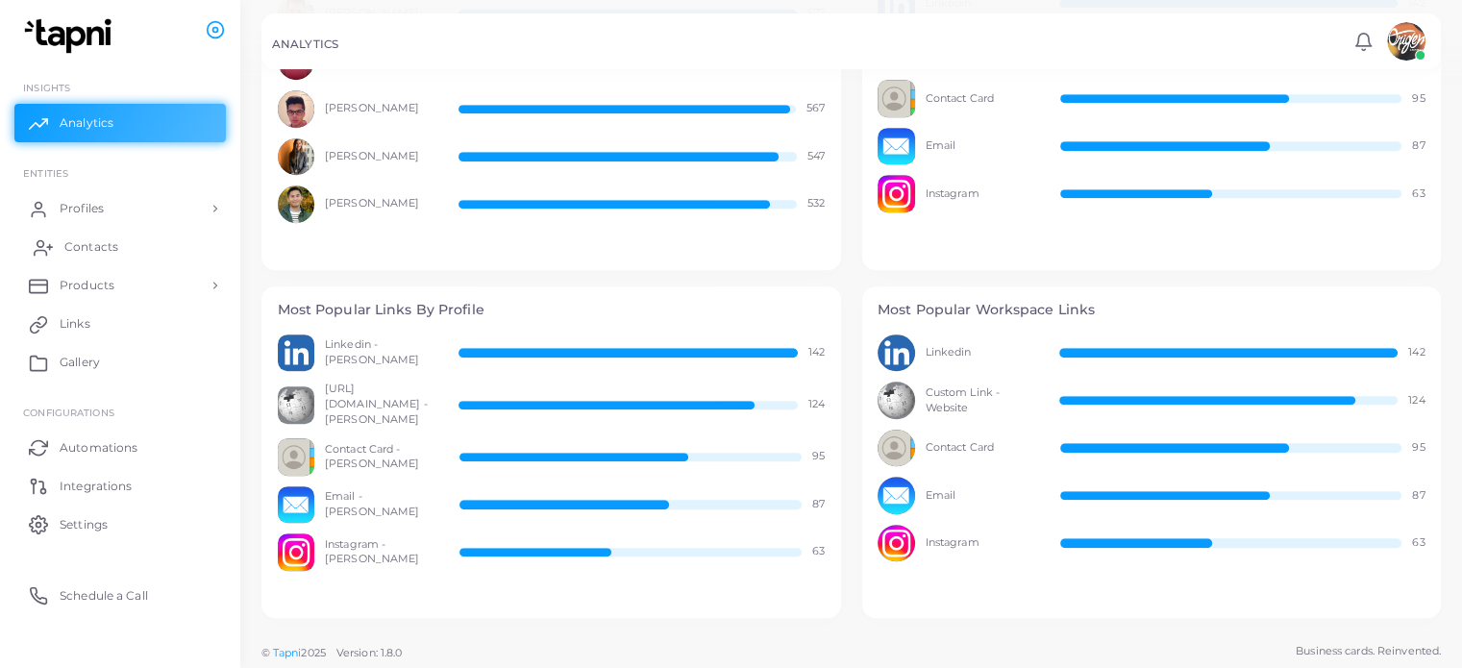
click at [66, 228] on link "Contacts" at bounding box center [119, 247] width 211 height 38
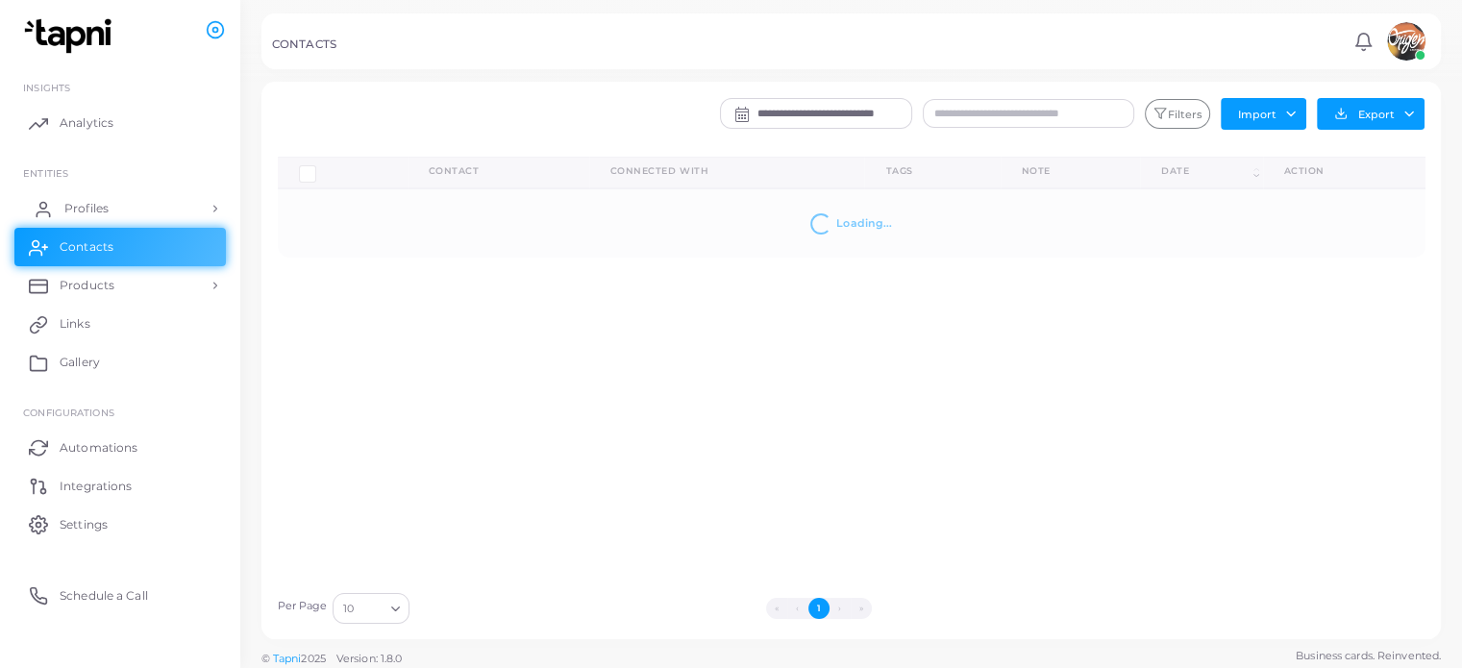
click at [77, 210] on span "Profiles" at bounding box center [86, 208] width 44 height 17
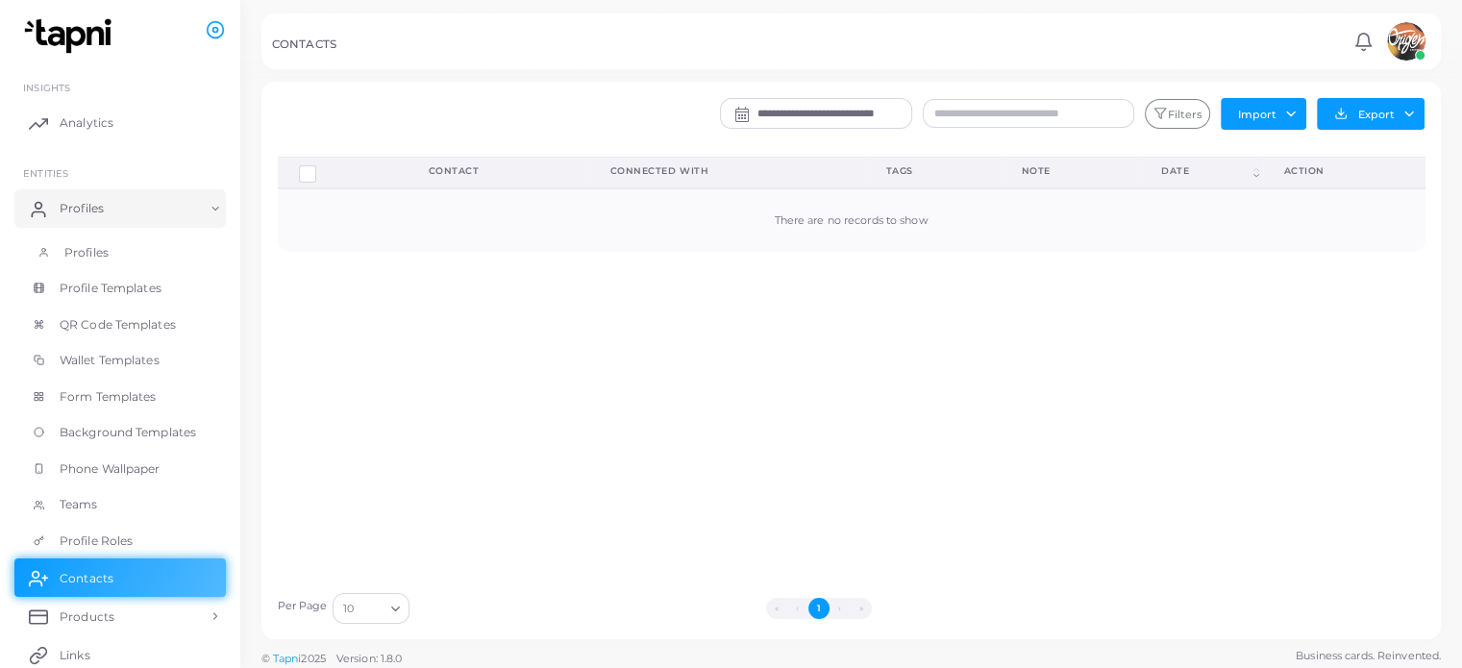
click at [114, 250] on link "Profiles" at bounding box center [119, 253] width 211 height 37
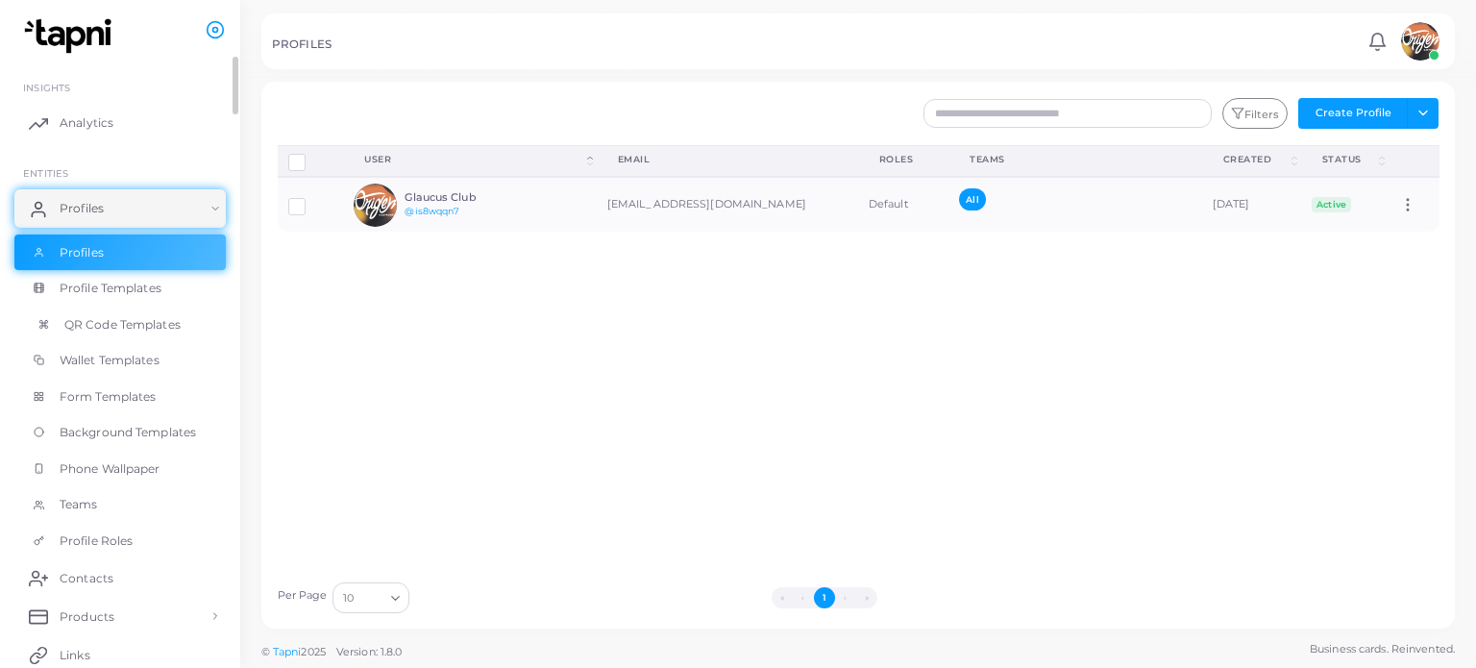
click at [121, 326] on span "QR Code Templates" at bounding box center [122, 324] width 116 height 17
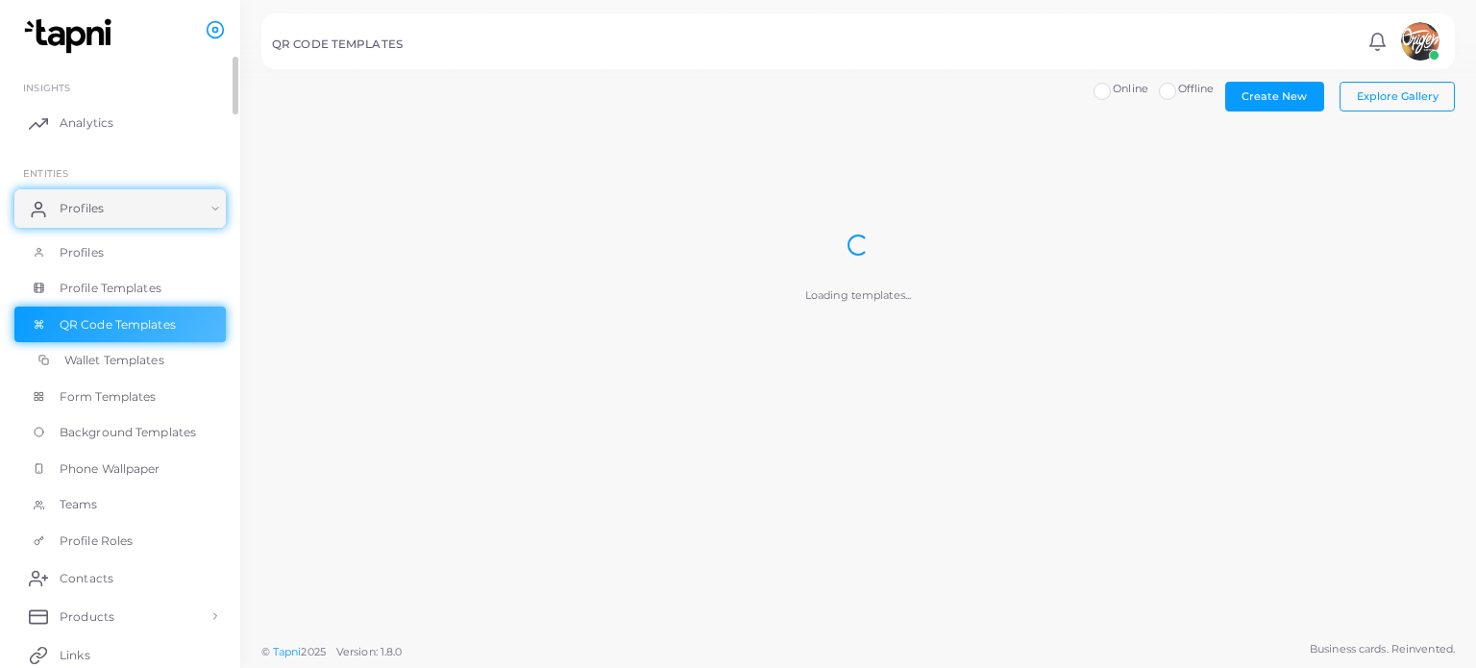
click at [123, 359] on span "Wallet Templates" at bounding box center [114, 360] width 100 height 17
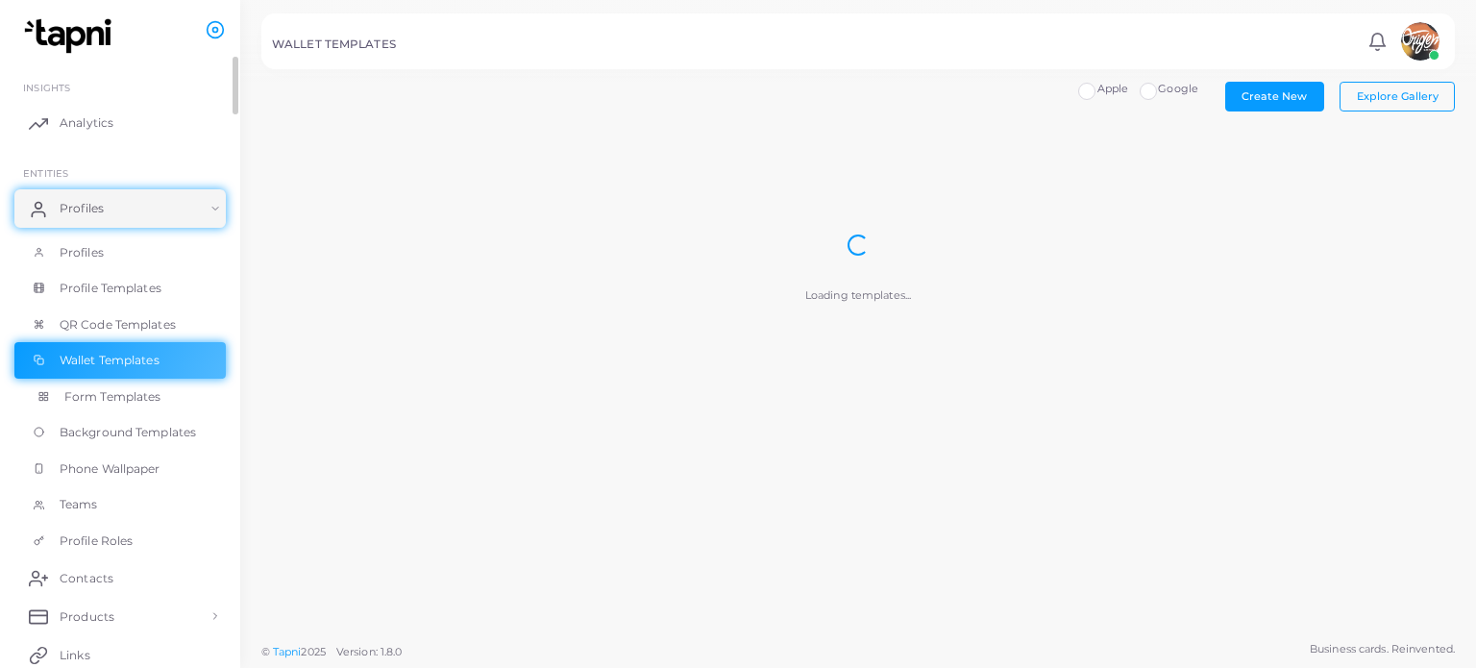
click at [134, 403] on span "Form Templates" at bounding box center [112, 396] width 97 height 17
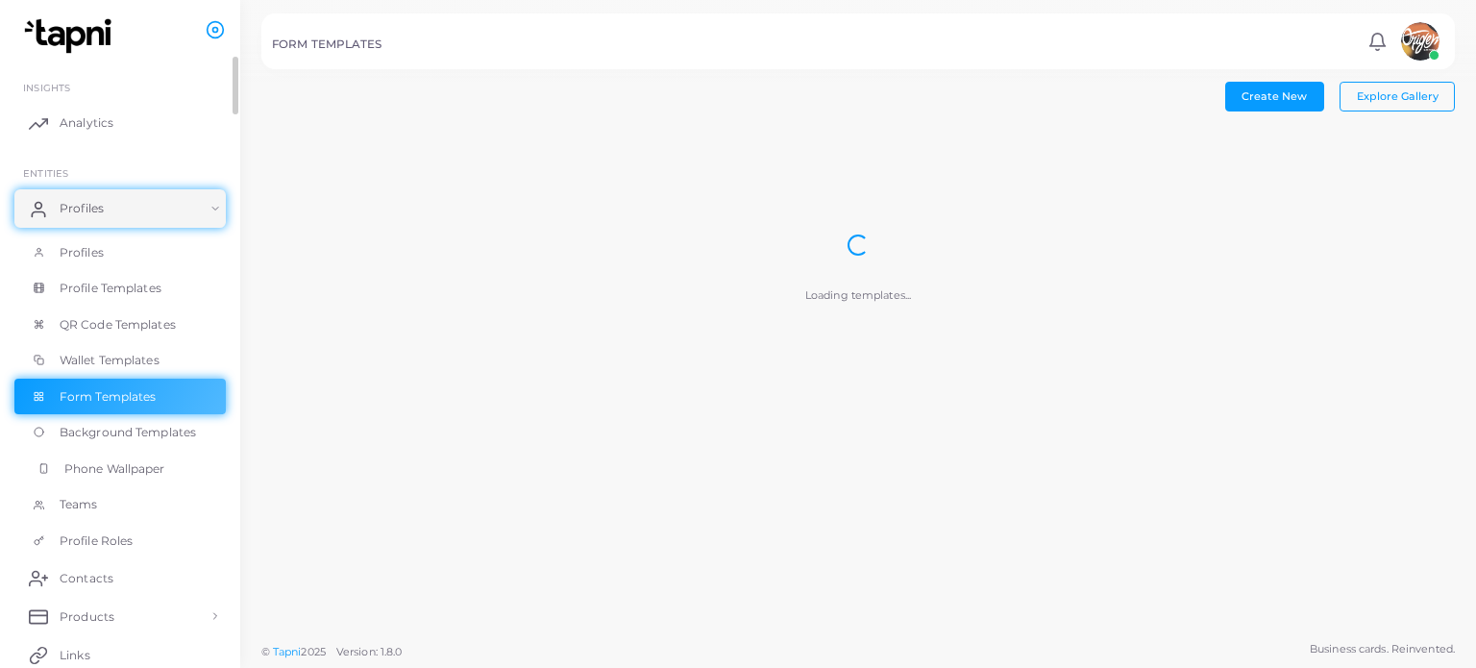
click at [131, 460] on span "Phone Wallpaper" at bounding box center [114, 468] width 101 height 17
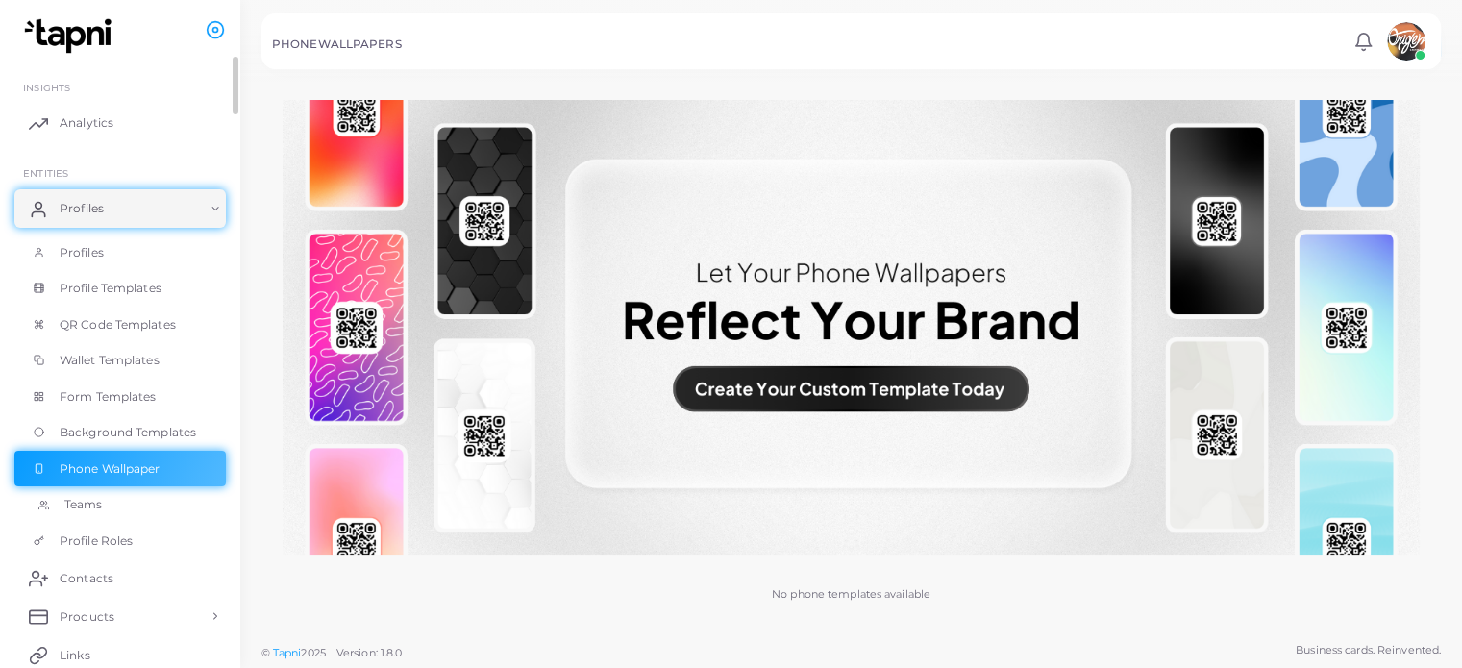
click at [71, 512] on span "Teams" at bounding box center [83, 504] width 38 height 17
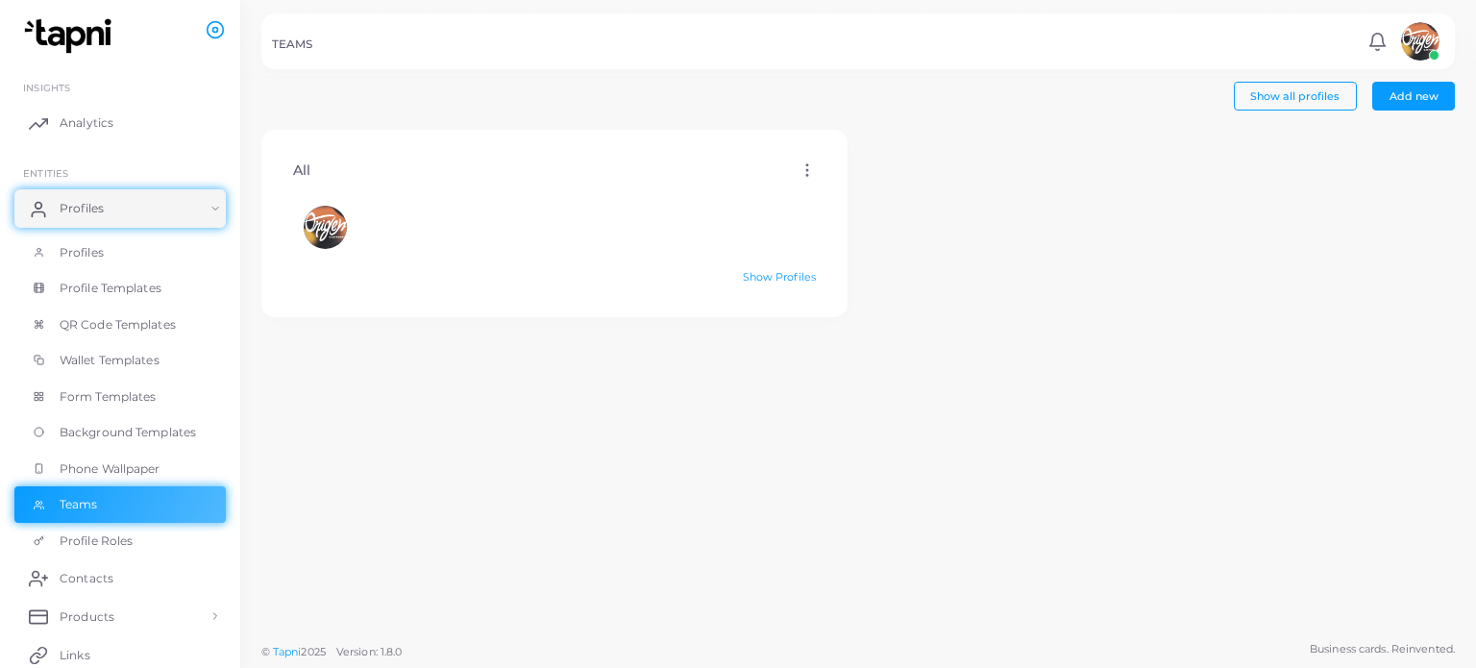
click at [807, 170] on icon at bounding box center [807, 169] width 17 height 17
click at [1107, 154] on div "All Edit Delete Show Profiles" at bounding box center [858, 381] width 1215 height 503
click at [1419, 95] on span "Add new" at bounding box center [1414, 95] width 49 height 13
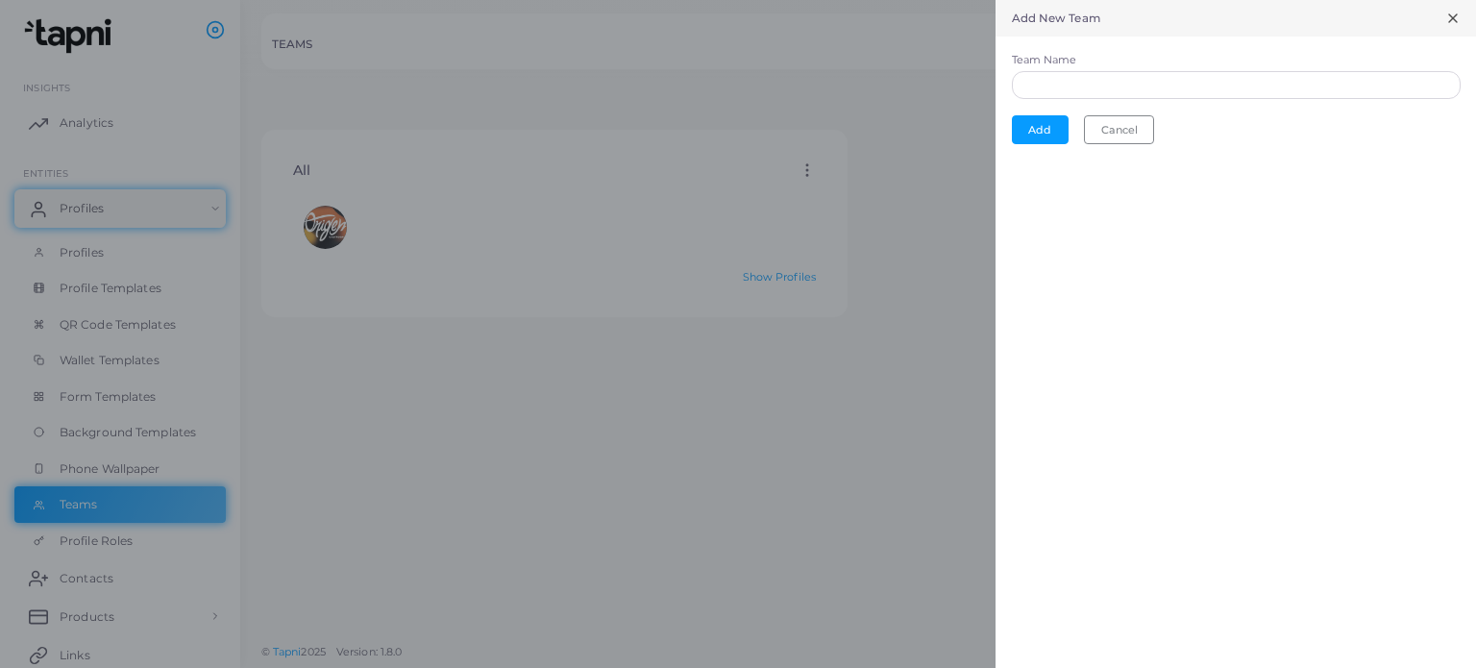
click at [1459, 18] on icon at bounding box center [1452, 18] width 15 height 15
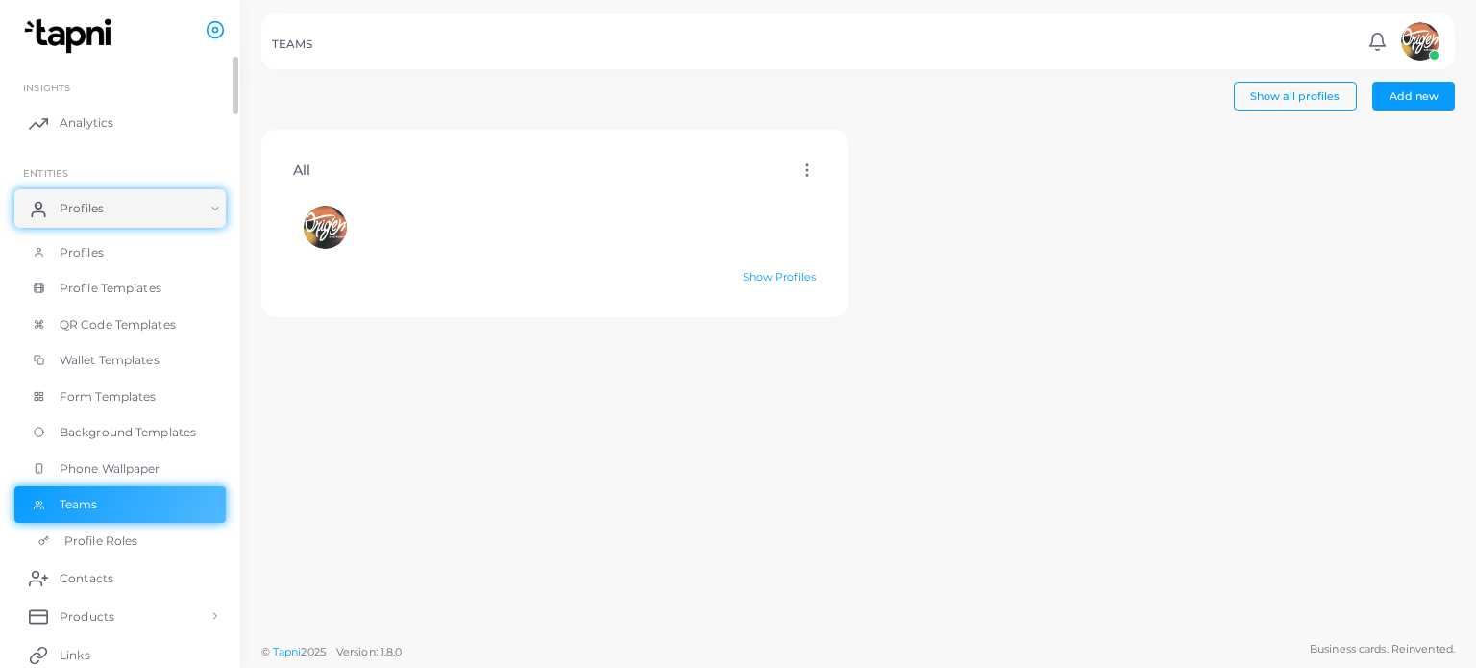
click at [68, 536] on span "Profile Roles" at bounding box center [100, 540] width 73 height 17
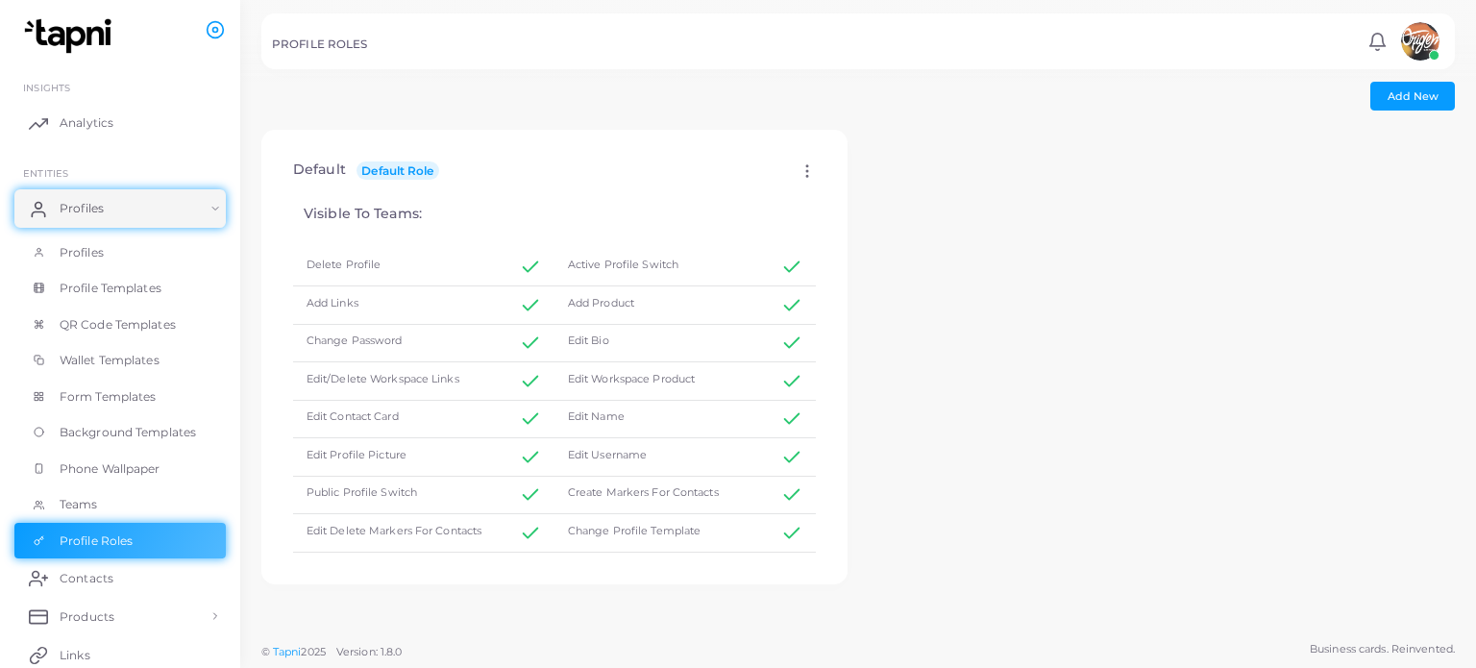
click at [799, 163] on icon at bounding box center [807, 170] width 17 height 17
click at [944, 136] on div "Default Default Role Edit Apply Visible To Teams: Delete Profile Active Profile…" at bounding box center [858, 381] width 1215 height 503
click at [1383, 96] on button "Add New" at bounding box center [1413, 96] width 85 height 29
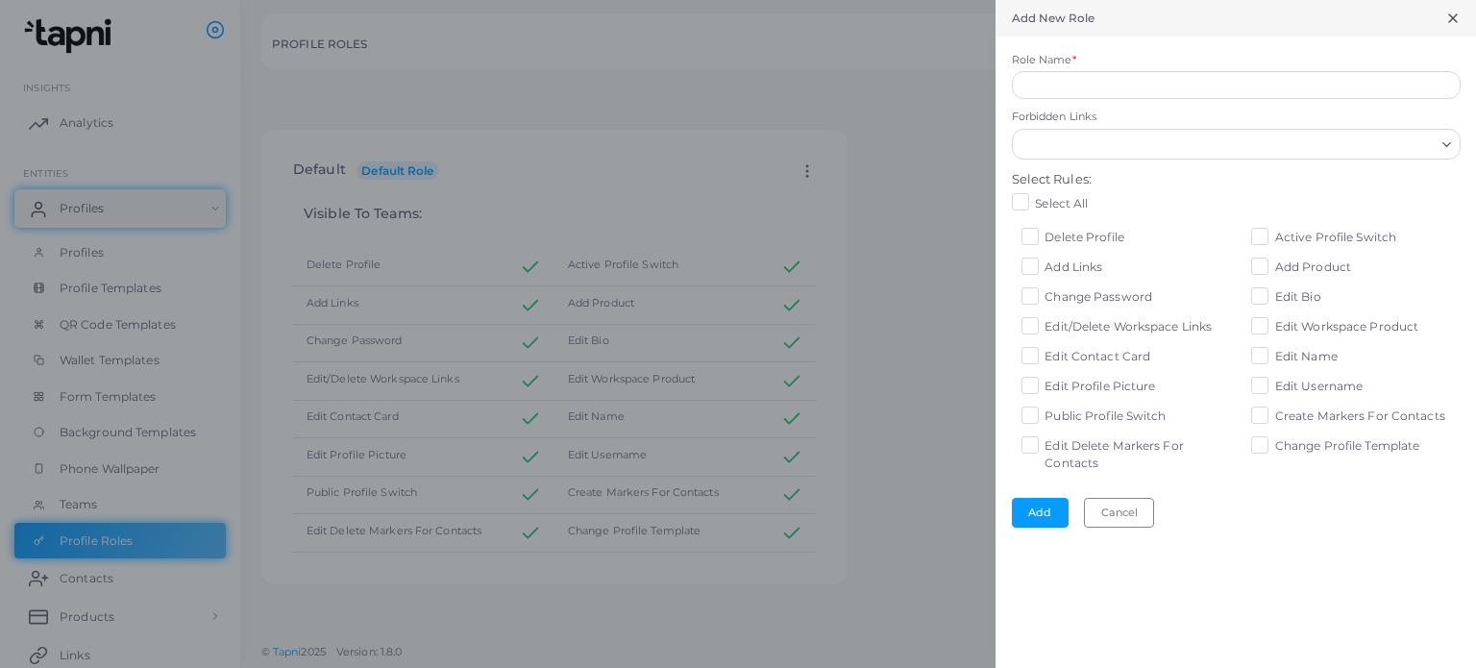
click at [1355, 148] on input "Forbidden Links" at bounding box center [1225, 144] width 420 height 21
click at [1322, 144] on input "Forbidden Links" at bounding box center [1225, 144] width 420 height 21
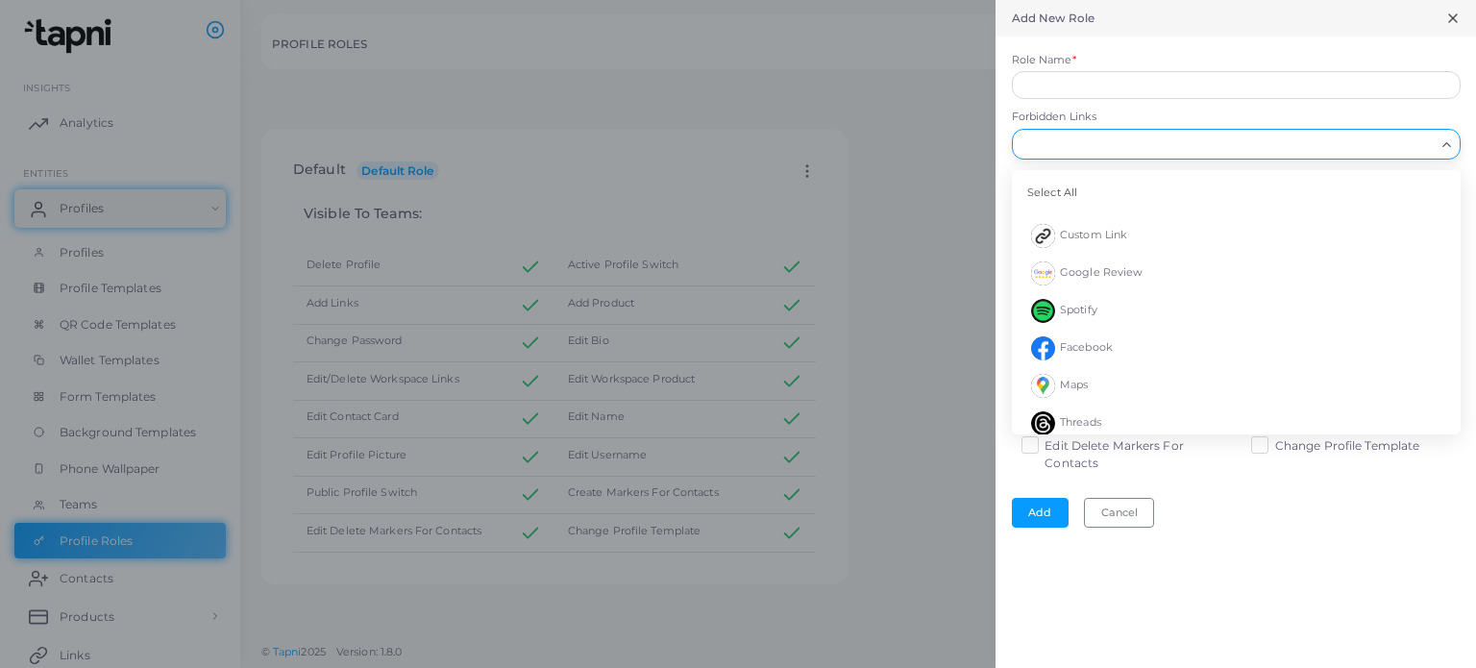
click at [1322, 144] on input "Forbidden Links" at bounding box center [1225, 144] width 420 height 21
click at [1434, 140] on input "Forbidden Links" at bounding box center [1225, 144] width 420 height 21
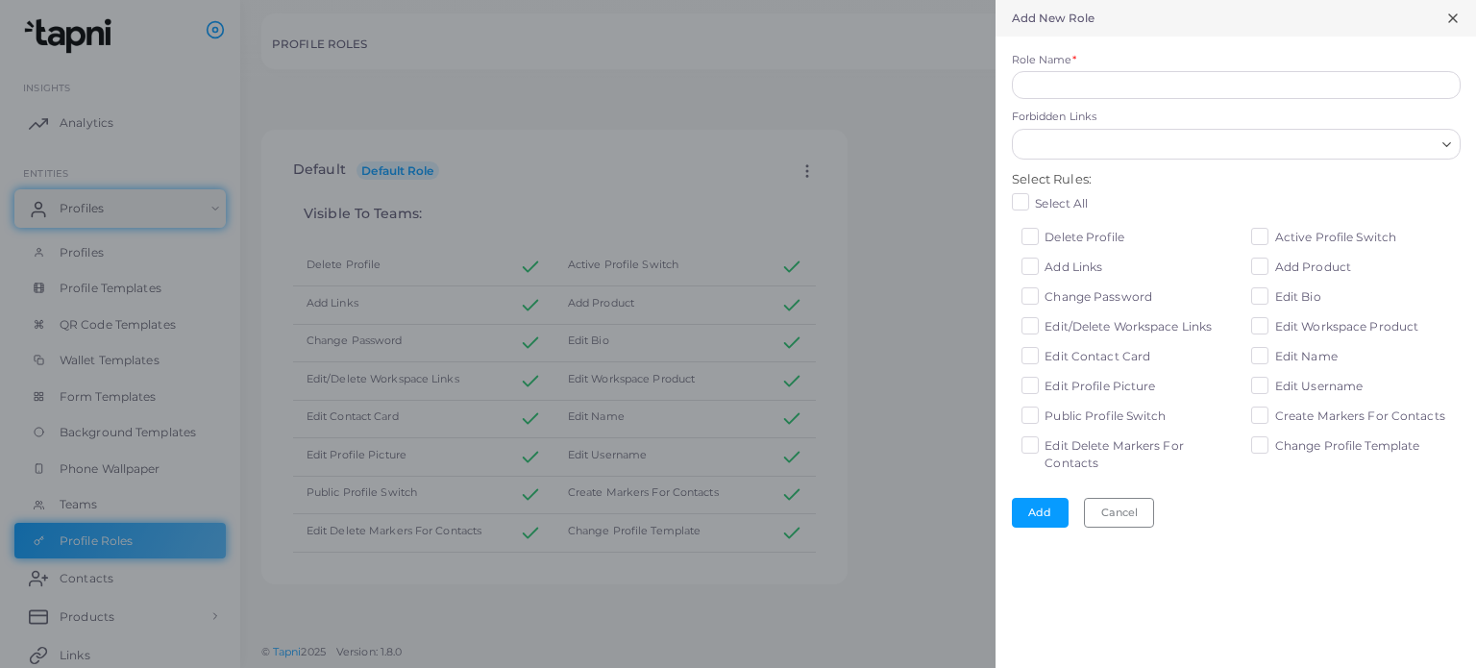
click at [1445, 149] on icon "Search for option" at bounding box center [1447, 144] width 14 height 14
click at [959, 299] on div at bounding box center [738, 334] width 1476 height 668
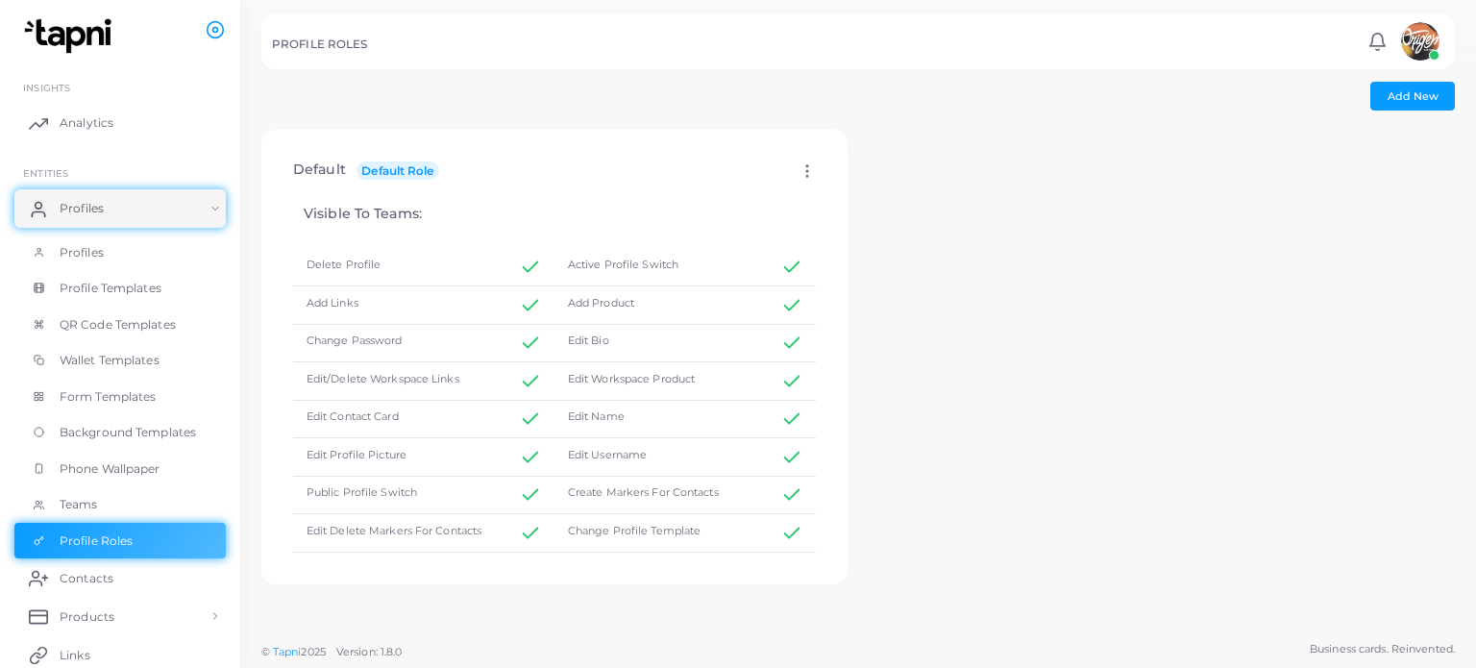
click at [72, 21] on img at bounding box center [70, 36] width 107 height 36
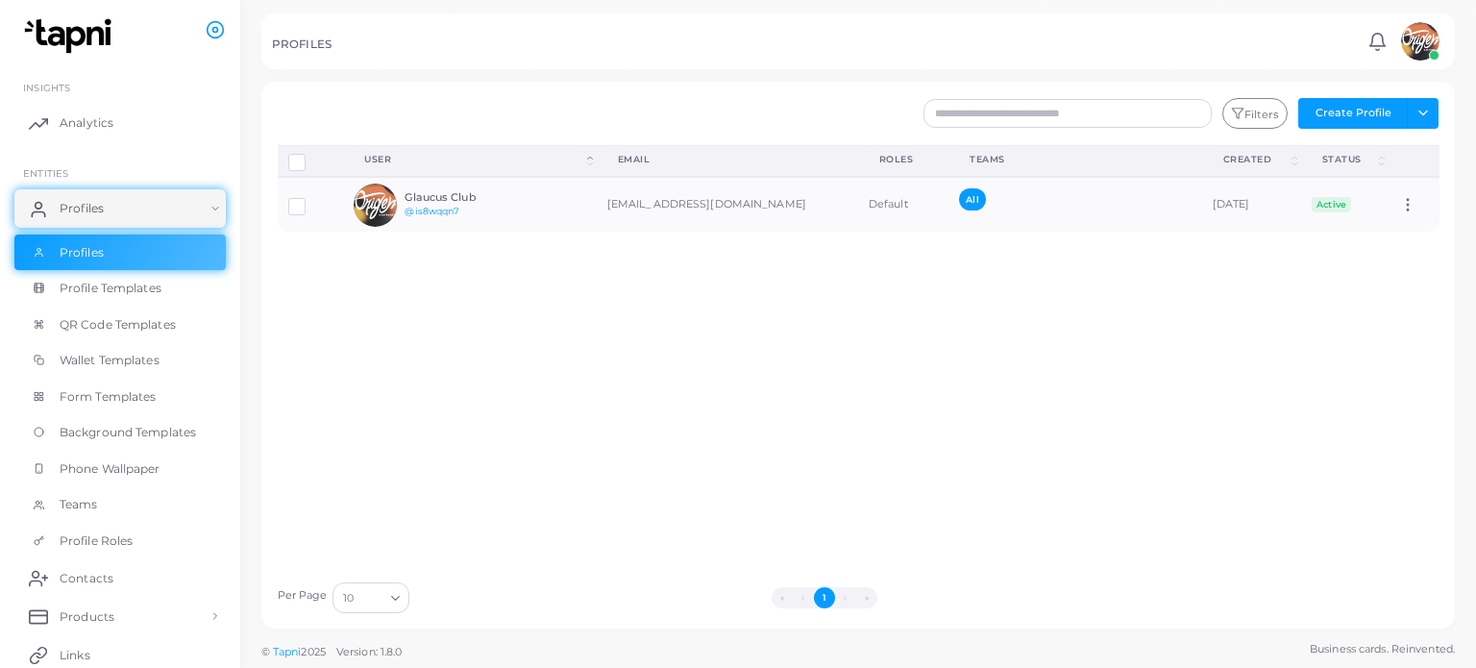
click at [1424, 38] on img at bounding box center [1420, 41] width 38 height 38
click at [1385, 161] on link "Logout" at bounding box center [1365, 160] width 157 height 30
